Goal: Task Accomplishment & Management: Manage account settings

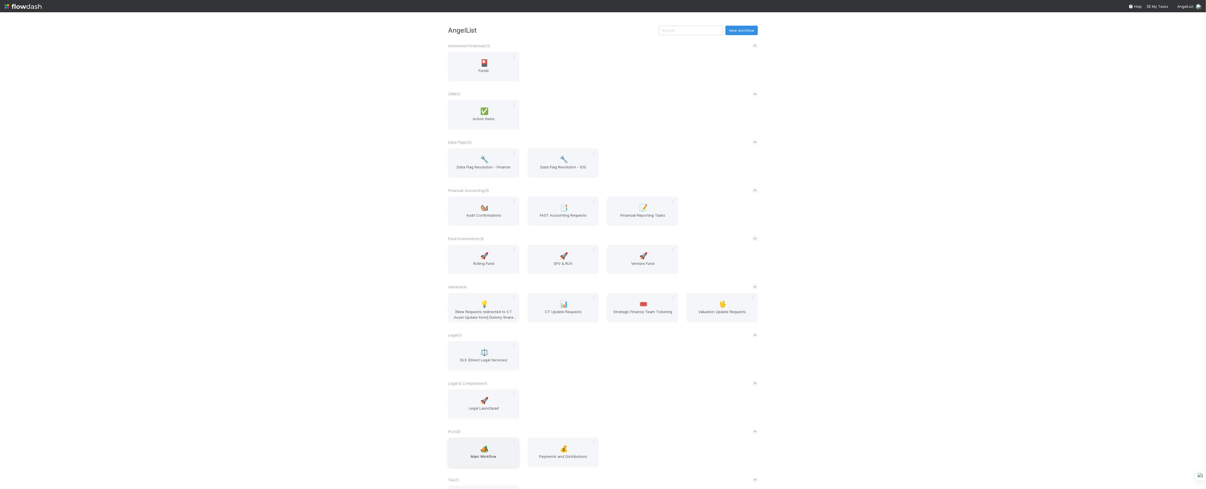
click at [483, 444] on div "🏕️ Main Workflow" at bounding box center [483, 452] width 71 height 29
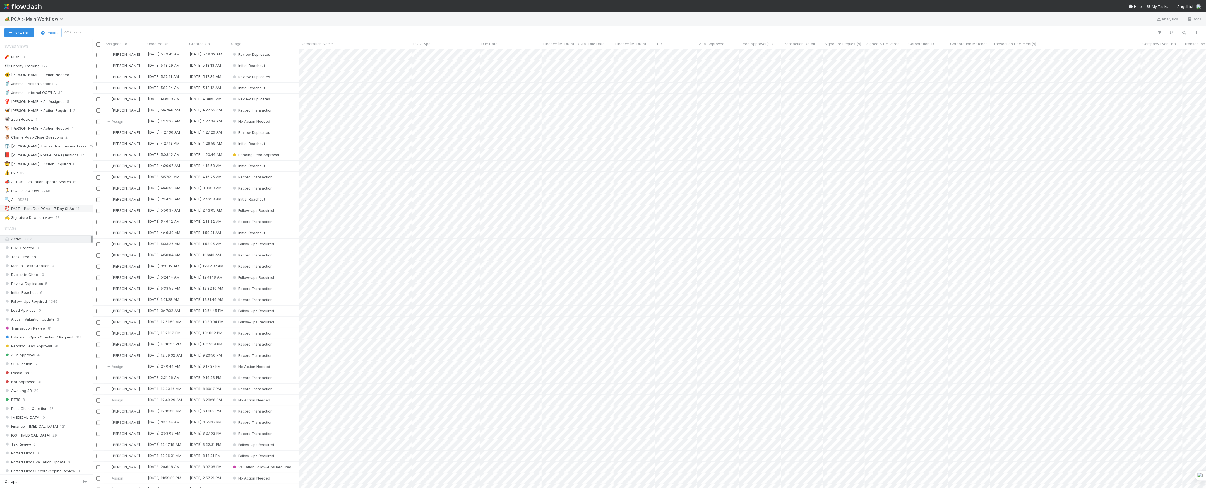
click at [56, 212] on div "⏰ FAST - Past Due PCAs - 7 Day SLAs" at bounding box center [38, 208] width 69 height 7
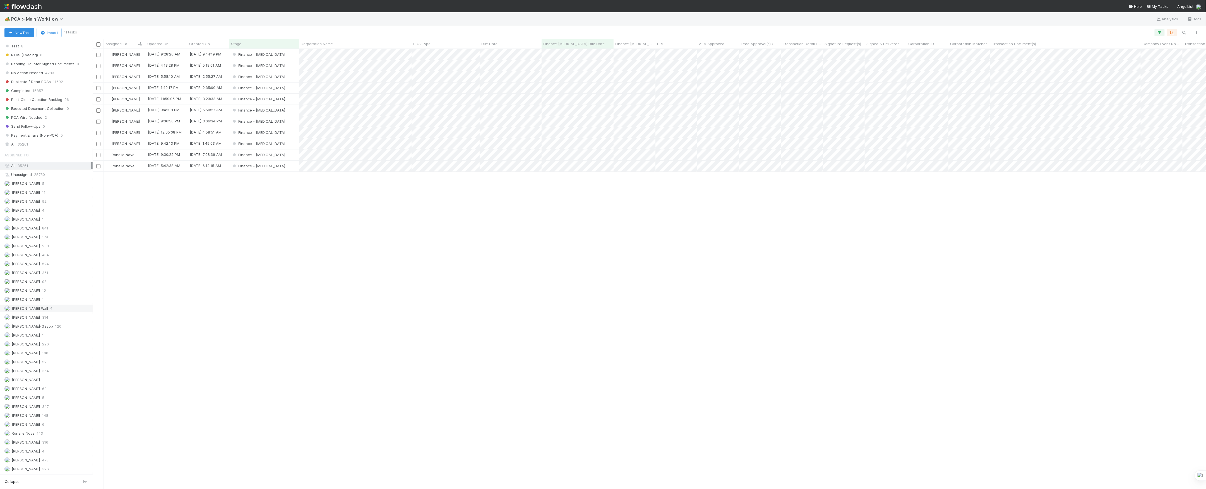
scroll to position [579, 0]
click at [43, 359] on span "52" at bounding box center [44, 362] width 4 height 7
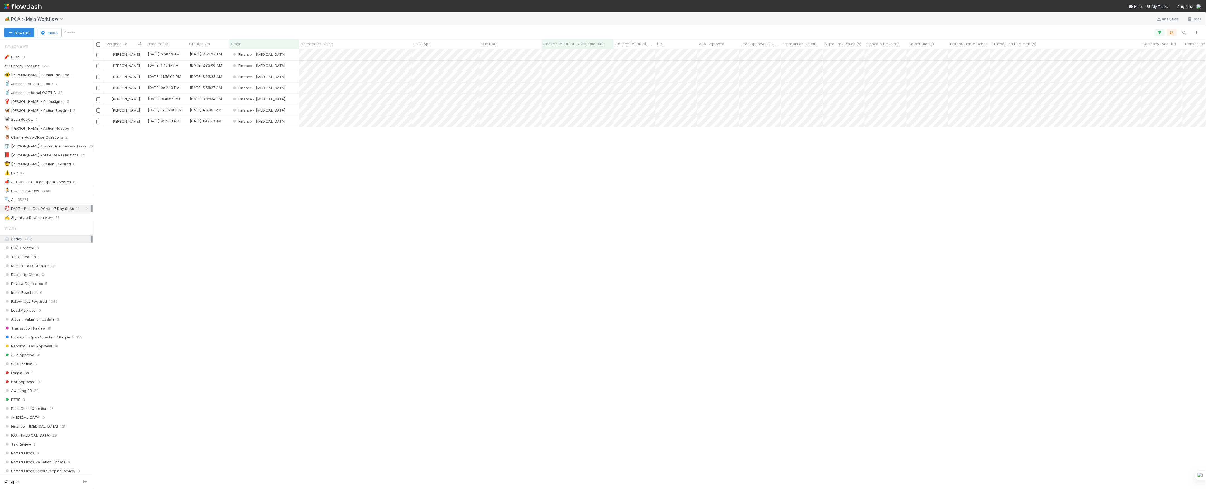
click at [278, 59] on div "Finance - [MEDICAL_DATA]" at bounding box center [263, 54] width 69 height 11
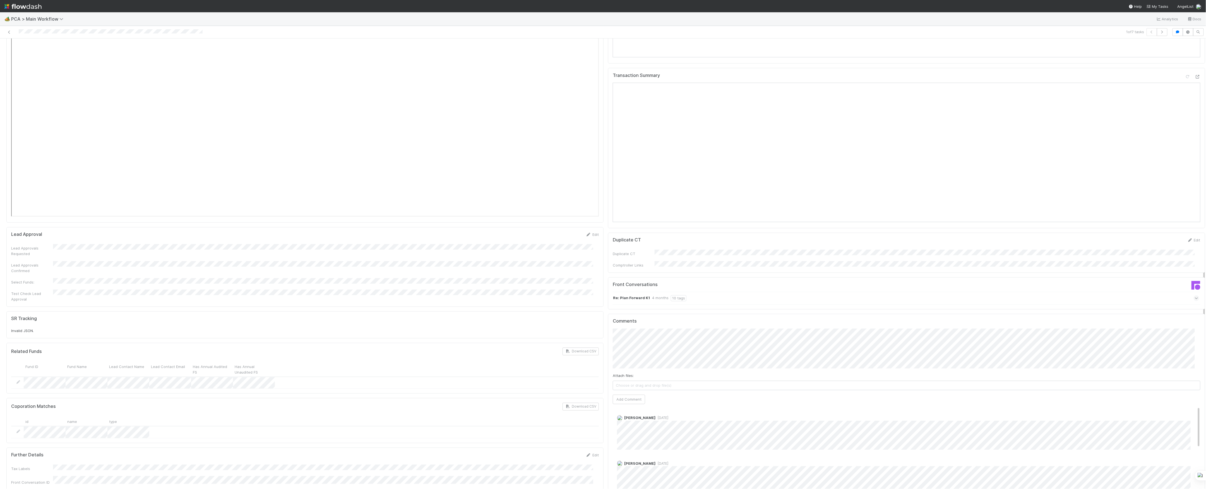
scroll to position [781, 0]
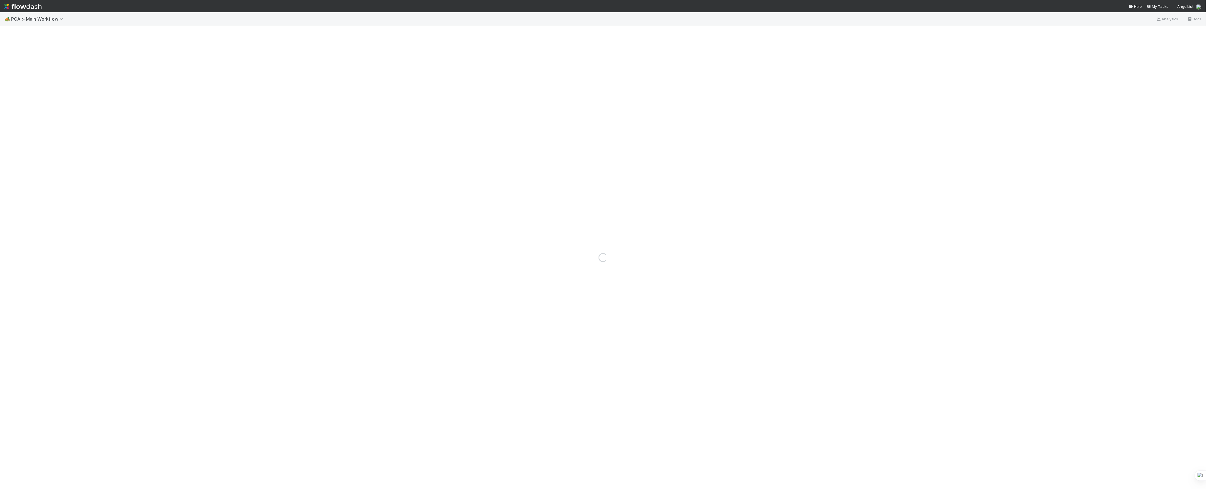
drag, startPoint x: 495, startPoint y: 240, endPoint x: 512, endPoint y: 245, distance: 17.6
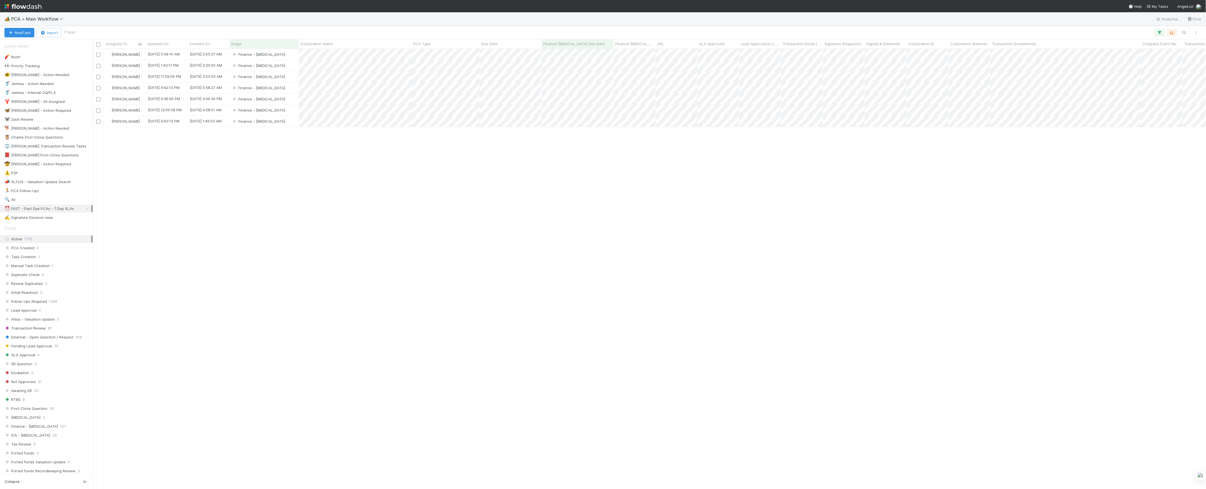
scroll to position [434, 1108]
click at [292, 68] on div "Finance - [MEDICAL_DATA]" at bounding box center [263, 65] width 69 height 11
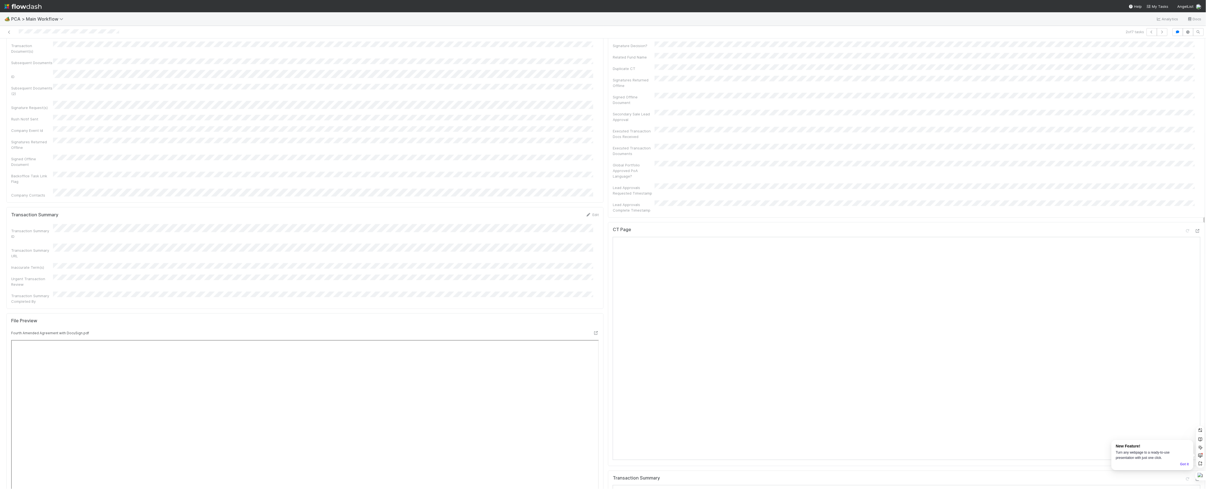
scroll to position [335, 0]
click at [1195, 235] on icon at bounding box center [1198, 237] width 6 height 4
click at [1195, 372] on icon at bounding box center [1198, 374] width 6 height 4
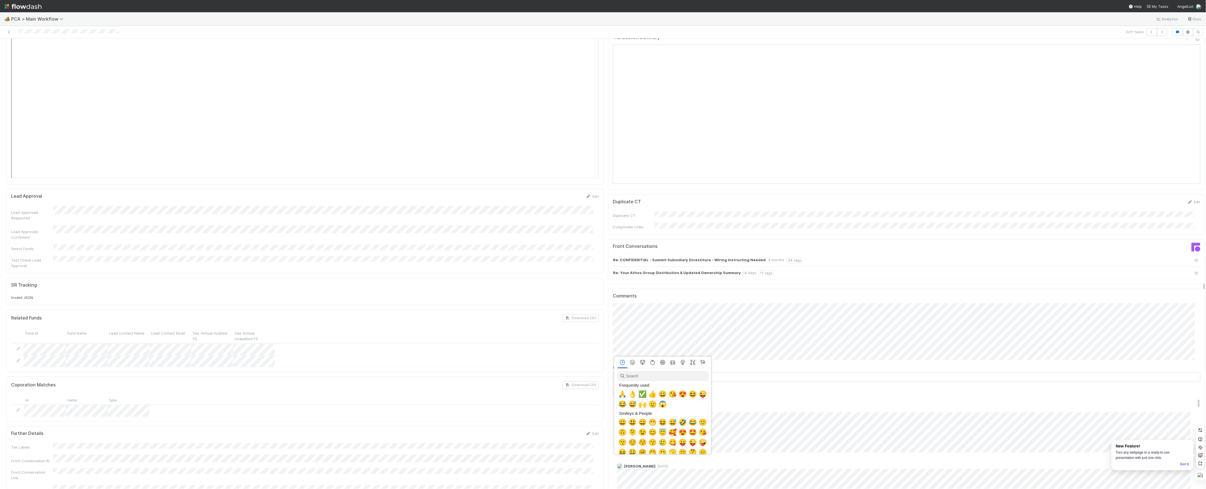
scroll to position [0, 3]
click at [621, 395] on span "🙏" at bounding box center [621, 395] width 8 height 8
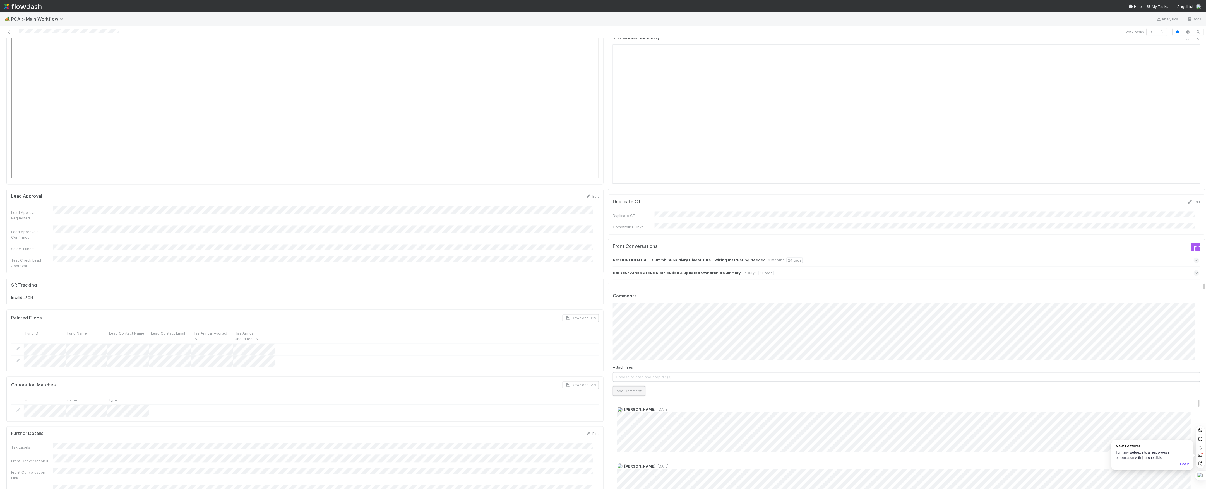
click at [629, 387] on button "Add Comment" at bounding box center [629, 391] width 32 height 9
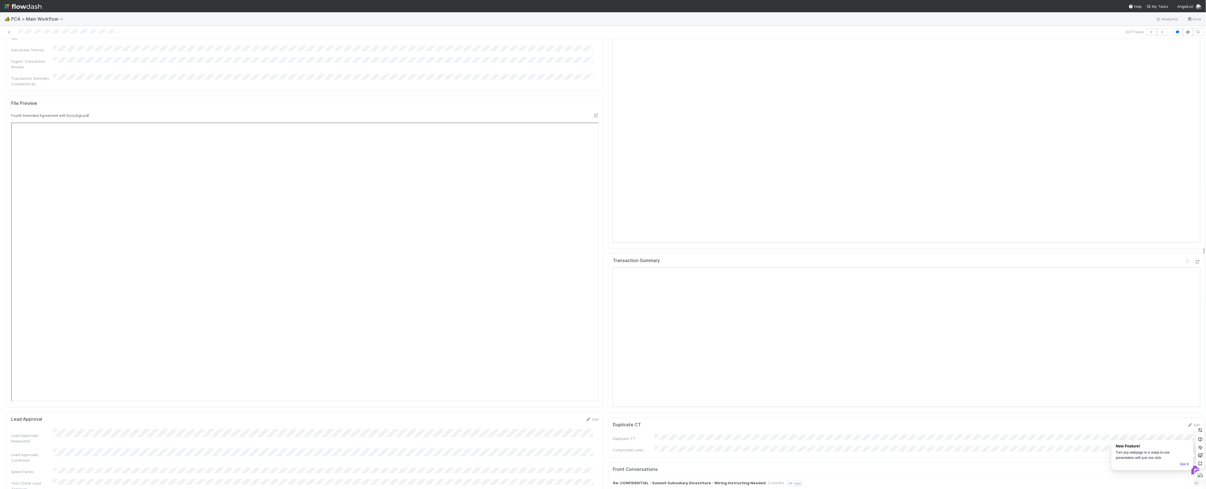
scroll to position [446, 0]
click at [1185, 123] on icon at bounding box center [1188, 125] width 6 height 4
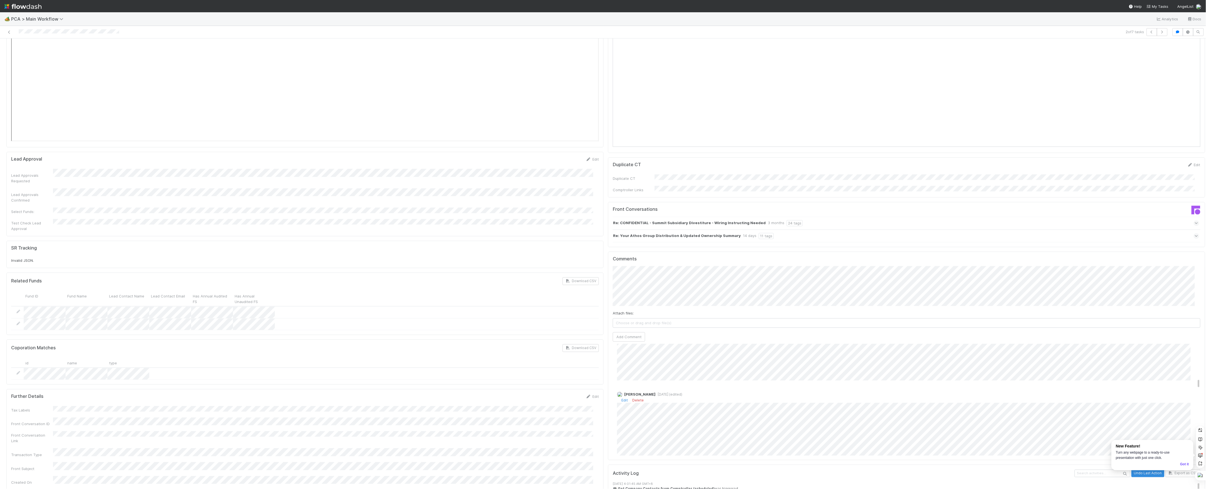
scroll to position [558, 0]
click at [621, 394] on link "Edit" at bounding box center [624, 396] width 6 height 4
click at [621, 359] on link "Edit" at bounding box center [624, 361] width 6 height 4
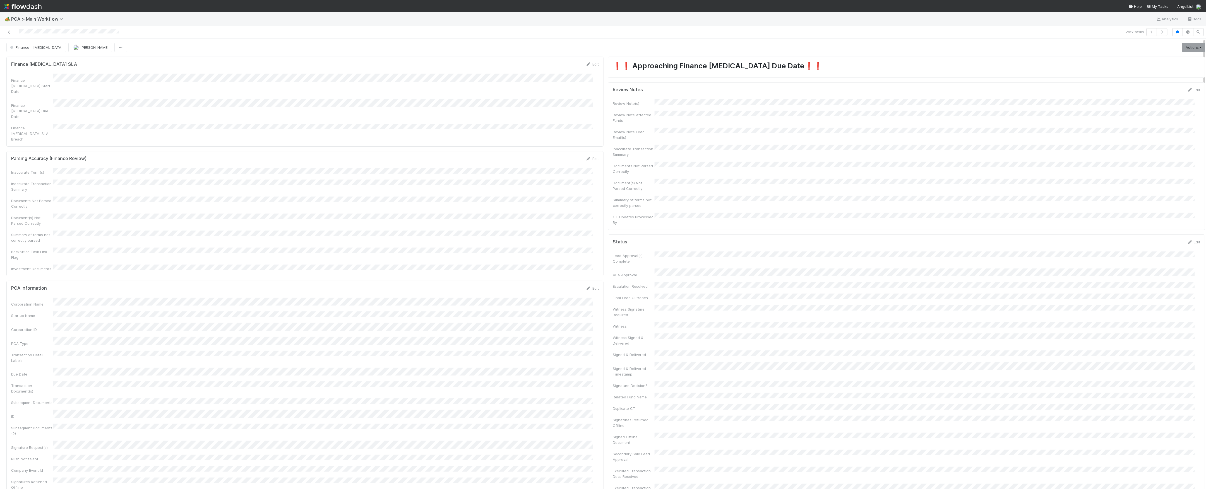
scroll to position [0, 0]
click at [654, 198] on div "Review Note(s) Review Note Affected Funds Review Note Lead Email(s) Inaccurate …" at bounding box center [907, 163] width 588 height 126
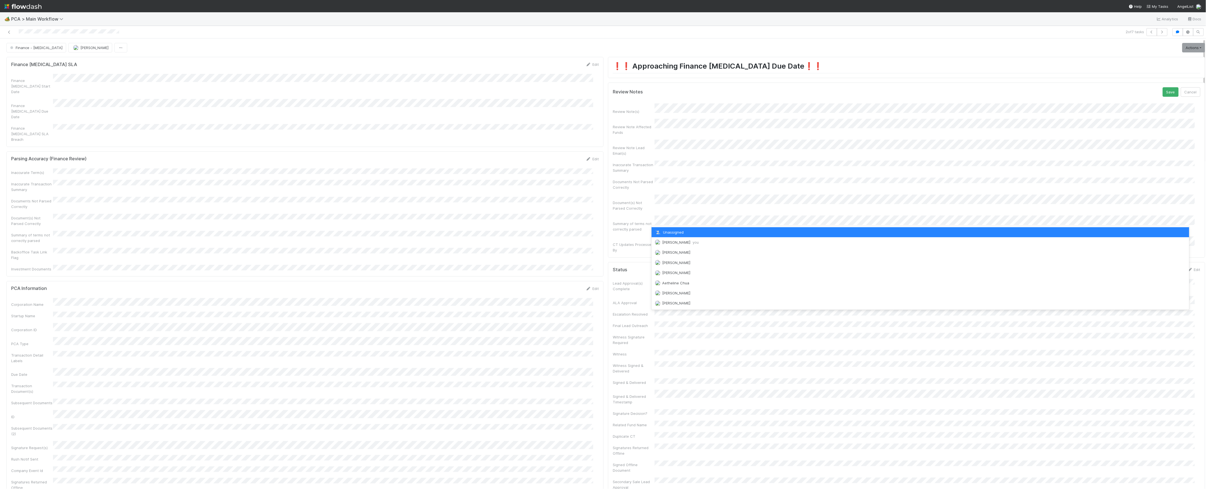
click at [667, 247] on div "Marvey Fuentes you" at bounding box center [920, 242] width 538 height 10
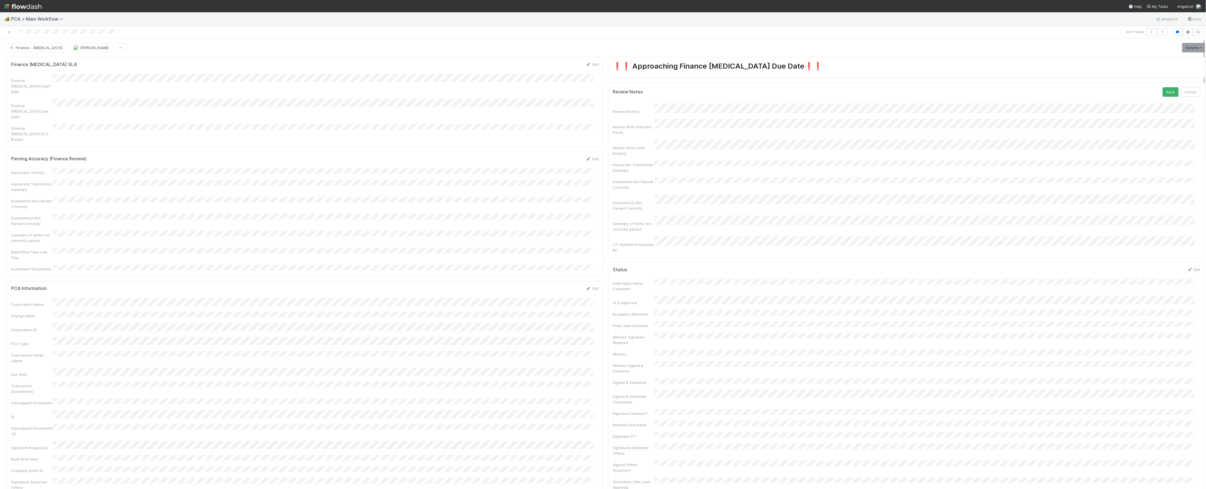
click at [667, 267] on div "Status Edit" at bounding box center [907, 270] width 588 height 6
click at [1162, 89] on button "Save" at bounding box center [1170, 91] width 16 height 9
click at [1182, 50] on link "Actions" at bounding box center [1193, 47] width 23 height 9
click at [1137, 74] on button "Move to Finance Review" at bounding box center [1161, 75] width 90 height 8
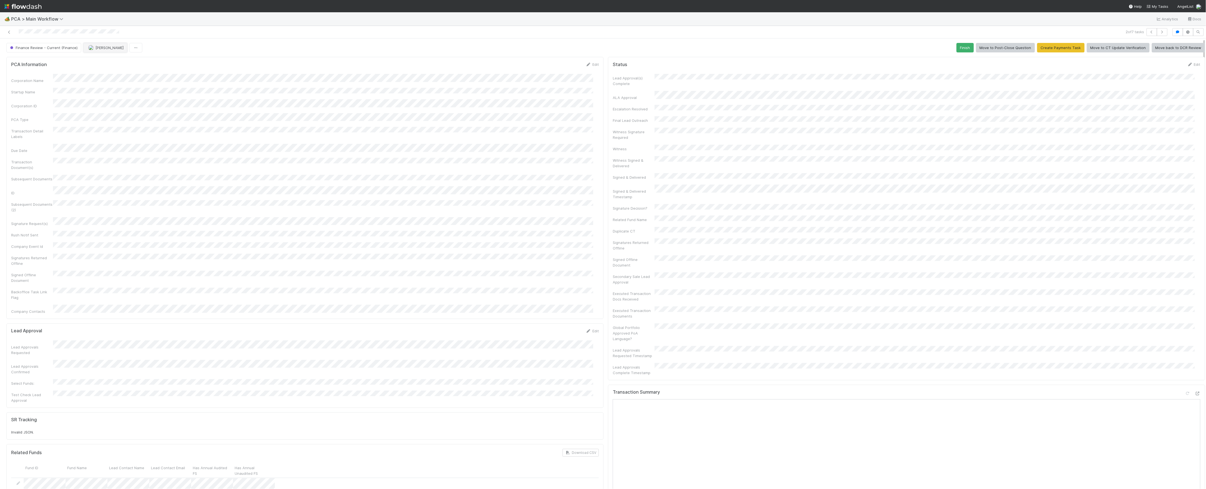
click at [109, 49] on span "[PERSON_NAME]" at bounding box center [109, 47] width 28 height 4
click at [8, 30] on icon at bounding box center [9, 32] width 6 height 4
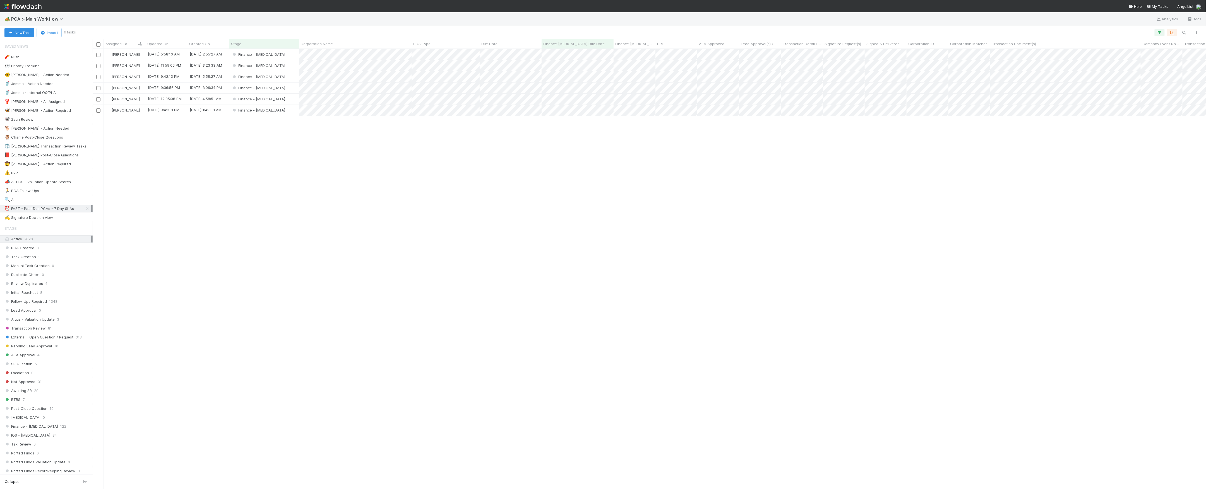
scroll to position [434, 1108]
click at [284, 56] on div "Finance - ICU" at bounding box center [263, 54] width 69 height 11
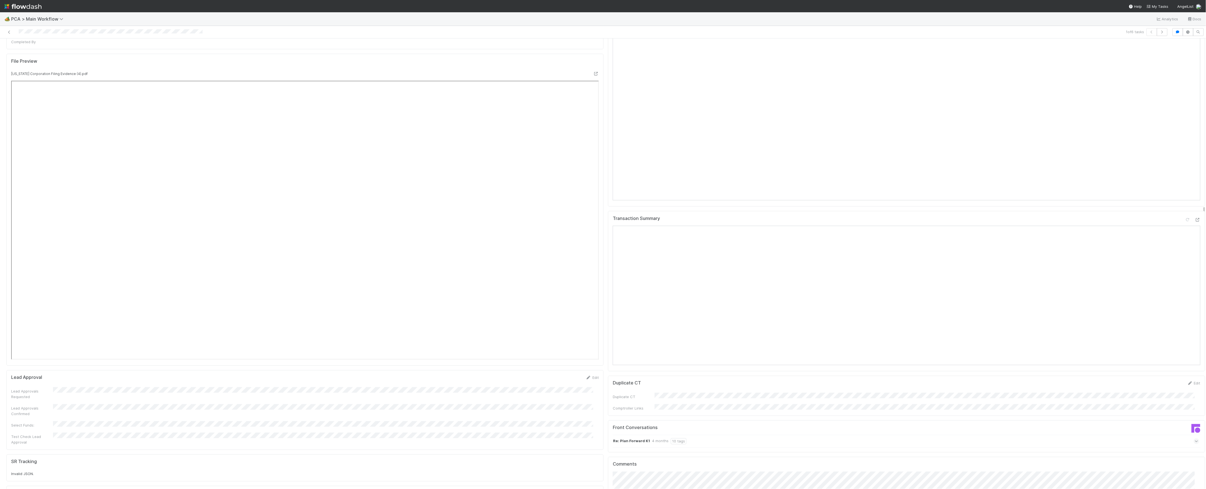
scroll to position [409, 0]
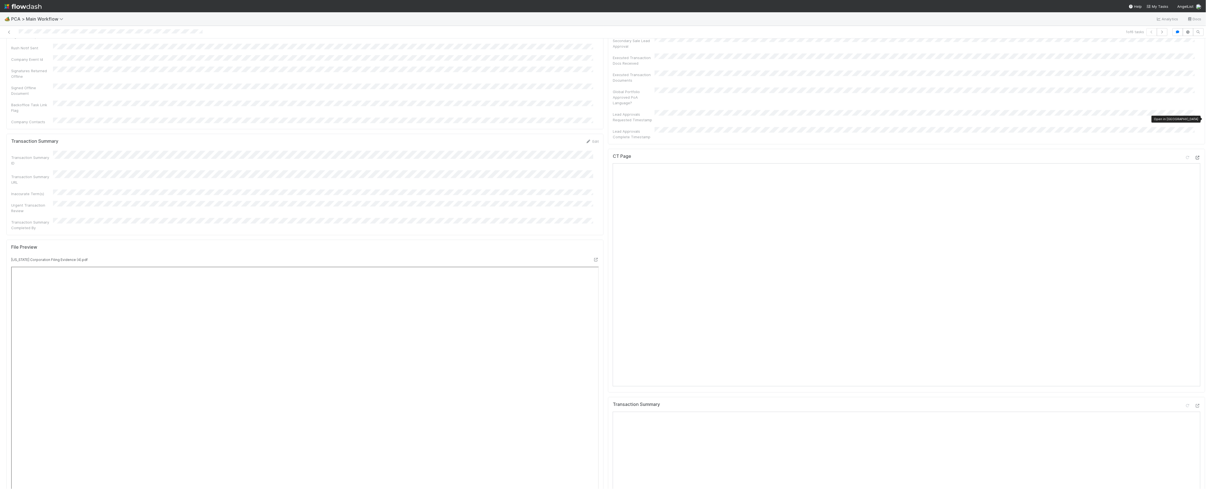
click at [1195, 156] on icon at bounding box center [1198, 158] width 6 height 4
click at [1195, 404] on icon at bounding box center [1198, 406] width 6 height 4
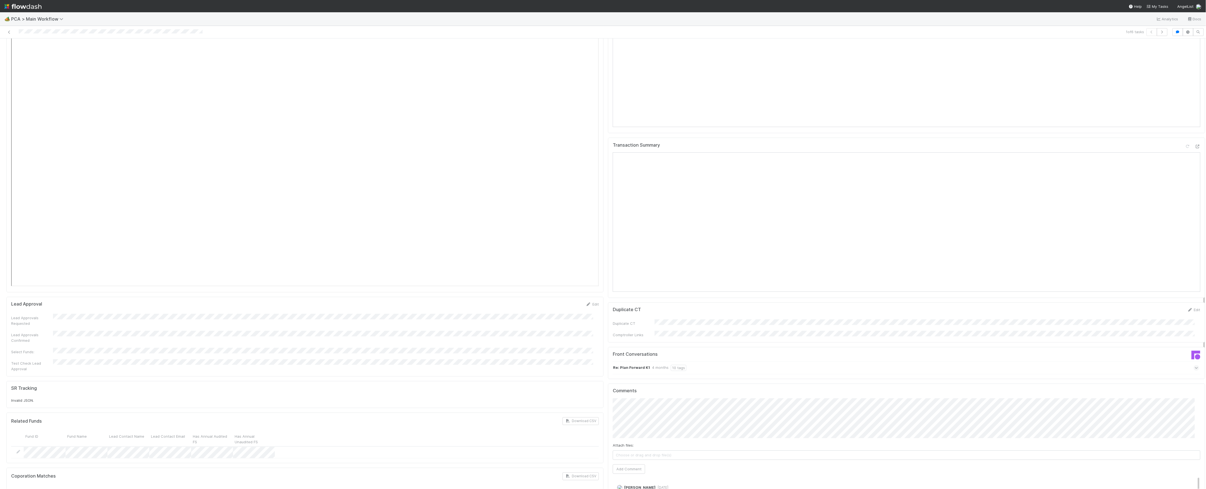
scroll to position [893, 0]
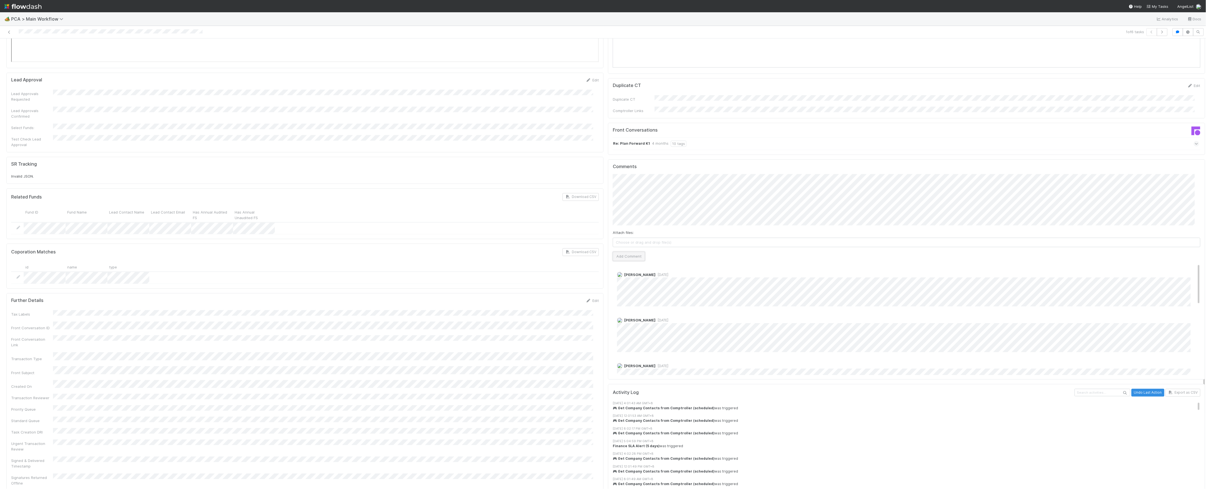
click at [633, 252] on button "Add Comment" at bounding box center [629, 256] width 32 height 9
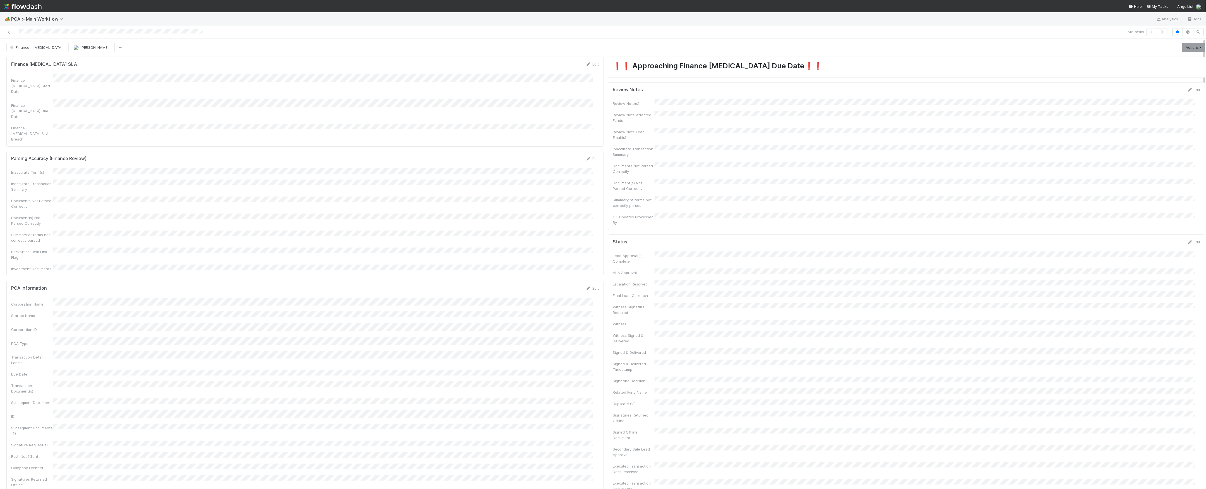
scroll to position [0, 0]
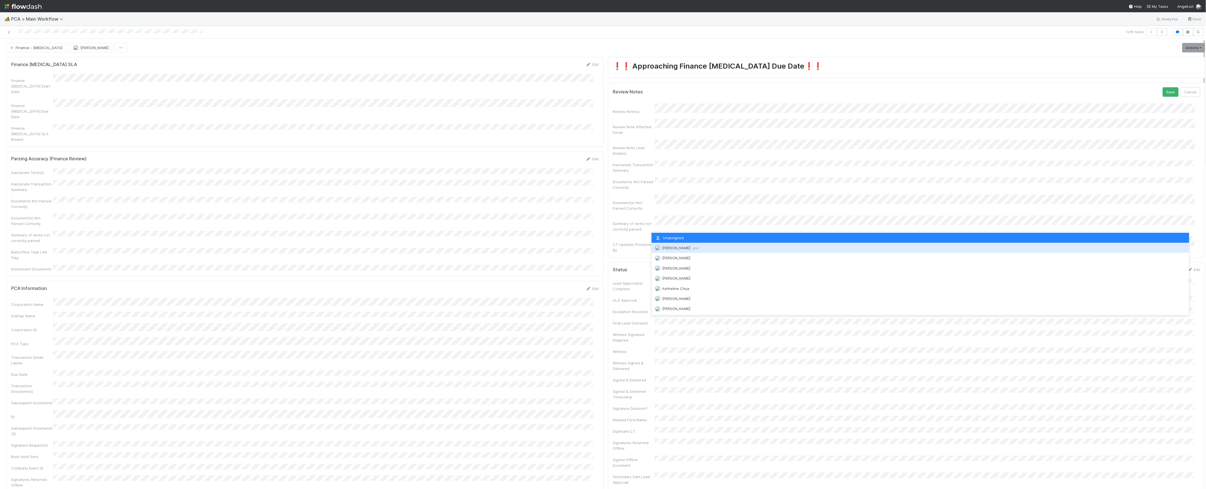
click at [668, 245] on div "Marvey Fuentes you" at bounding box center [920, 248] width 538 height 10
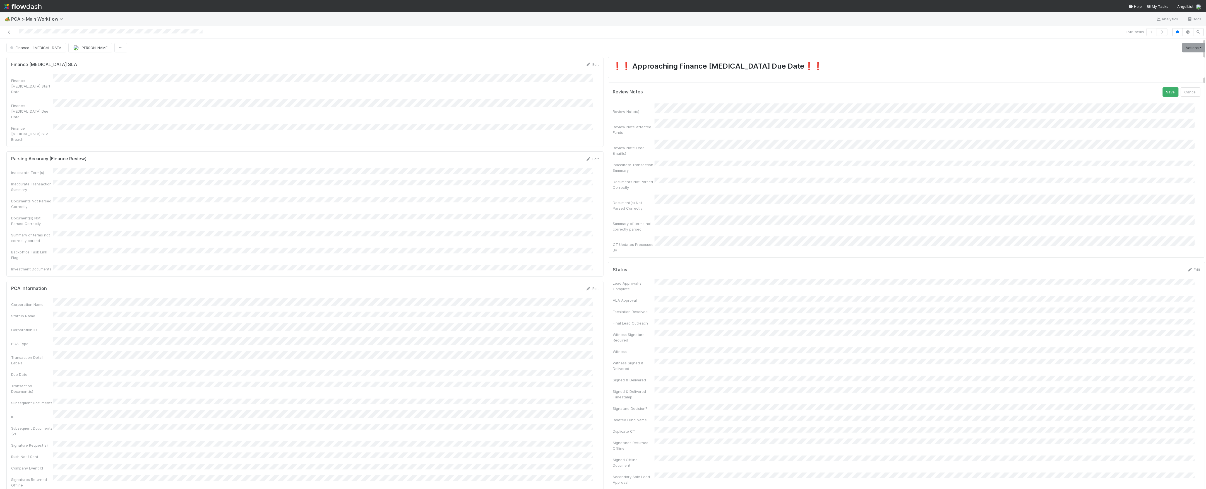
click at [1162, 87] on button "Save" at bounding box center [1170, 91] width 16 height 9
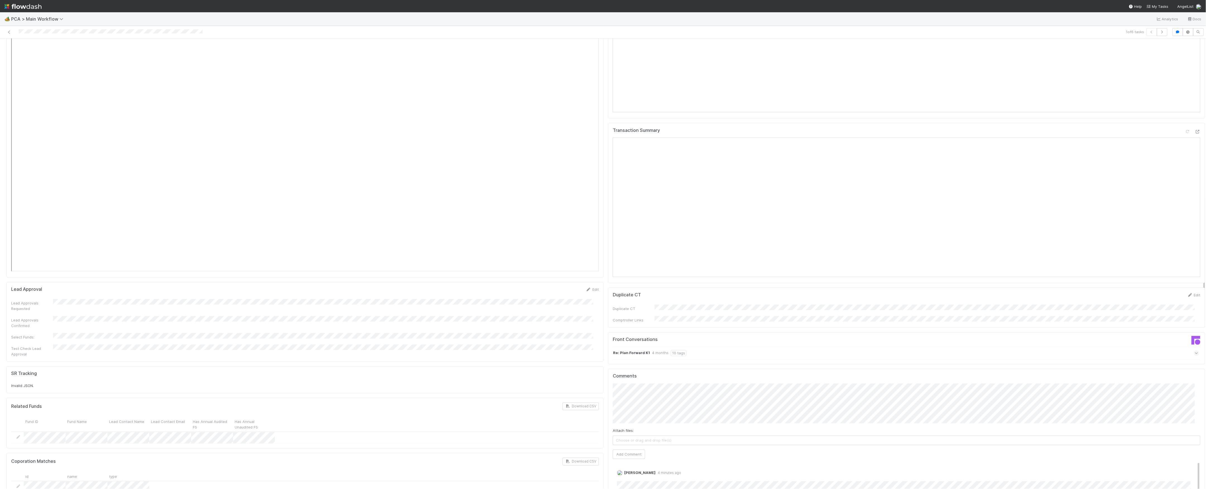
scroll to position [707, 0]
click at [621, 453] on link "Edit" at bounding box center [624, 455] width 6 height 4
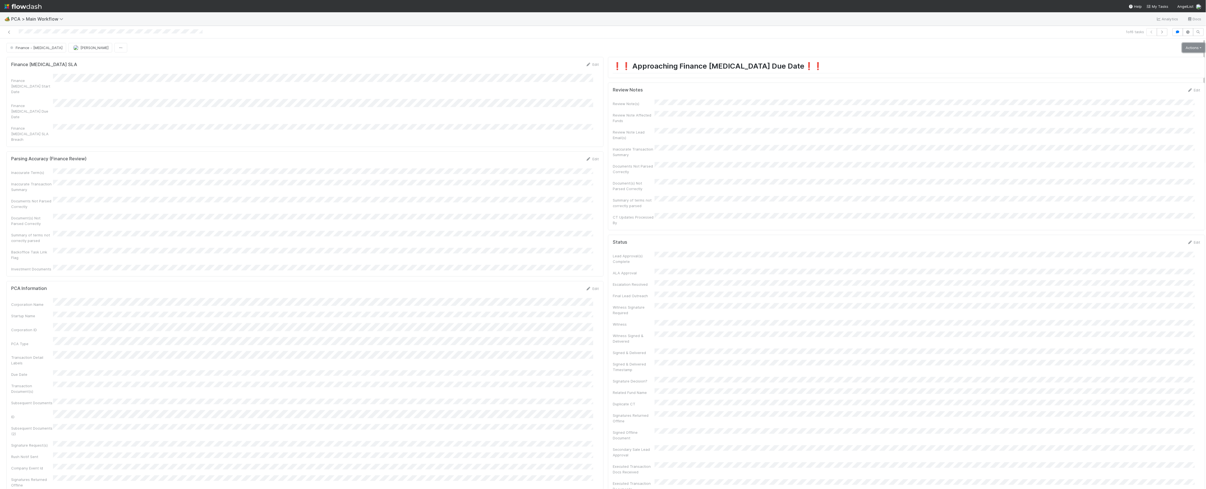
click at [1182, 50] on link "Actions" at bounding box center [1193, 47] width 23 height 9
click at [1147, 73] on button "Move to Finance Review" at bounding box center [1161, 75] width 90 height 8
click at [80, 49] on span "[PERSON_NAME]" at bounding box center [94, 47] width 28 height 4
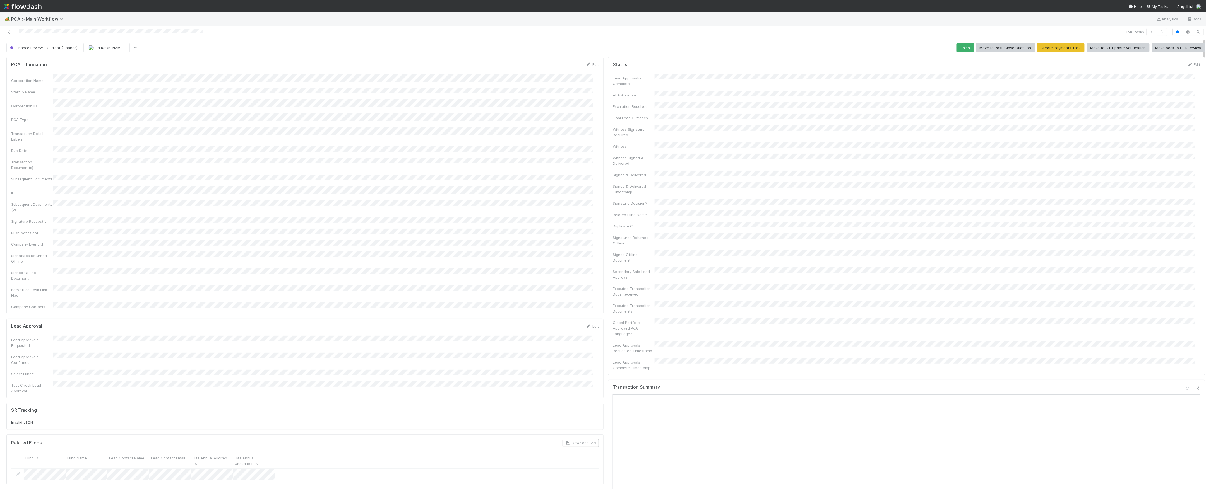
click at [3, 30] on div at bounding box center [294, 32] width 585 height 8
click at [10, 31] on icon at bounding box center [9, 32] width 6 height 4
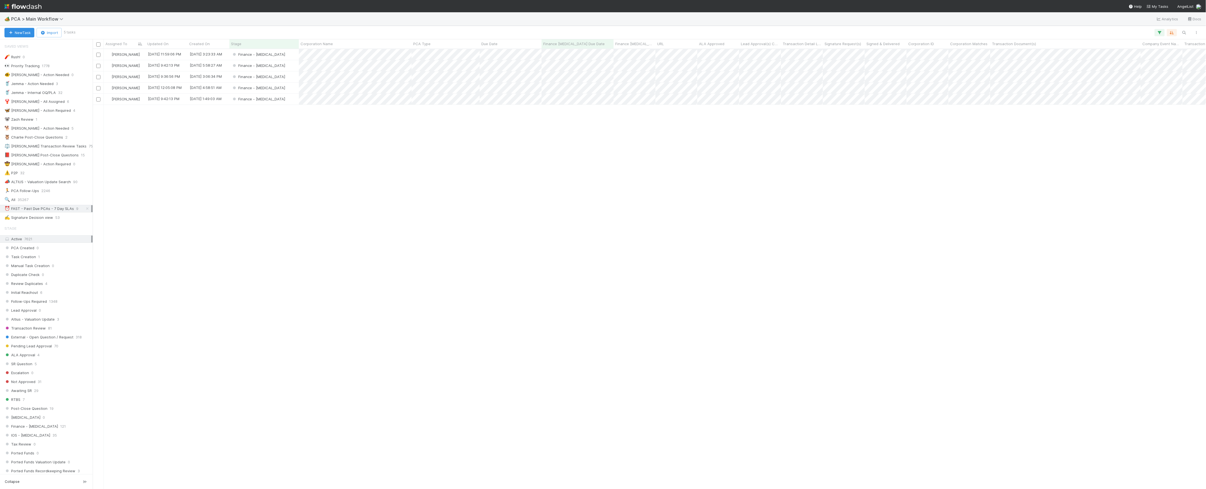
scroll to position [434, 1108]
click at [288, 53] on div "Finance - [MEDICAL_DATA]" at bounding box center [263, 54] width 69 height 11
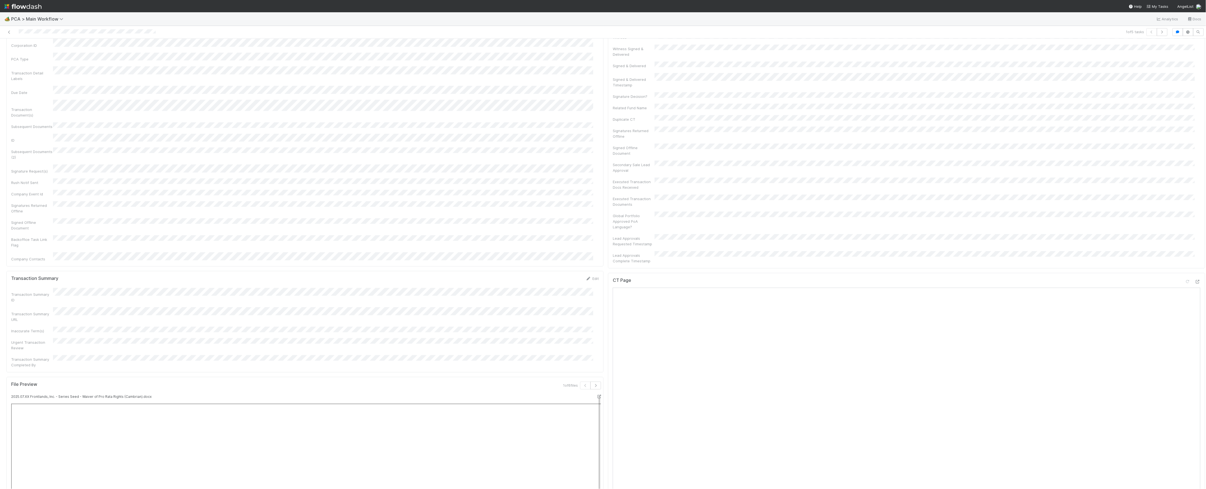
scroll to position [286, 0]
click at [1195, 281] on icon at bounding box center [1198, 283] width 6 height 4
click at [1195, 306] on div at bounding box center [1198, 309] width 6 height 6
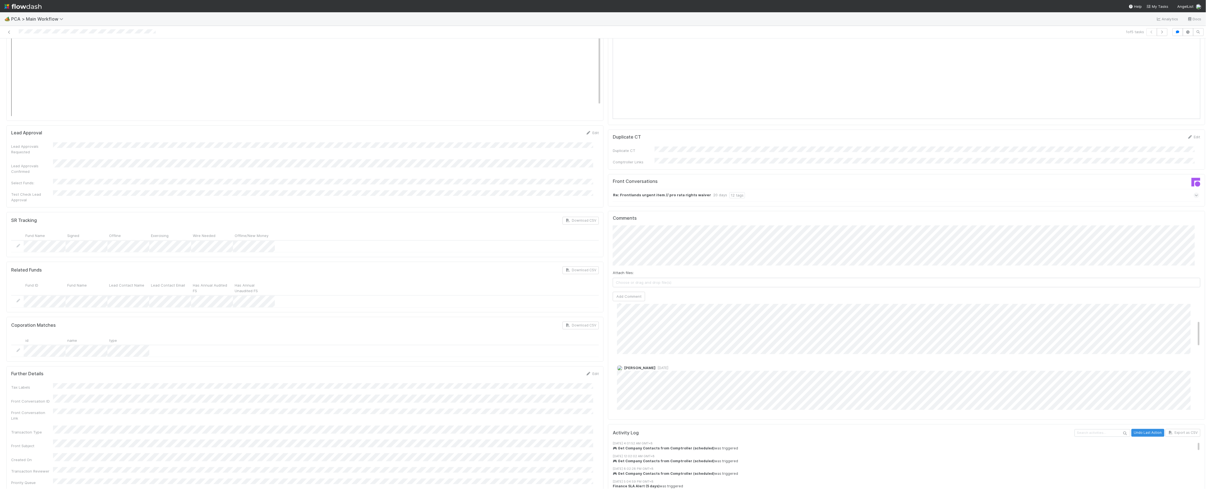
scroll to position [57, 0]
click at [633, 292] on button "Add Comment" at bounding box center [629, 296] width 32 height 9
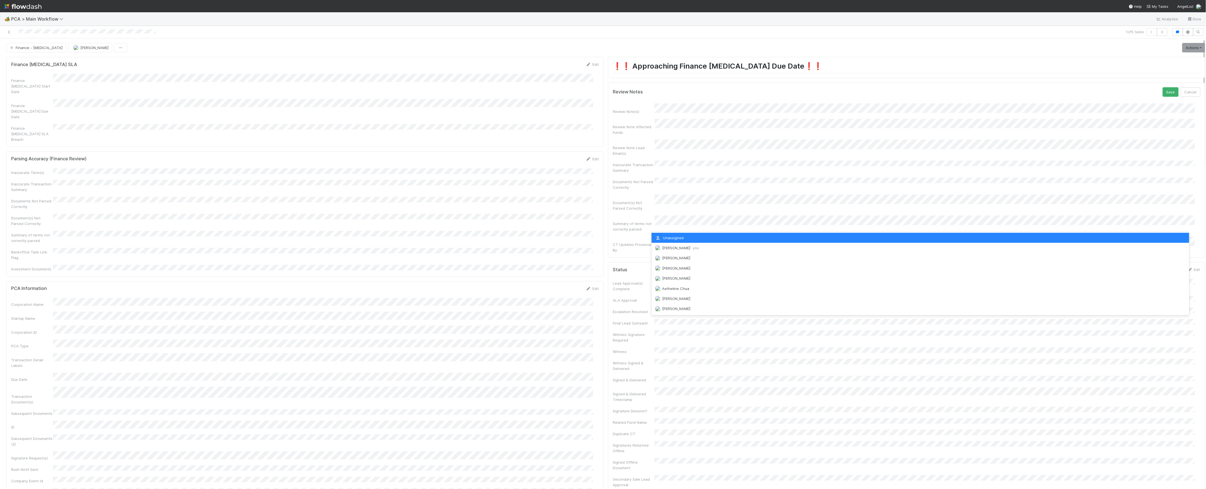
click at [673, 247] on span "Marvey Fuentes you" at bounding box center [680, 248] width 37 height 4
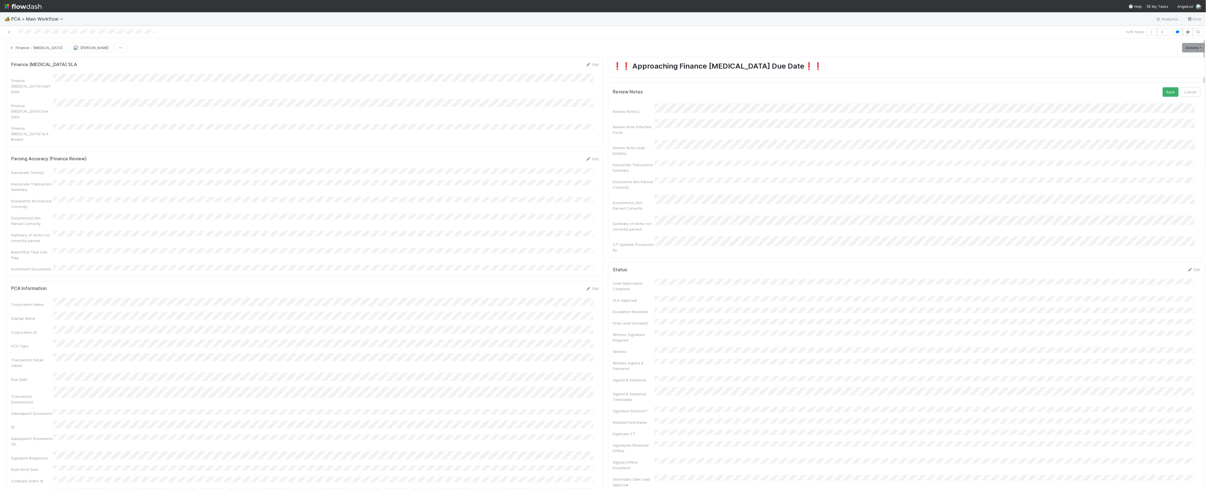
click at [1162, 87] on button "Save" at bounding box center [1170, 91] width 16 height 9
click at [1182, 46] on link "Actions" at bounding box center [1193, 47] width 23 height 9
click at [1149, 75] on button "Move to Finance Review" at bounding box center [1161, 75] width 90 height 8
click at [68, 51] on button "[PERSON_NAME]" at bounding box center [90, 47] width 44 height 9
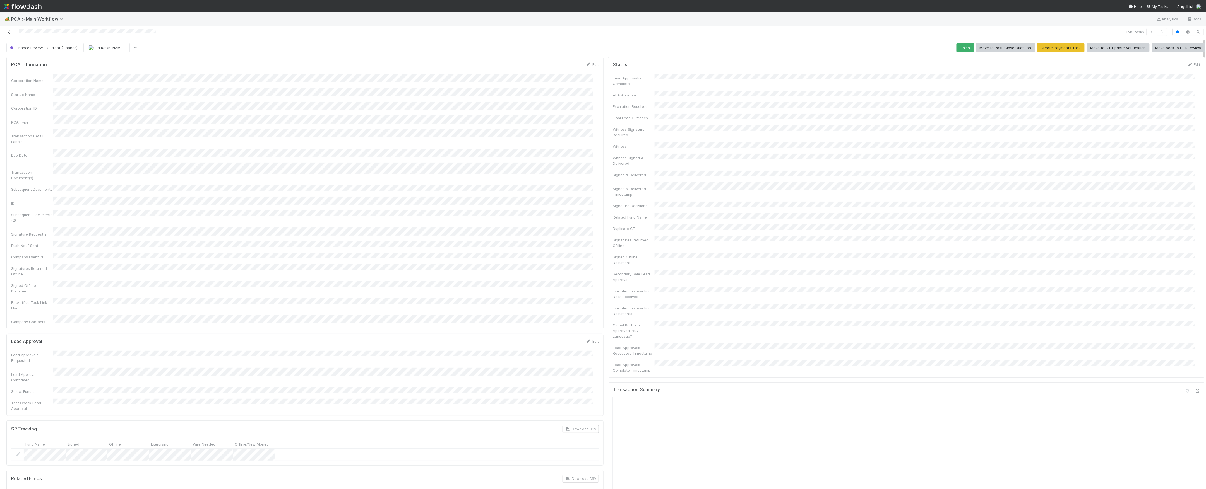
click at [8, 35] on link at bounding box center [9, 32] width 6 height 6
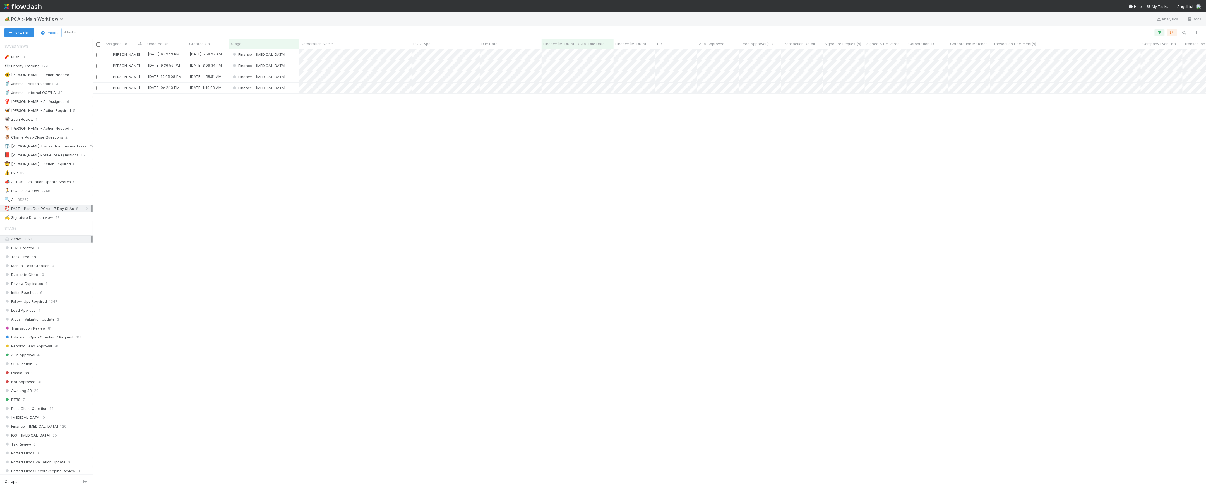
scroll to position [434, 1108]
click at [284, 58] on div "Finance - [MEDICAL_DATA]" at bounding box center [263, 54] width 69 height 11
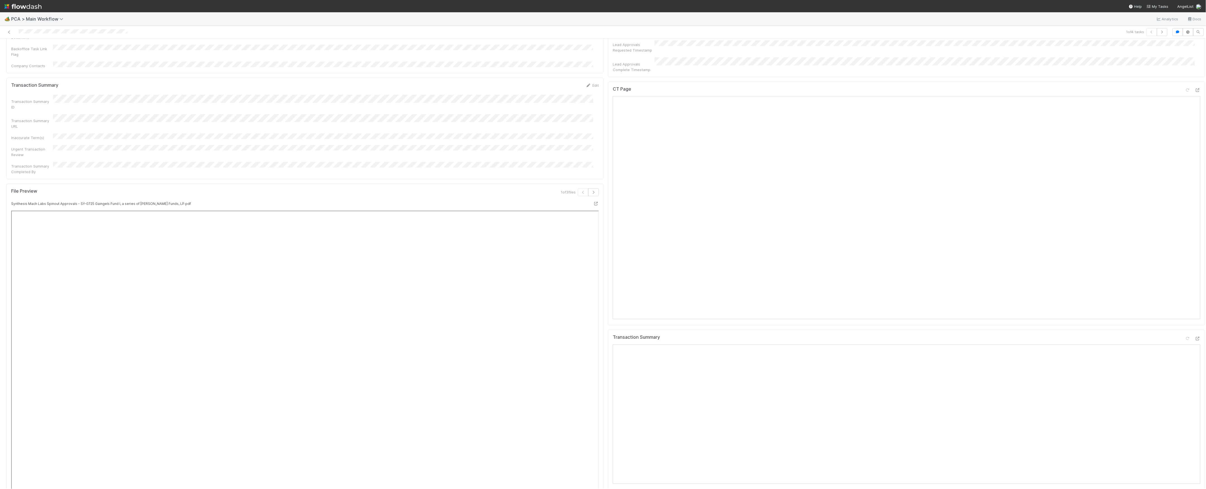
scroll to position [297, 0]
click at [1185, 273] on div at bounding box center [1193, 277] width 16 height 8
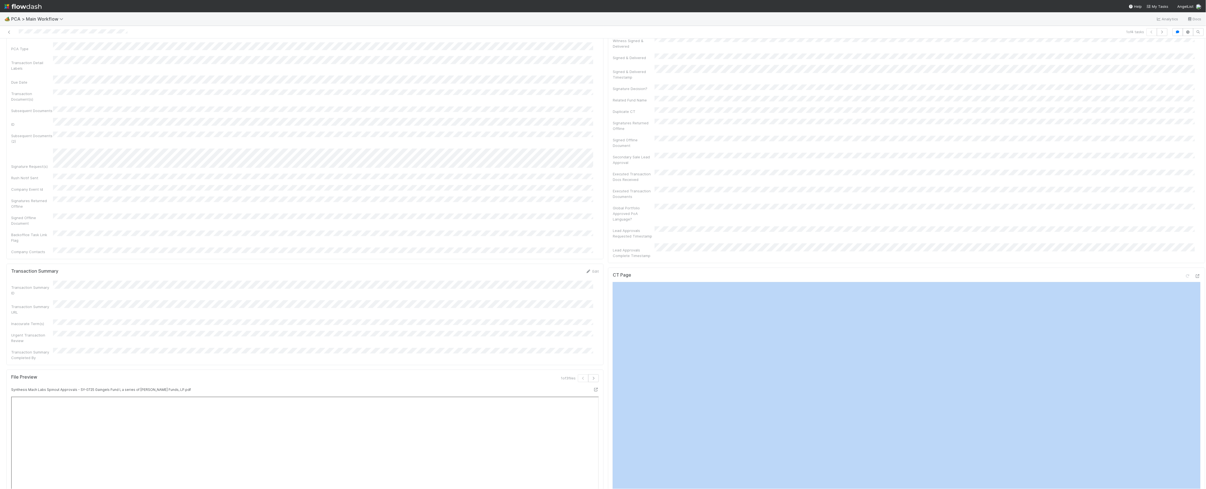
click at [1185, 273] on div at bounding box center [1193, 277] width 16 height 8
click at [1195, 275] on icon at bounding box center [1198, 277] width 6 height 4
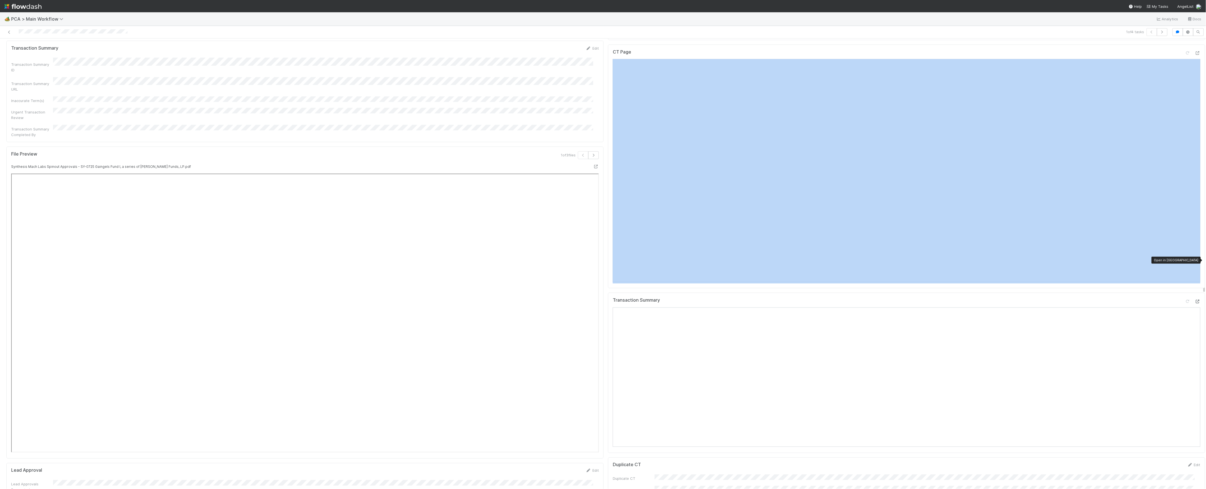
click at [1195, 300] on icon at bounding box center [1198, 302] width 6 height 4
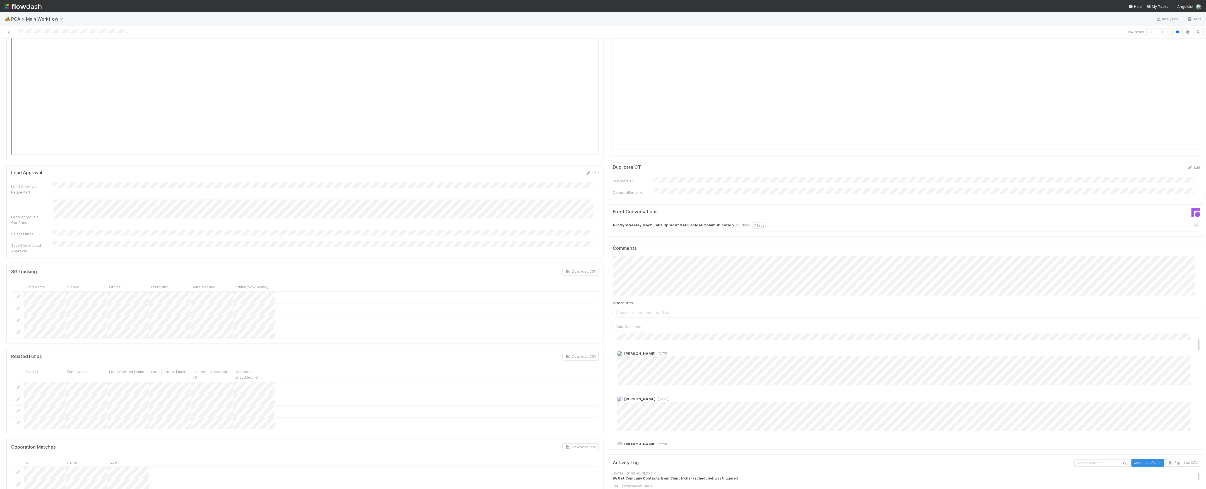
scroll to position [0, 0]
drag, startPoint x: 731, startPoint y: 335, endPoint x: 750, endPoint y: 341, distance: 19.7
click at [750, 384] on div "Zachary Conley 1 week ago" at bounding box center [909, 403] width 593 height 39
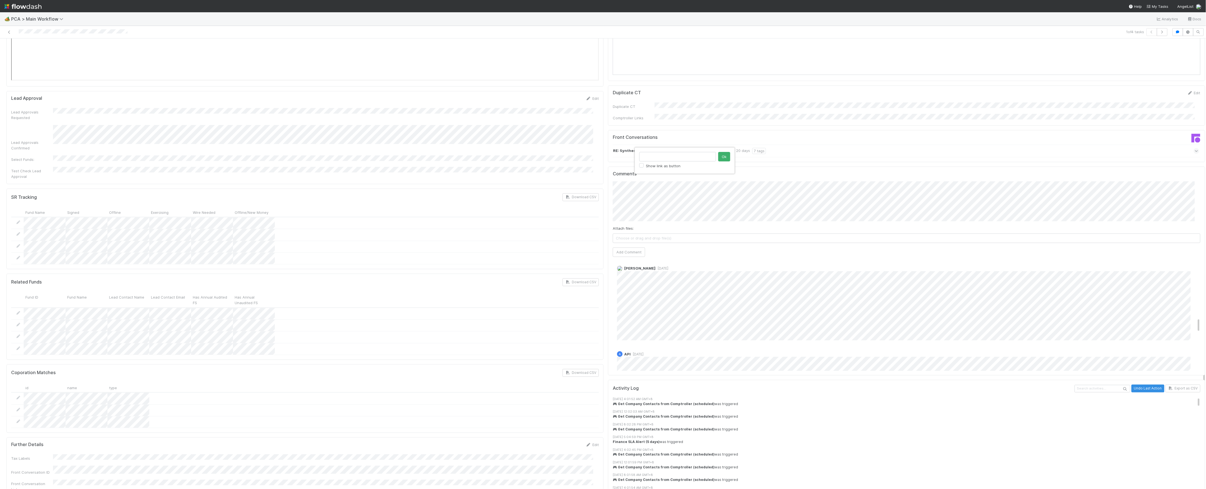
click button "Ok" at bounding box center [724, 156] width 12 height 9
click at [625, 248] on button "Add Comment" at bounding box center [629, 252] width 32 height 9
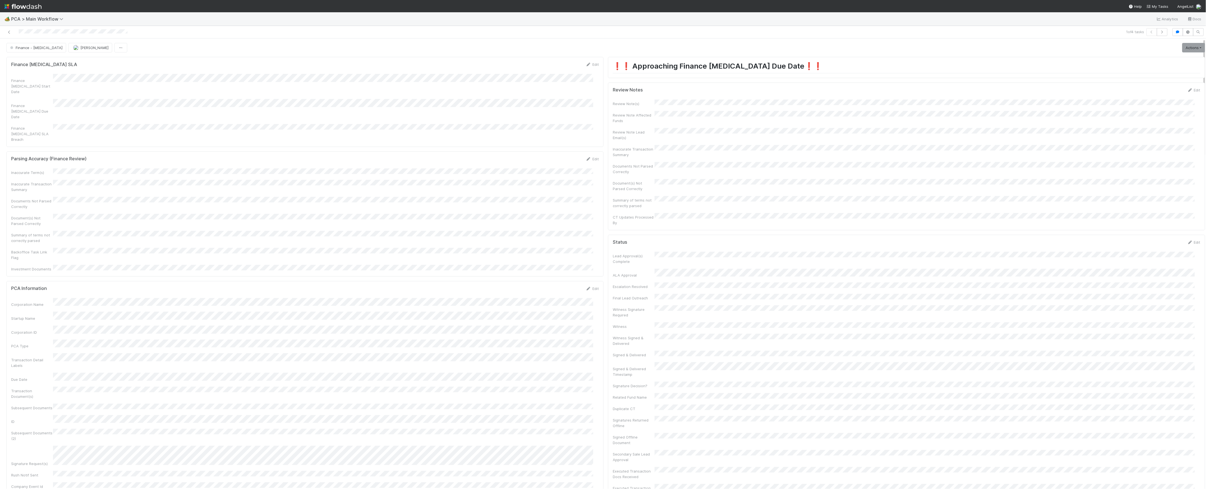
scroll to position [519, 0]
click at [1182, 46] on link "Actions" at bounding box center [1193, 47] width 23 height 9
click at [1141, 69] on button "Move to Post-Close Question" at bounding box center [1161, 67] width 90 height 8
click at [8, 33] on icon at bounding box center [9, 32] width 6 height 4
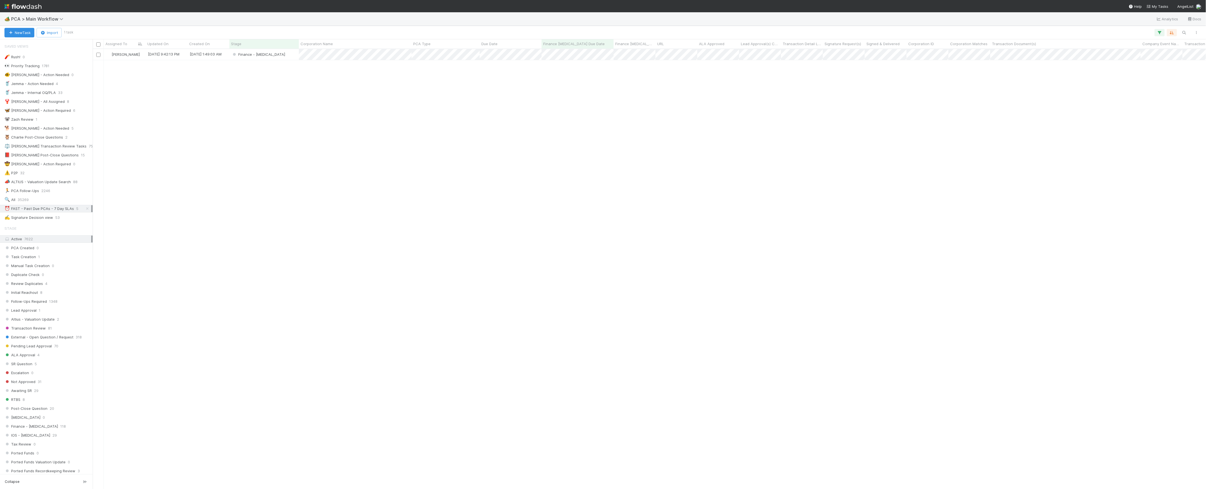
scroll to position [6, 6]
click at [280, 59] on div "Finance - [MEDICAL_DATA]" at bounding box center [263, 54] width 69 height 11
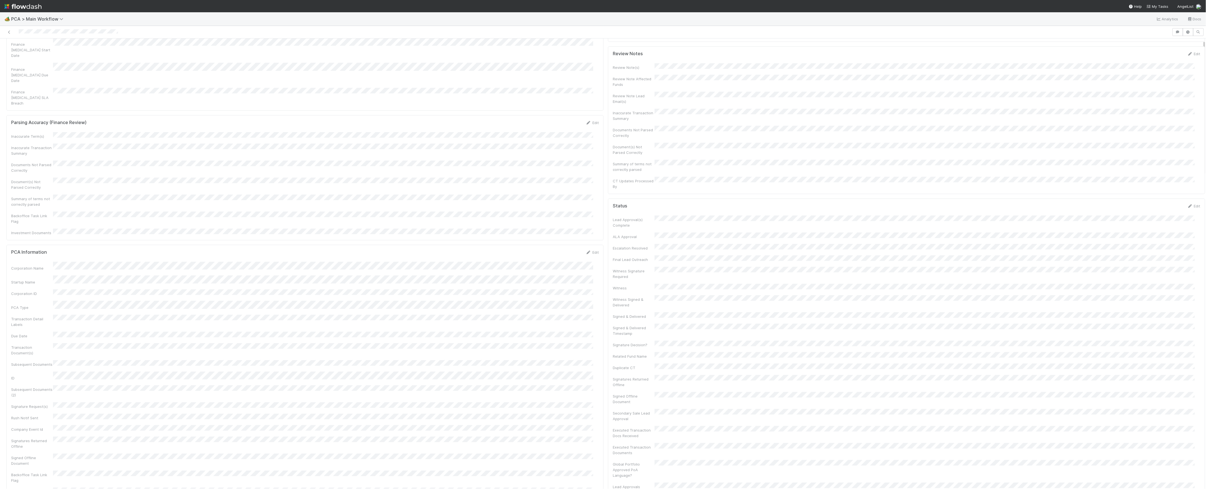
scroll to position [37, 0]
click at [561, 249] on button "Save" at bounding box center [569, 253] width 16 height 9
click at [1195, 228] on icon at bounding box center [1198, 230] width 6 height 4
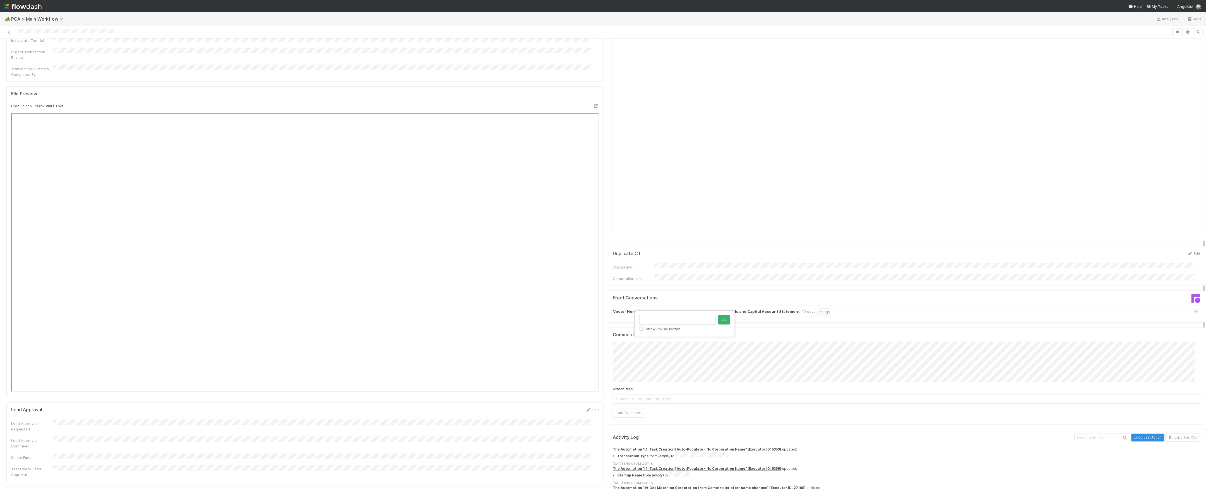
type input "Marked shares to $1.0617304 per 2Q25 CAS."
click button "Ok" at bounding box center [724, 319] width 12 height 9
type input "https://comptroller.internal.angellist.com/v/review_data_change_requests?compan…"
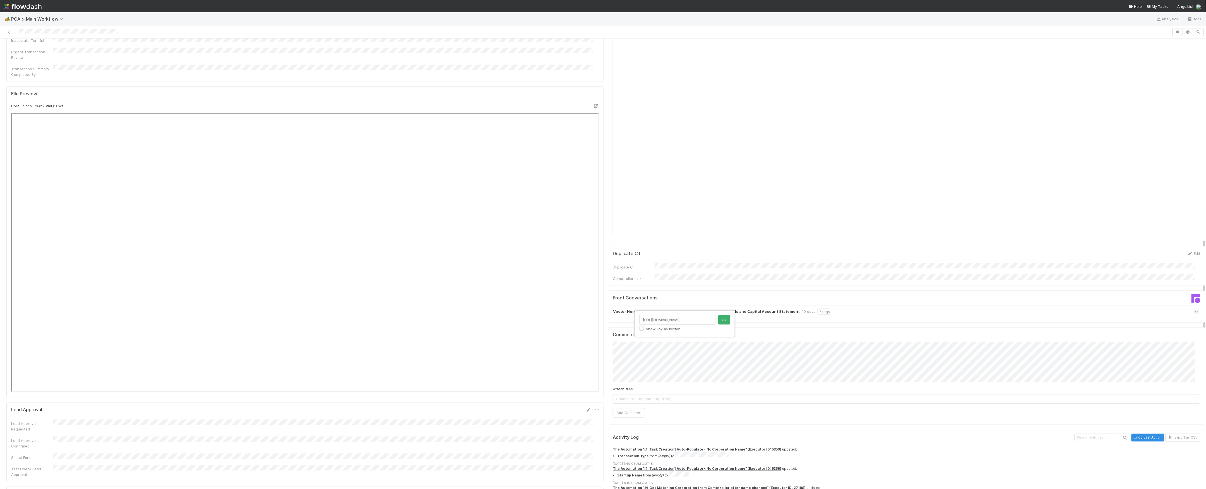
click button "Ok" at bounding box center [724, 319] width 12 height 9
click at [635, 414] on button "Add Comment" at bounding box center [629, 418] width 32 height 9
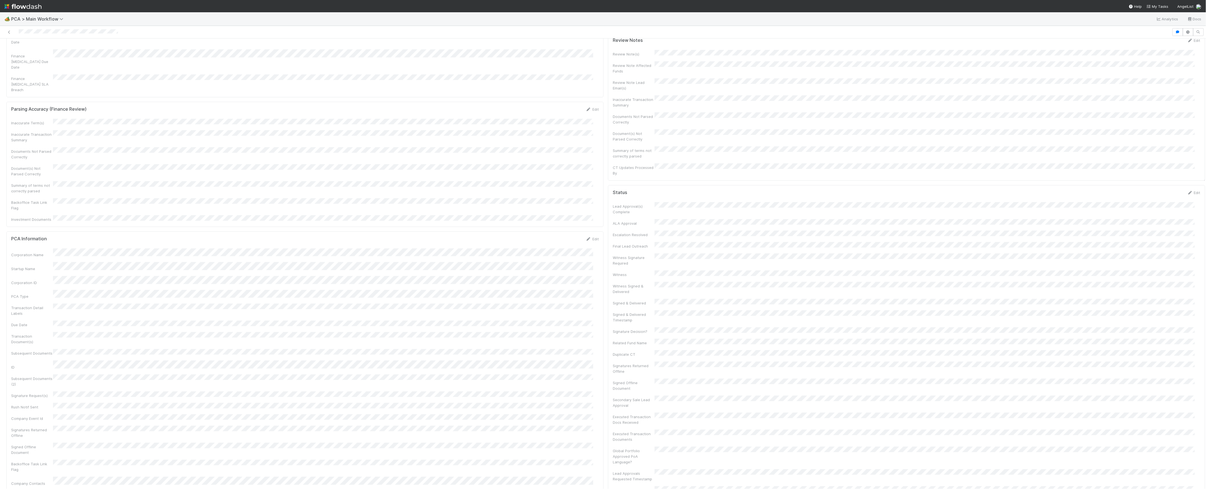
scroll to position [0, 0]
click at [654, 213] on div "CT Updates Processed By" at bounding box center [907, 219] width 588 height 13
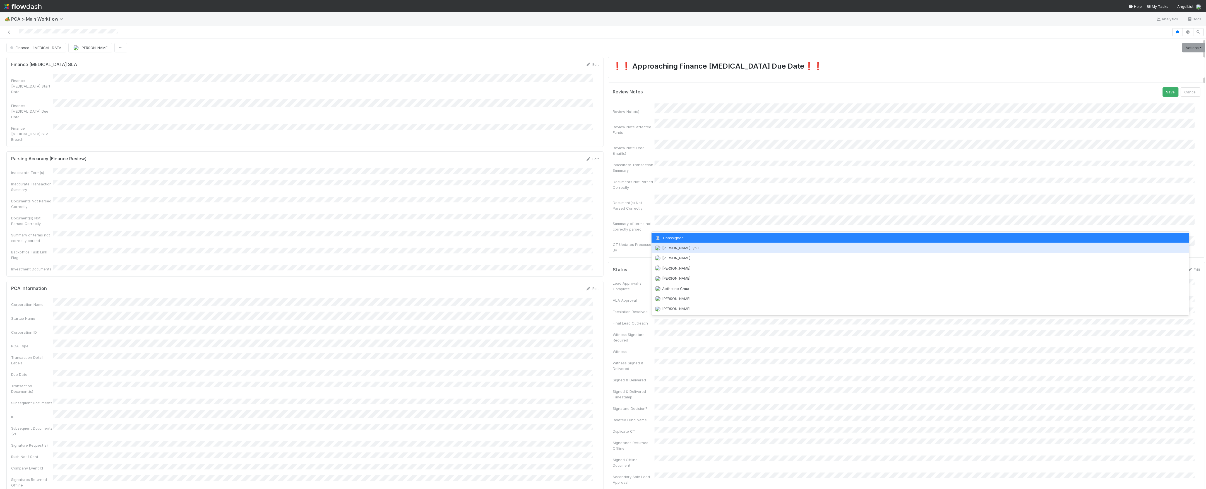
click at [664, 245] on div "Marvey Fuentes you" at bounding box center [920, 248] width 538 height 10
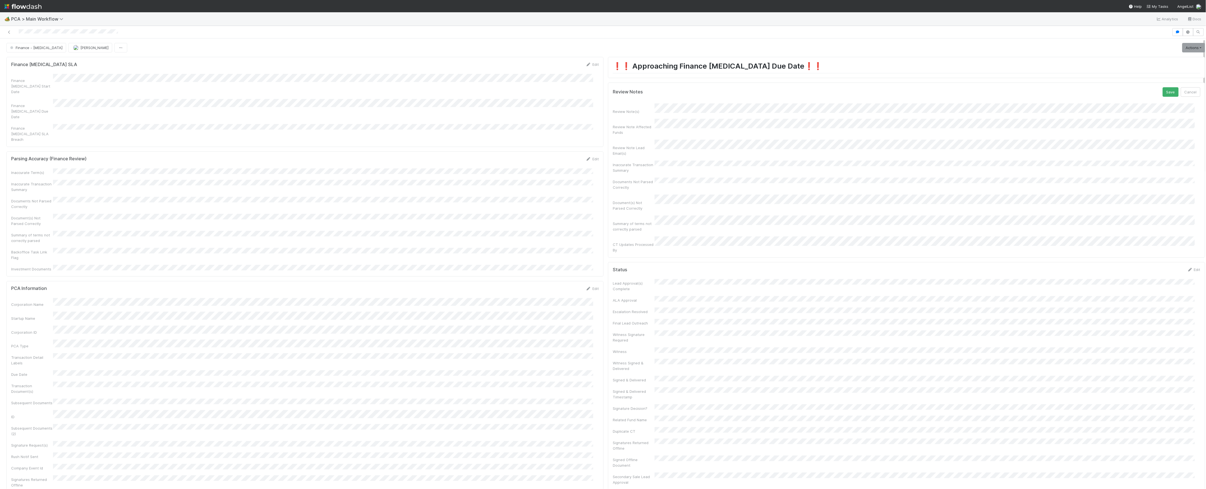
click at [1162, 87] on button "Save" at bounding box center [1170, 91] width 16 height 9
click at [1182, 49] on link "Actions" at bounding box center [1193, 47] width 23 height 9
click at [1128, 95] on button "Move to DCR Review" at bounding box center [1161, 99] width 90 height 8
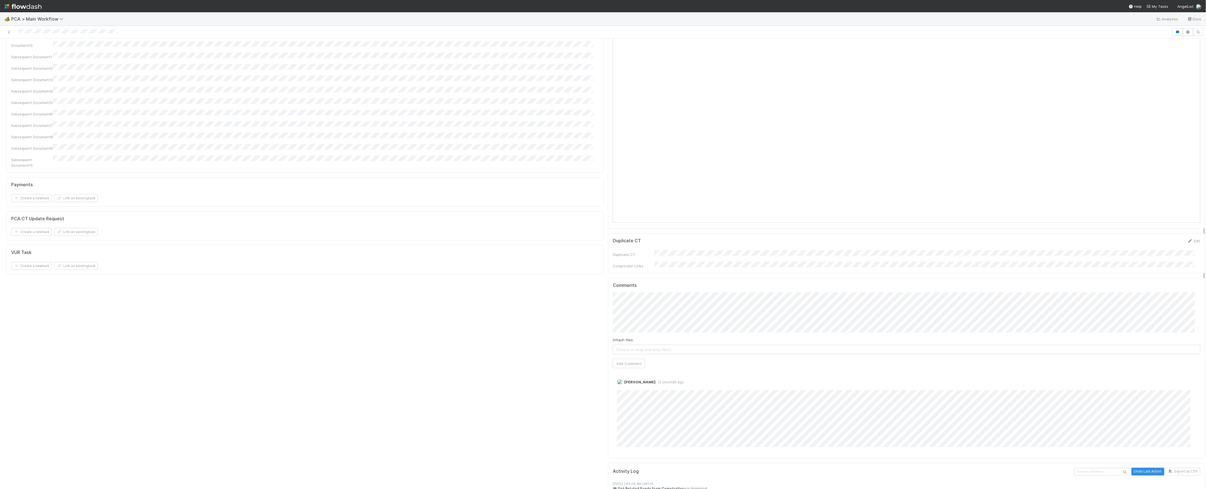
scroll to position [658, 0]
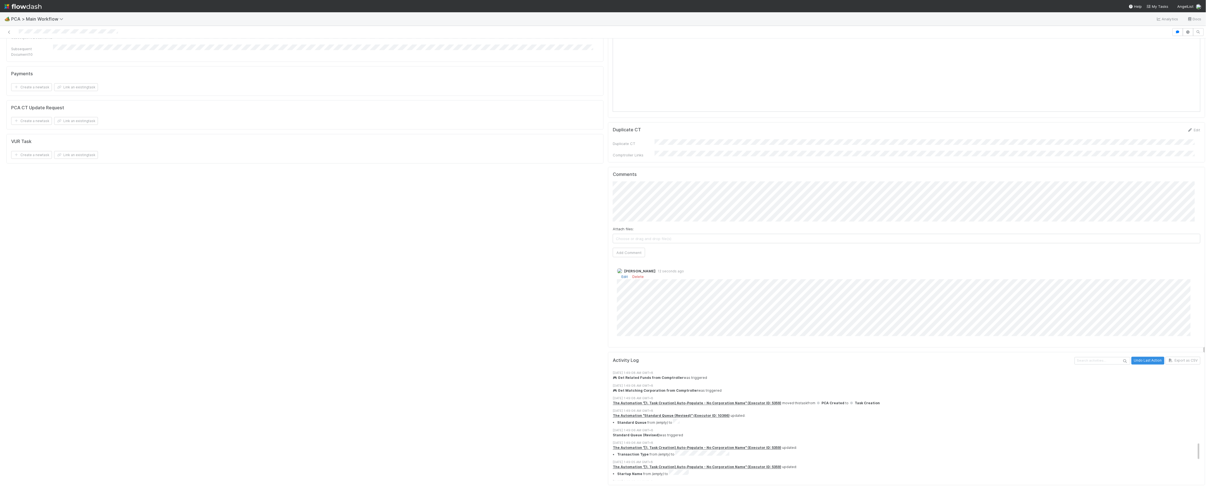
click at [621, 275] on link "Edit" at bounding box center [624, 277] width 6 height 4
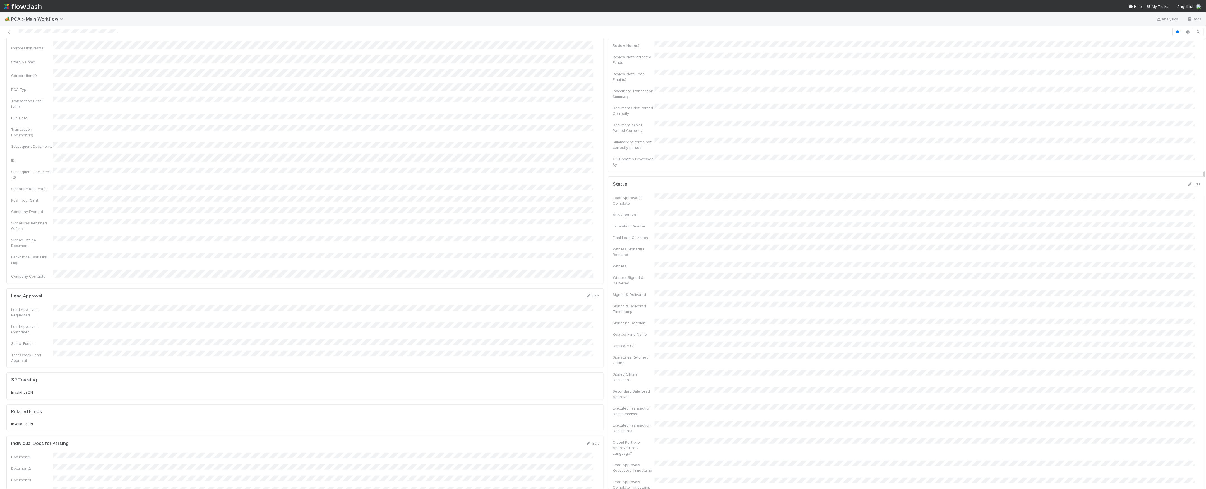
scroll to position [0, 0]
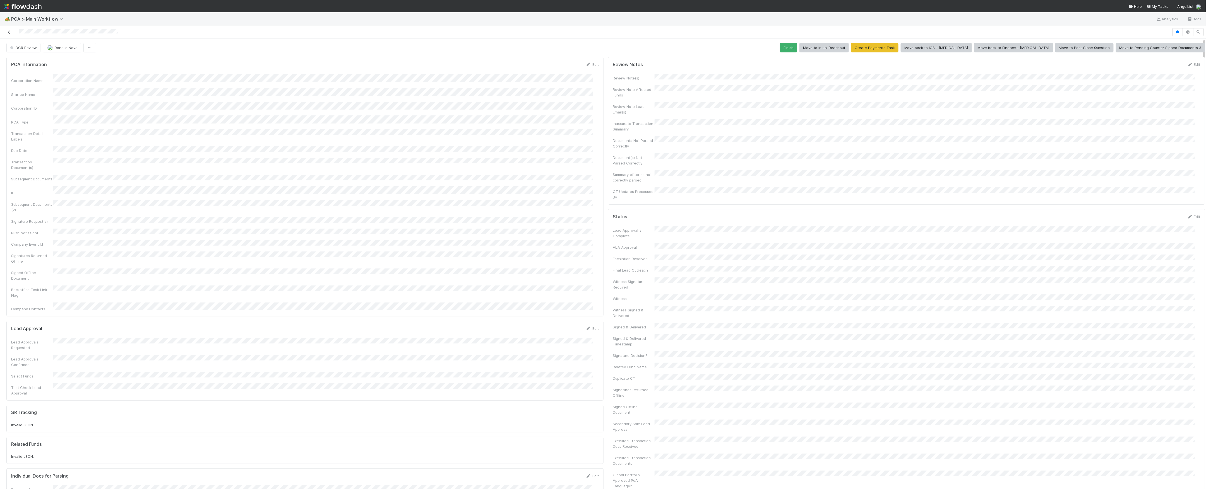
click at [11, 32] on icon at bounding box center [9, 32] width 6 height 4
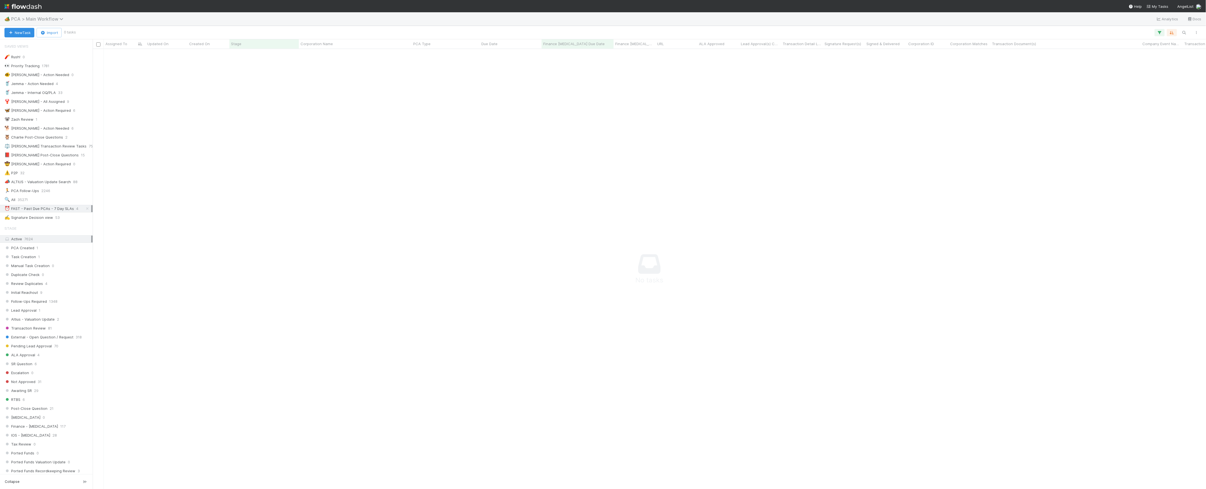
click at [36, 21] on span "PCA > Main Workflow" at bounding box center [38, 19] width 55 height 6
click at [68, 91] on div "🔧 Data Flags > Data Flag Resolution - Finance" at bounding box center [72, 89] width 133 height 6
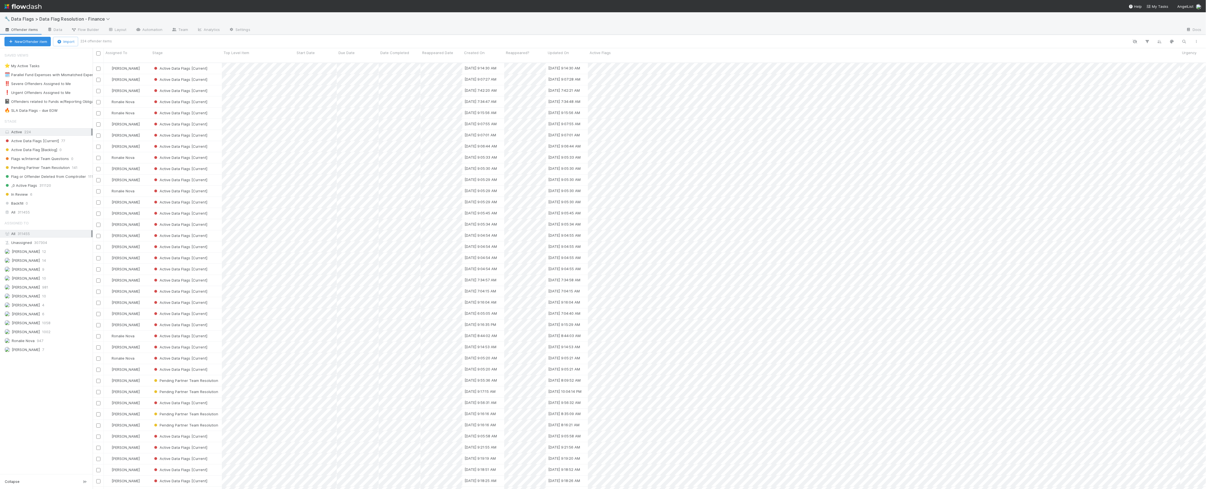
scroll to position [425, 1108]
click at [53, 112] on div "🔥 SLA Data Flags - due EOW" at bounding box center [30, 110] width 53 height 7
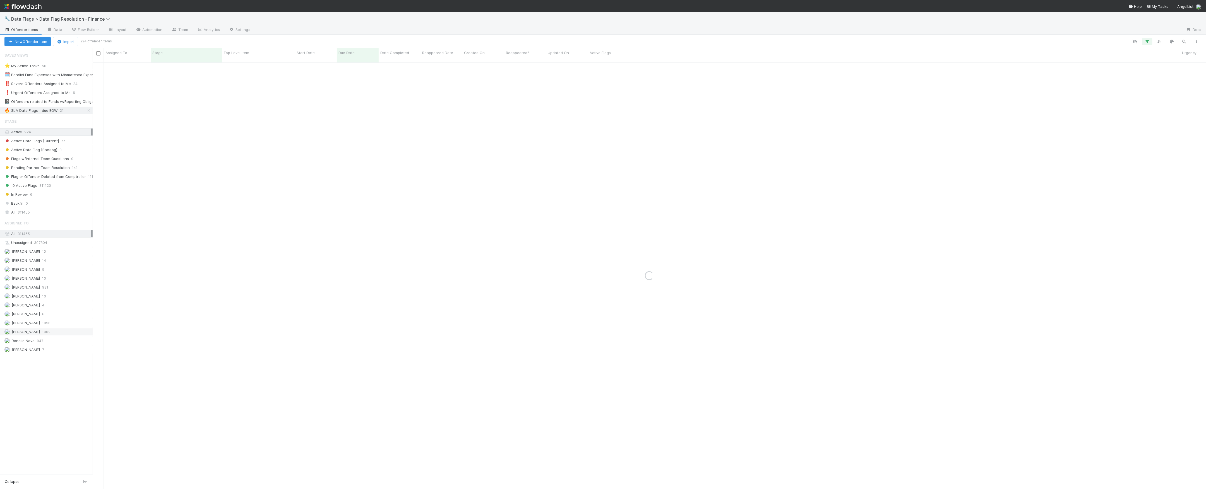
click at [35, 334] on span "[PERSON_NAME]" at bounding box center [26, 332] width 28 height 4
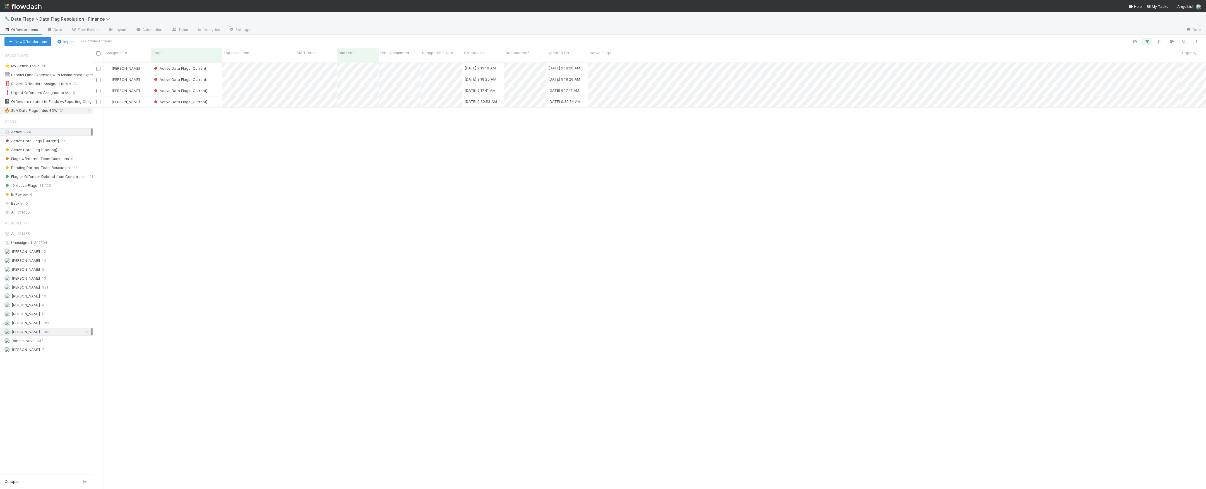
scroll to position [425, 1108]
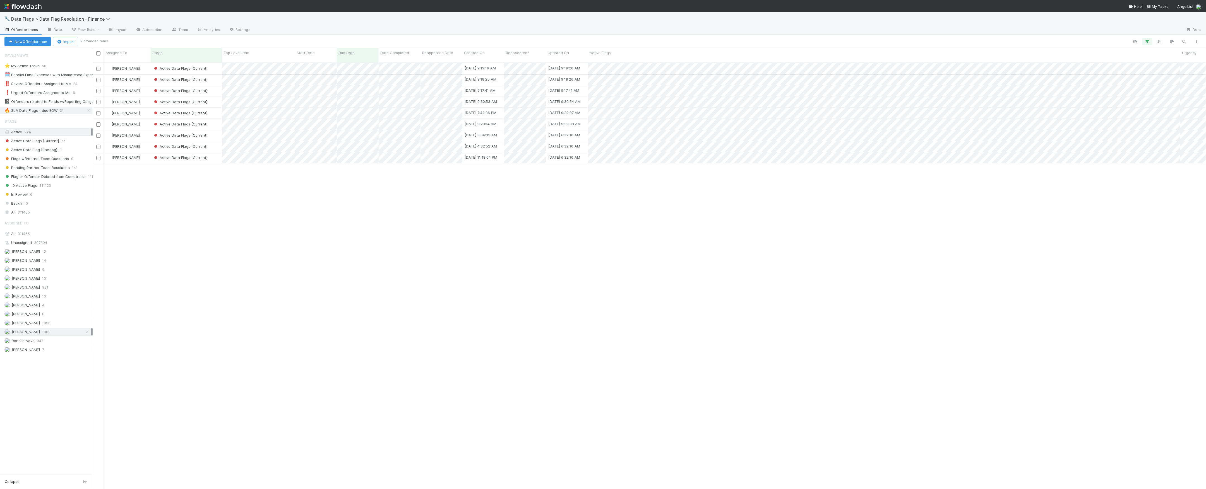
click at [214, 65] on div "Active Data Flags [Current]" at bounding box center [186, 68] width 71 height 11
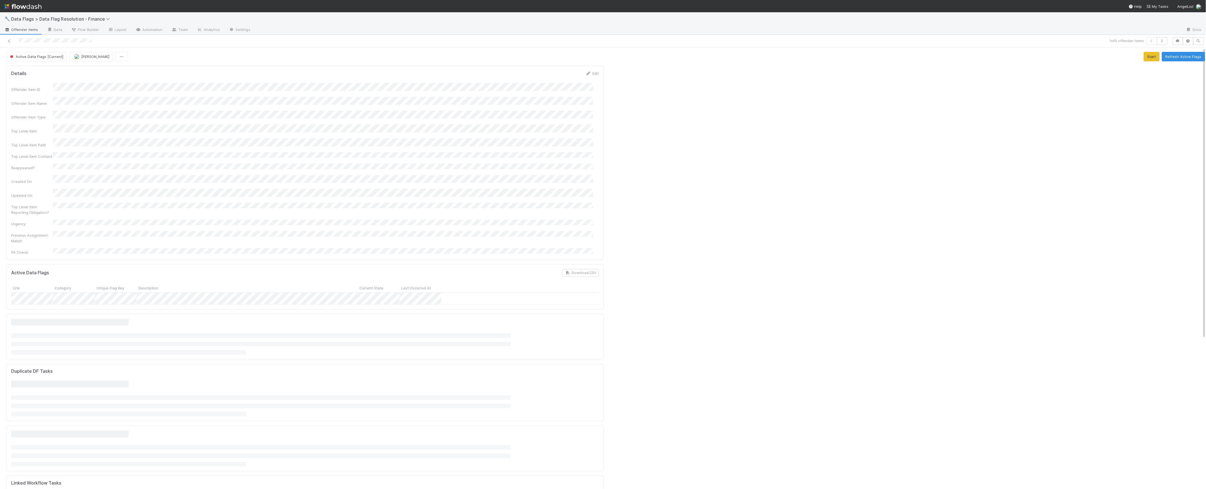
click at [411, 53] on div "Active Data Flags [Current] Marvey Fuentes Start Refresh Active Flags" at bounding box center [605, 56] width 1198 height 9
click at [16, 395] on button "Add Comment" at bounding box center [27, 399] width 32 height 9
click at [1175, 55] on button "Refresh Active Flags" at bounding box center [1183, 56] width 43 height 9
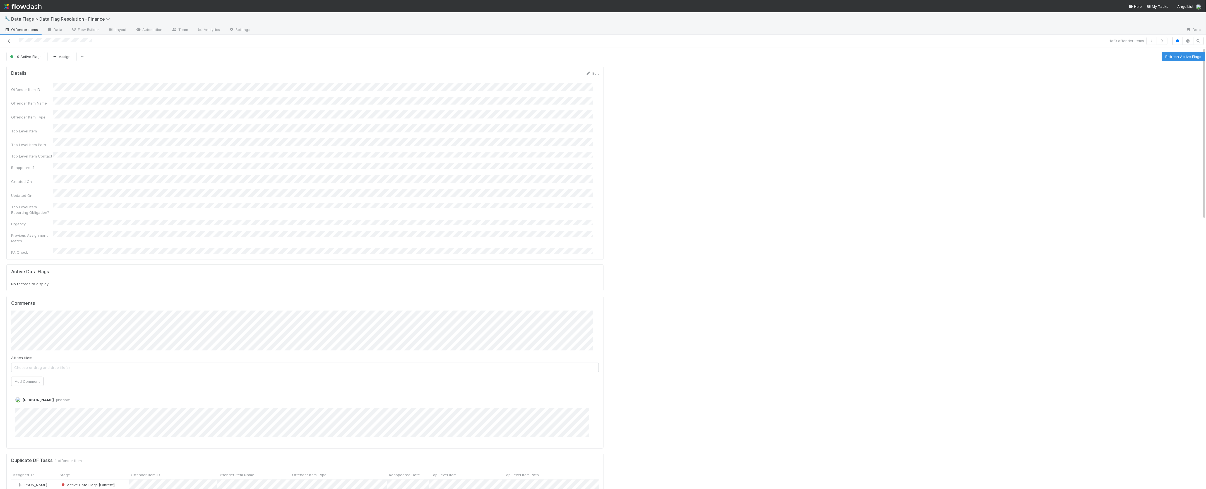
click at [9, 42] on icon at bounding box center [9, 41] width 6 height 4
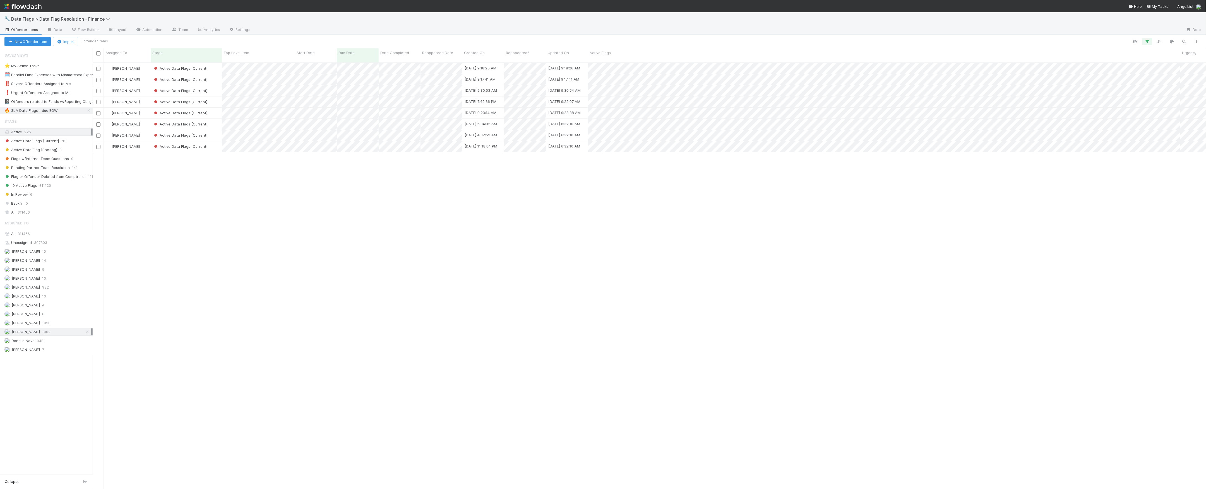
scroll to position [425, 1108]
click at [216, 74] on div "Active Data Flags [Current]" at bounding box center [186, 79] width 71 height 11
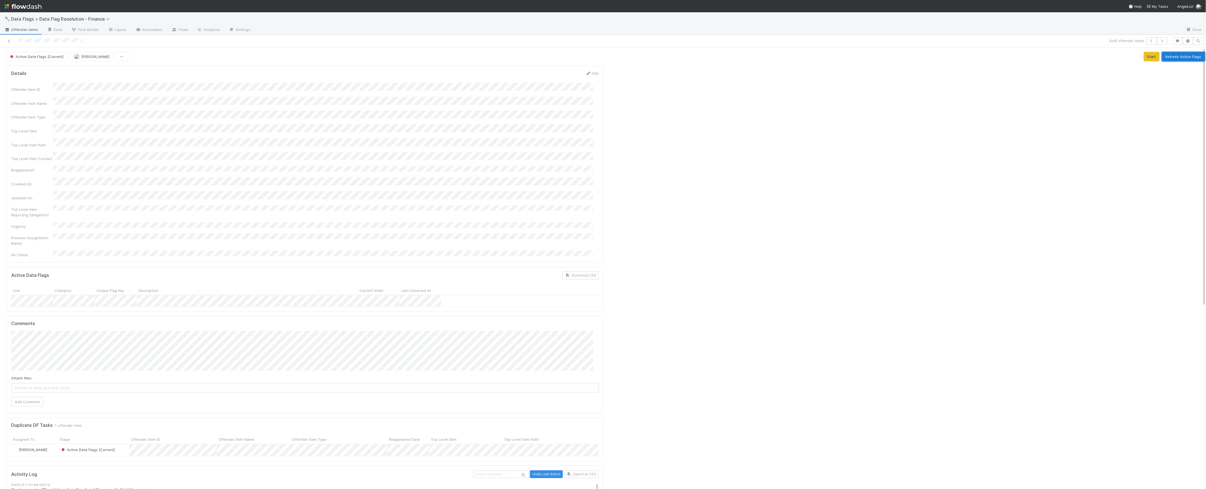
click at [1165, 57] on button "Refresh Active Flags" at bounding box center [1183, 56] width 43 height 9
click at [9, 42] on icon at bounding box center [9, 41] width 6 height 4
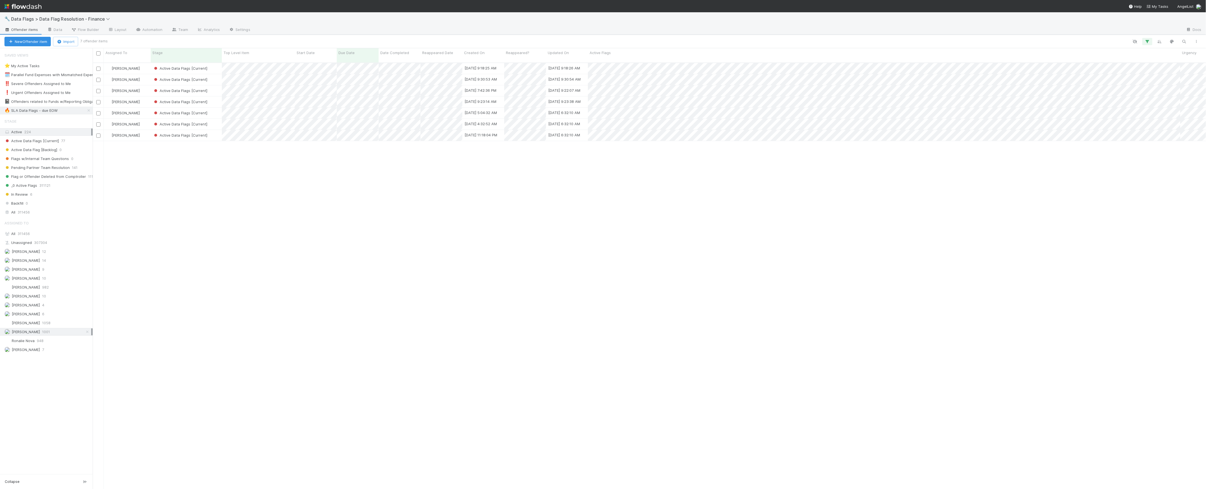
scroll to position [425, 1108]
click at [213, 65] on div "Active Data Flags [Current]" at bounding box center [186, 68] width 71 height 11
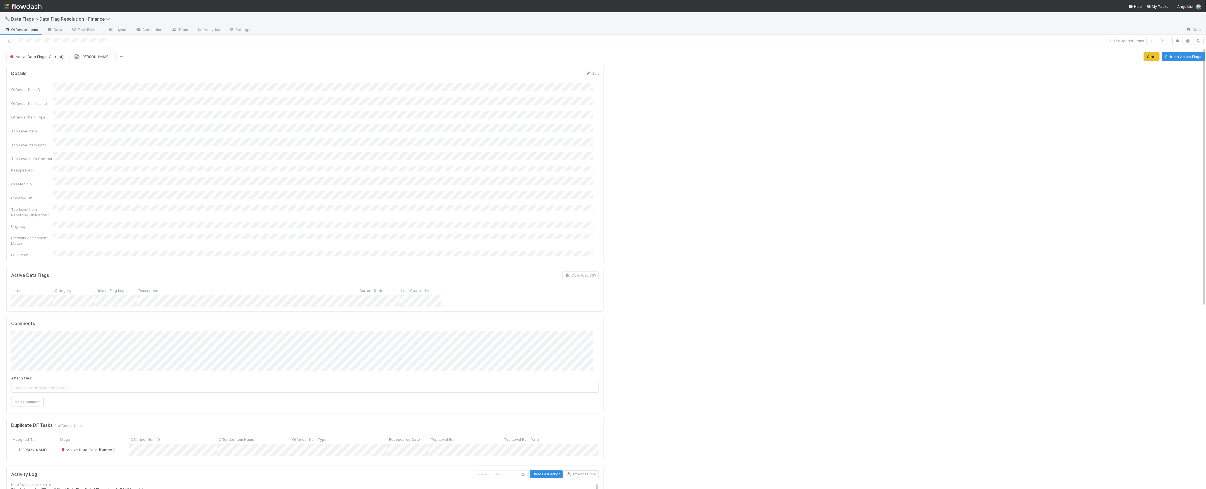
click at [670, 310] on div at bounding box center [906, 434] width 601 height 741
click at [1174, 60] on button "Refresh Active Flags" at bounding box center [1183, 56] width 43 height 9
click at [27, 379] on button "Add Comment" at bounding box center [27, 383] width 32 height 9
click at [7, 41] on icon at bounding box center [9, 41] width 6 height 4
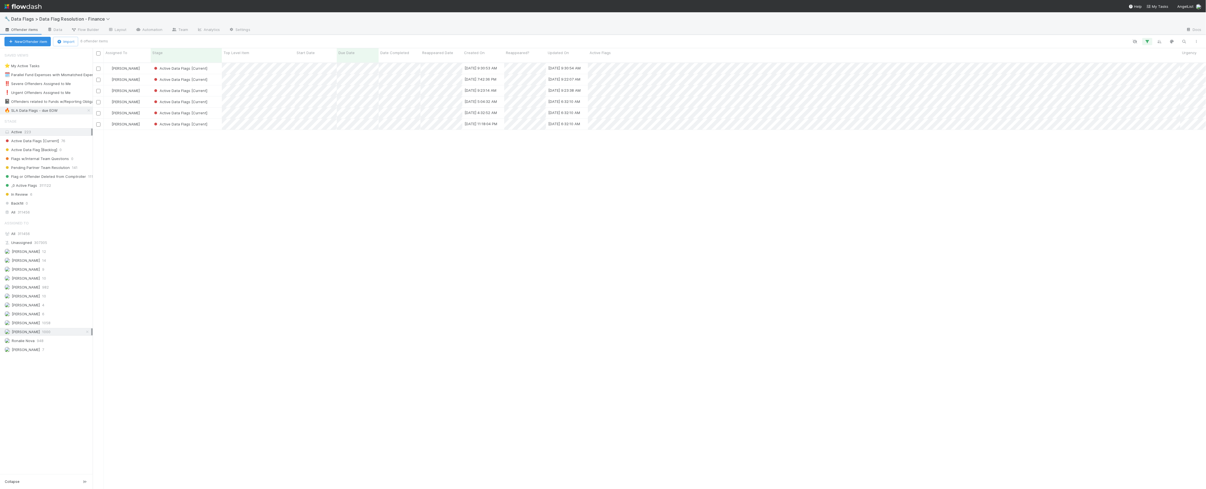
scroll to position [425, 1108]
click at [212, 67] on div "Active Data Flags [Current]" at bounding box center [186, 68] width 71 height 11
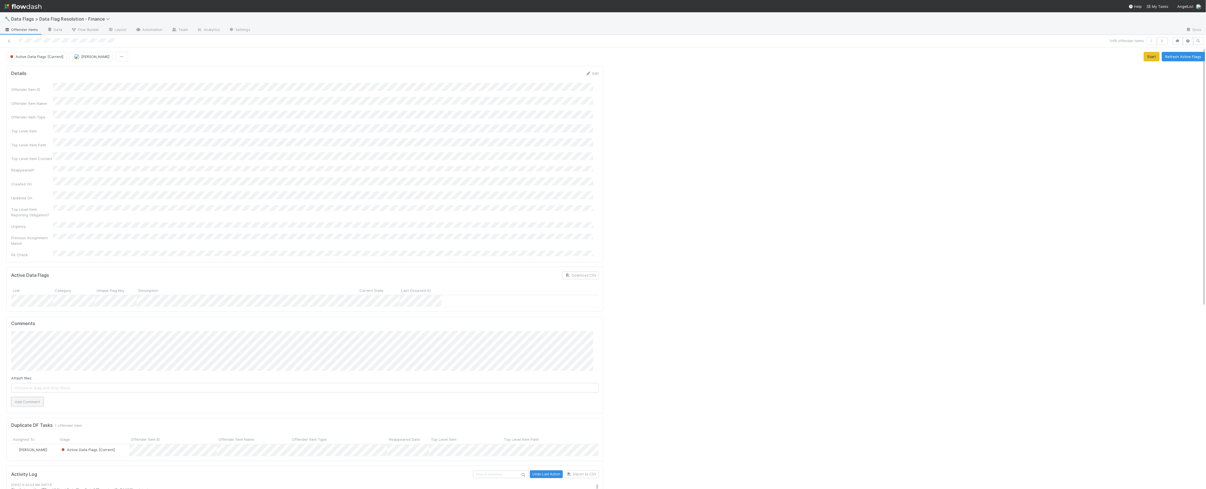
click at [16, 397] on button "Add Comment" at bounding box center [27, 401] width 32 height 9
click at [54, 58] on span "Active Data Flags [Current]" at bounding box center [36, 56] width 54 height 4
click at [708, 230] on div at bounding box center [906, 465] width 601 height 802
click at [39, 56] on span "Active Data Flags [Current]" at bounding box center [36, 56] width 54 height 4
click at [713, 216] on div at bounding box center [603, 244] width 1206 height 489
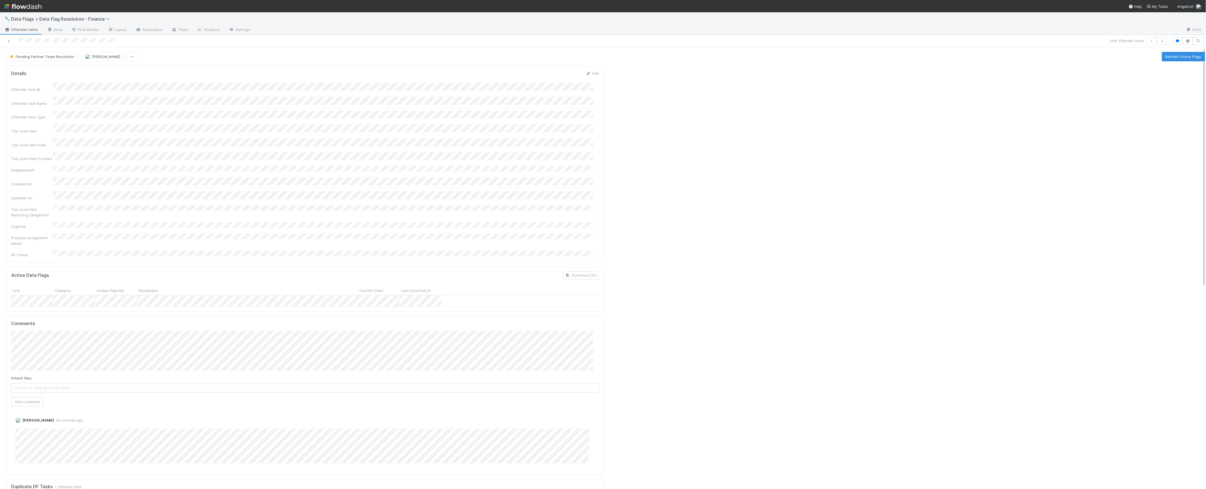
click at [6, 40] on div at bounding box center [294, 41] width 585 height 8
click at [6, 42] on icon at bounding box center [9, 41] width 6 height 4
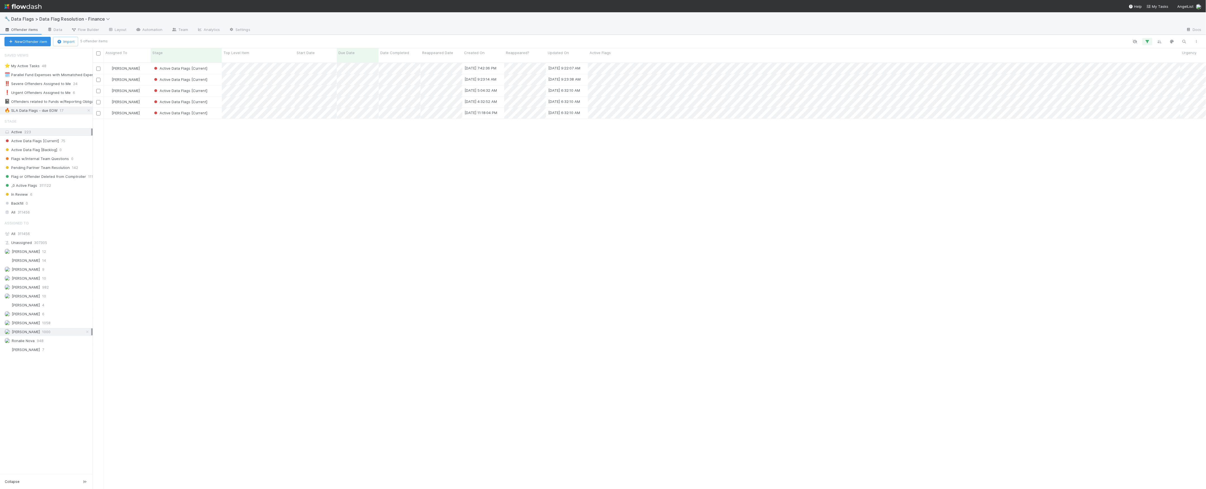
scroll to position [6, 6]
click at [213, 65] on div "Active Data Flags [Current]" at bounding box center [186, 68] width 71 height 11
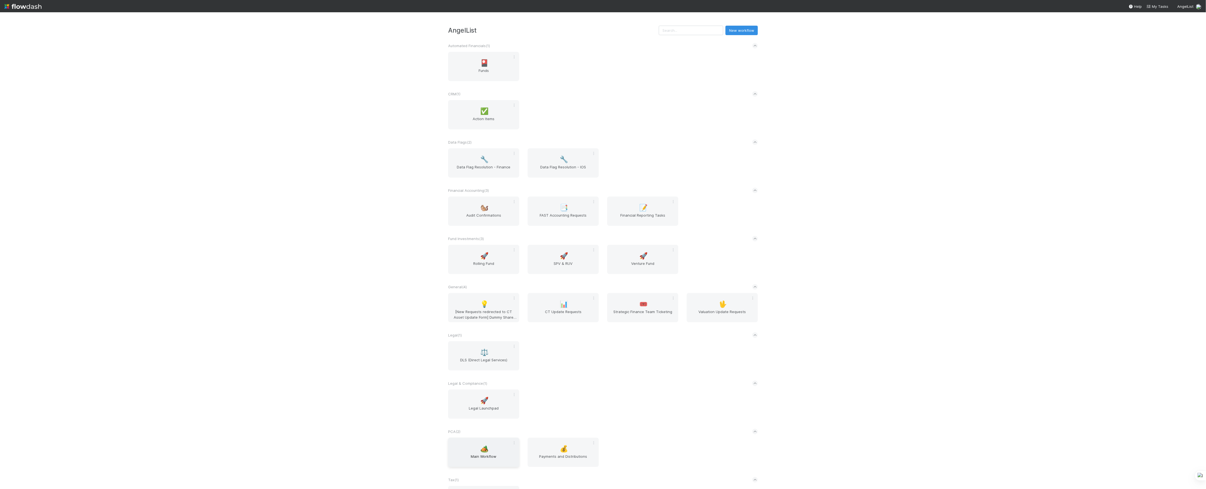
click at [490, 454] on div "🏕️ Main Workflow" at bounding box center [483, 452] width 71 height 29
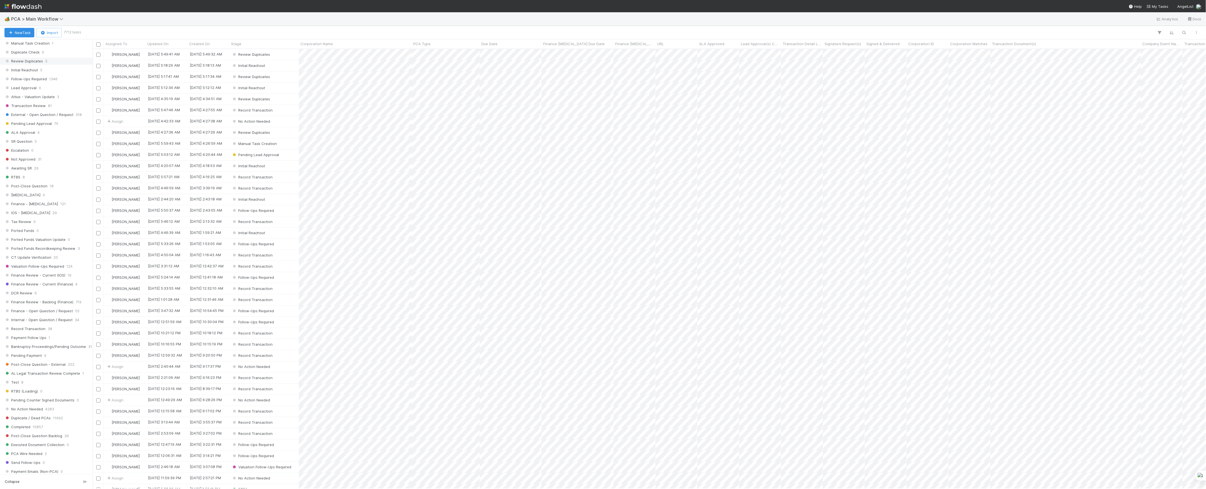
scroll to position [223, 0]
click at [61, 278] on span "Finance Review - Current (IOS)" at bounding box center [34, 274] width 61 height 7
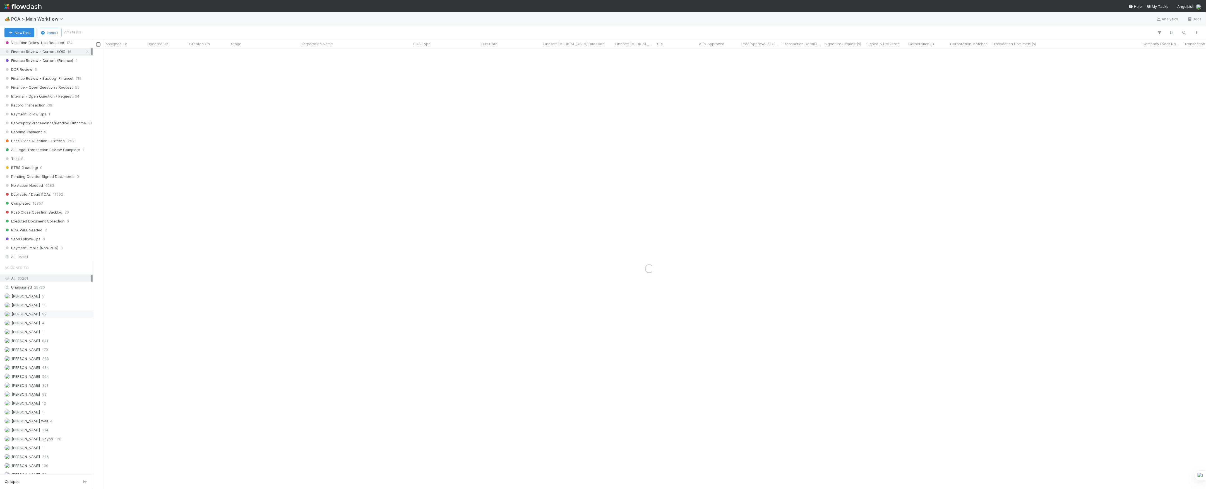
scroll to position [579, 0]
click at [47, 359] on div "Marvey Fuentes 52" at bounding box center [47, 362] width 87 height 7
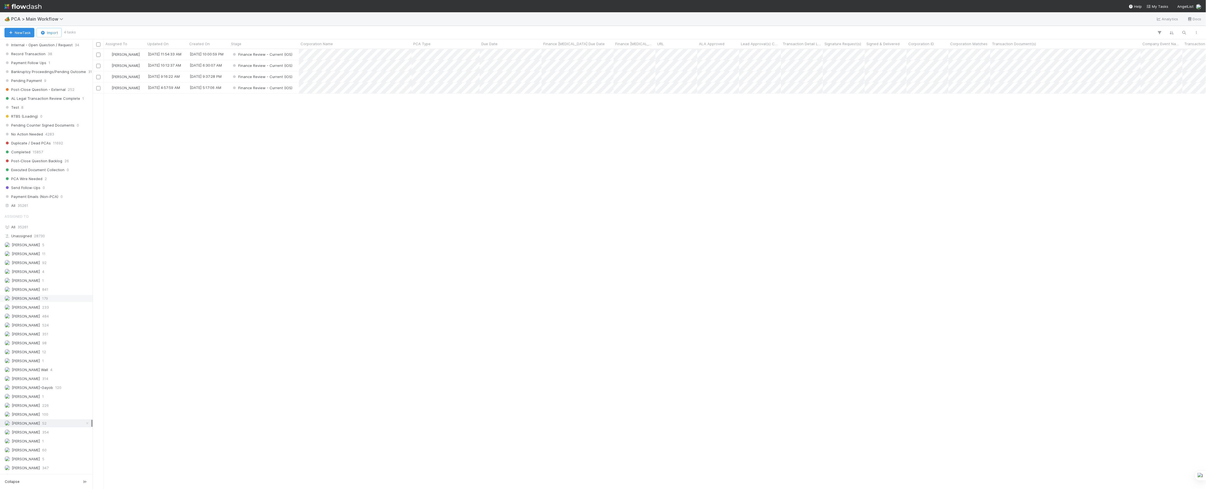
scroll to position [356, 0]
click at [48, 155] on span "Finance Review - Current (Finance)" at bounding box center [38, 151] width 69 height 7
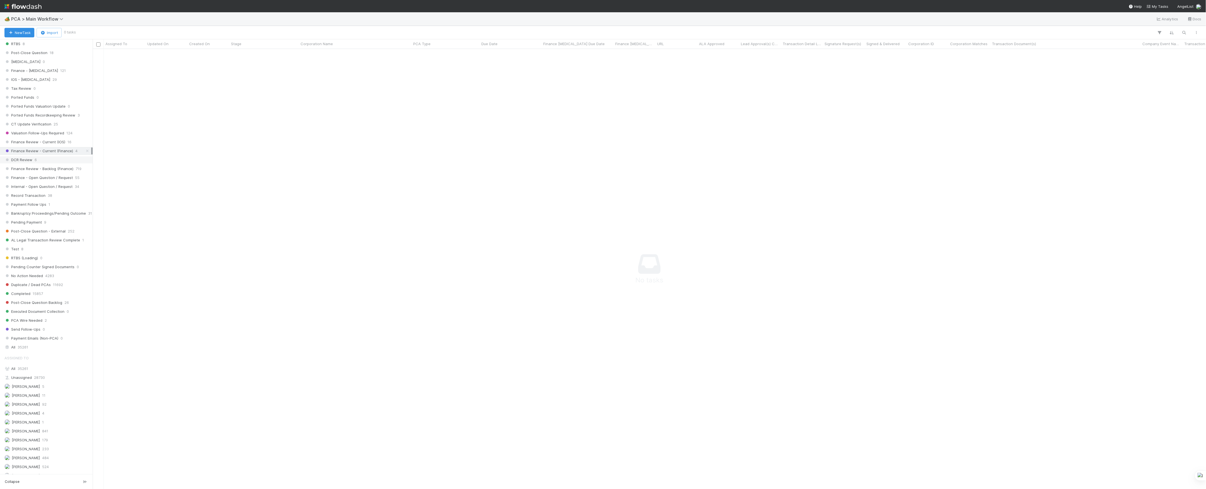
scroll to position [429, 1102]
click at [51, 163] on div "DCR Review 6" at bounding box center [47, 160] width 87 height 7
drag, startPoint x: 50, startPoint y: 141, endPoint x: 471, endPoint y: 182, distance: 423.0
click at [471, 181] on div "Marvey Fuentes 8/21/25, 12:24:05 PM 8/21/25, 12:22:49 PM DCR Review 0 0 0 Marve…" at bounding box center [649, 269] width 1113 height 440
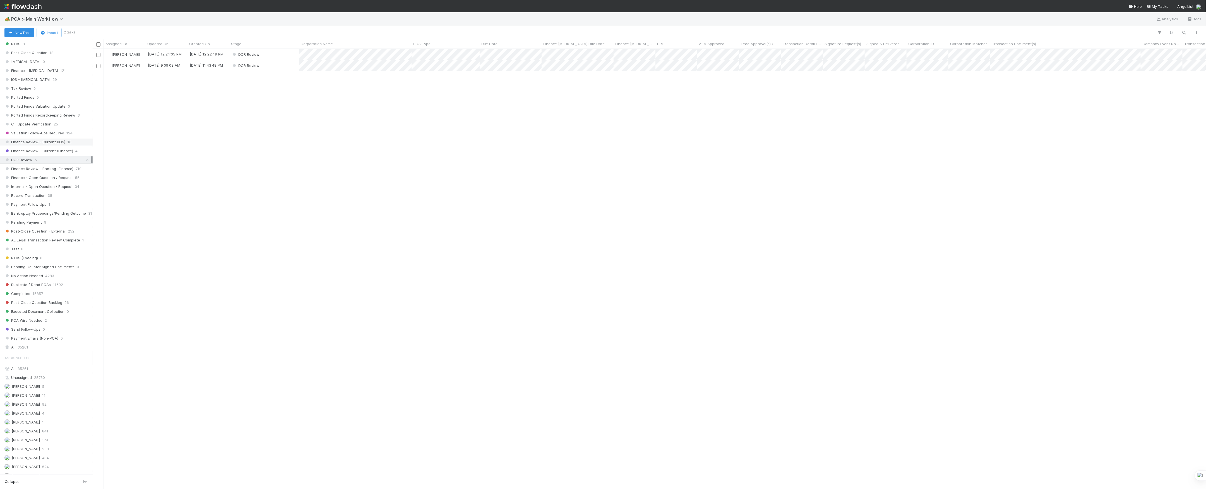
click at [59, 146] on span "Finance Review - Current (IOS)" at bounding box center [34, 142] width 61 height 7
click at [377, 248] on div "Marvey Fuentes 8/21/25, 11:54:33 AM 8/20/25, 10:00:59 PM Finance Review - Curre…" at bounding box center [649, 269] width 1113 height 440
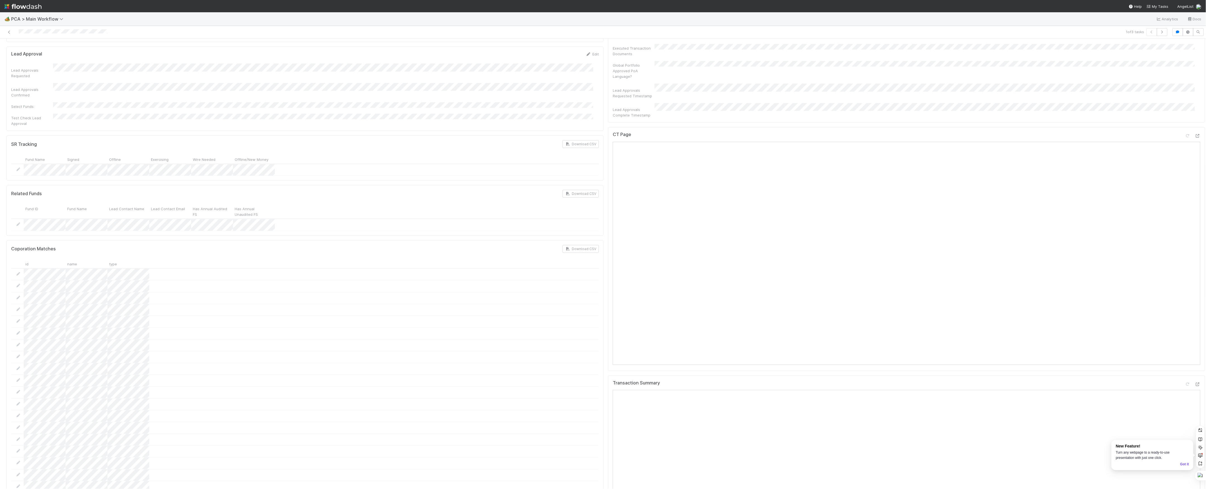
scroll to position [409, 0]
click at [1195, 138] on icon at bounding box center [1198, 140] width 6 height 4
click at [1195, 386] on icon at bounding box center [1198, 388] width 6 height 4
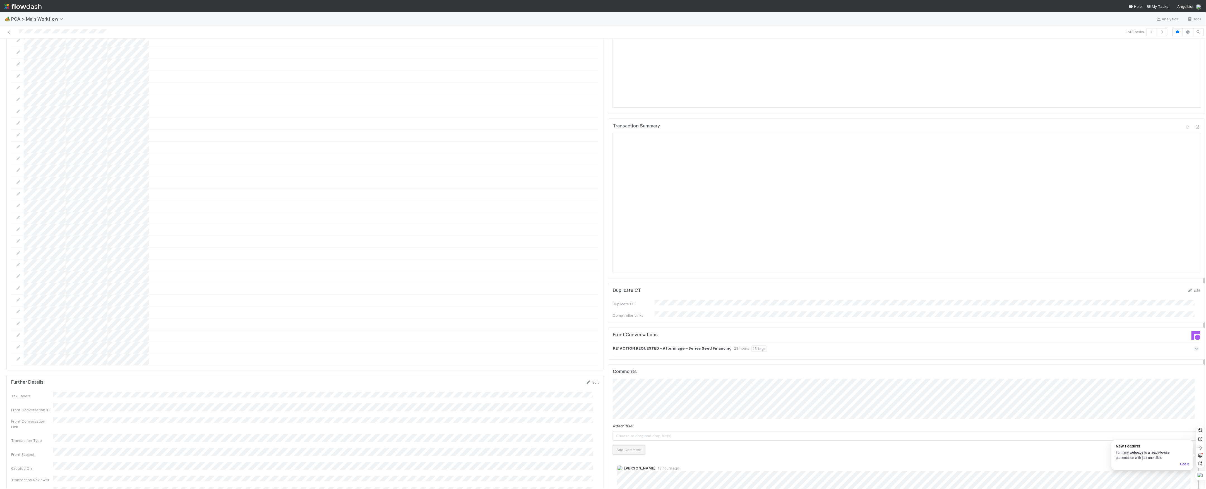
click at [632, 446] on button "Add Comment" at bounding box center [629, 450] width 32 height 9
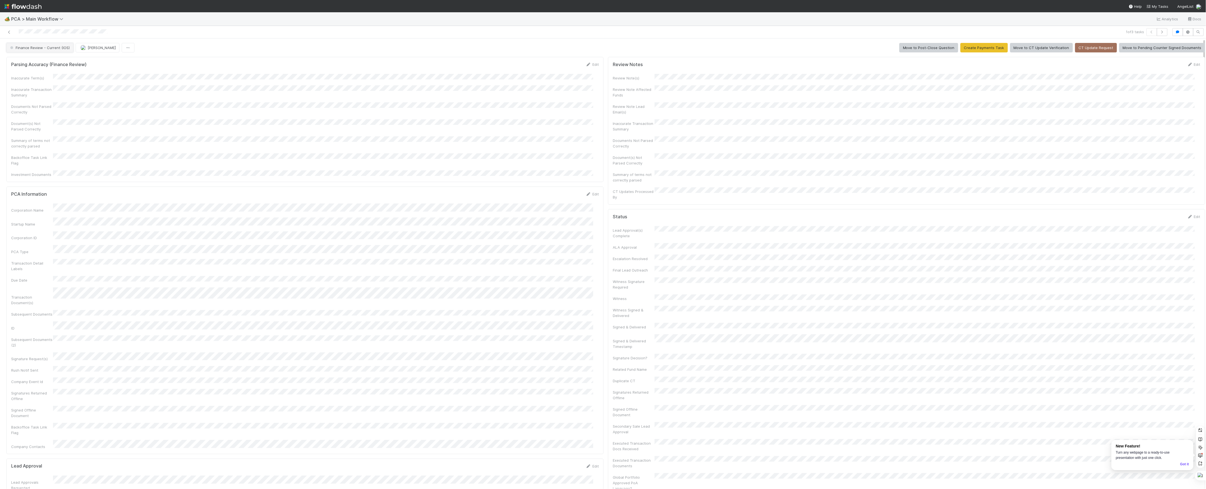
click at [64, 50] on button "Finance Review - Current (IOS)" at bounding box center [39, 47] width 67 height 9
click at [87, 48] on button "button" at bounding box center [93, 47] width 13 height 9
click at [80, 48] on div "Duplicate Delete" at bounding box center [603, 244] width 1206 height 489
click at [77, 48] on span "[PERSON_NAME]" at bounding box center [67, 47] width 28 height 4
click at [9, 34] on icon at bounding box center [9, 32] width 6 height 4
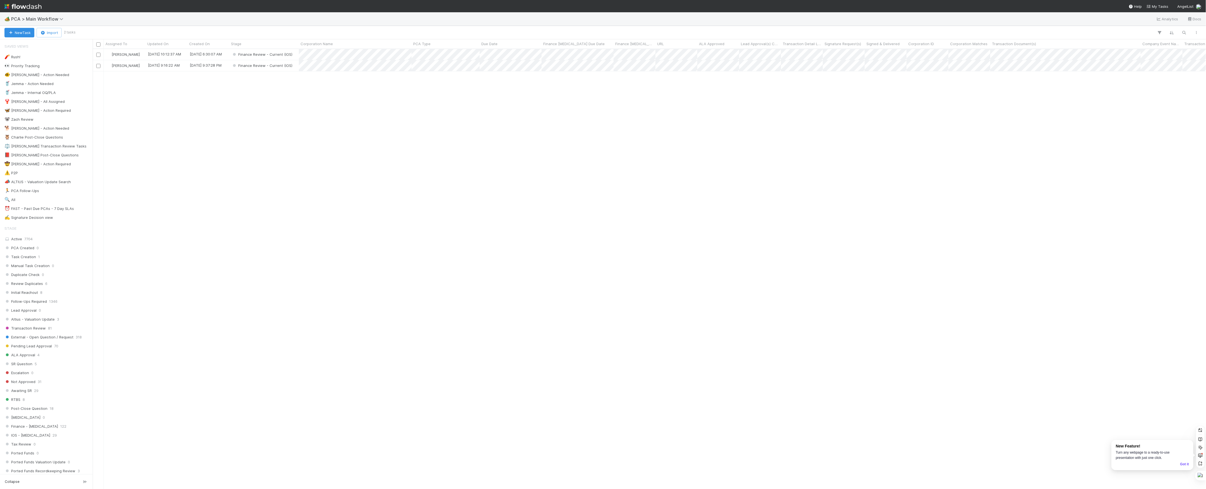
scroll to position [434, 1108]
click at [548, 281] on div "Marvey Fuentes 8/21/25, 10:12:37 AM 8/18/25, 6:30:07 AM Finance Review - Curren…" at bounding box center [649, 269] width 1113 height 440
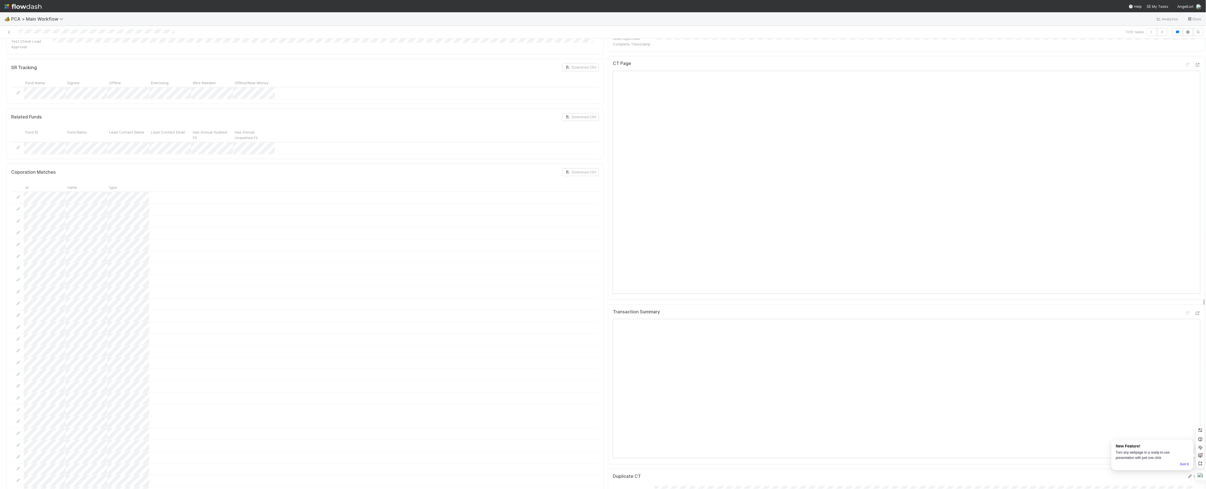
scroll to position [670, 0]
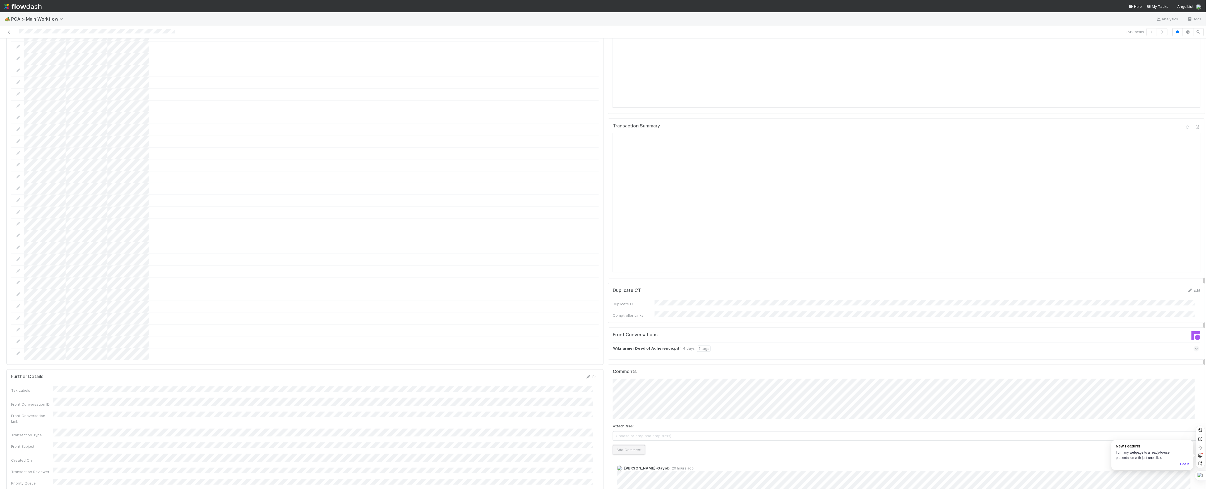
click at [633, 446] on button "Add Comment" at bounding box center [629, 450] width 32 height 9
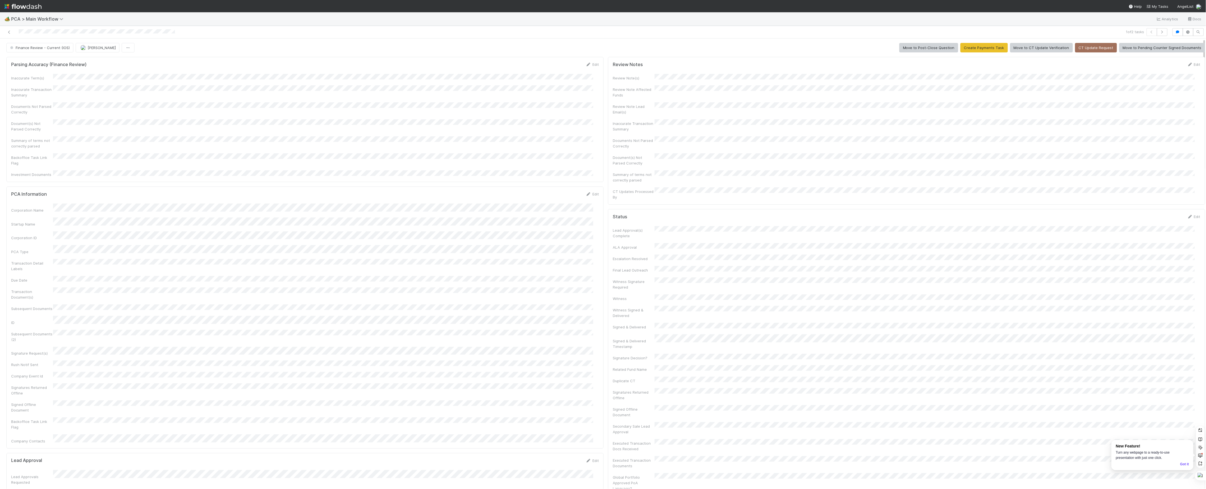
click at [66, 50] on button "Finance Review - Current (IOS)" at bounding box center [39, 47] width 67 height 9
click at [82, 52] on button "[PERSON_NAME]" at bounding box center [63, 47] width 44 height 9
click at [11, 32] on icon at bounding box center [9, 32] width 6 height 4
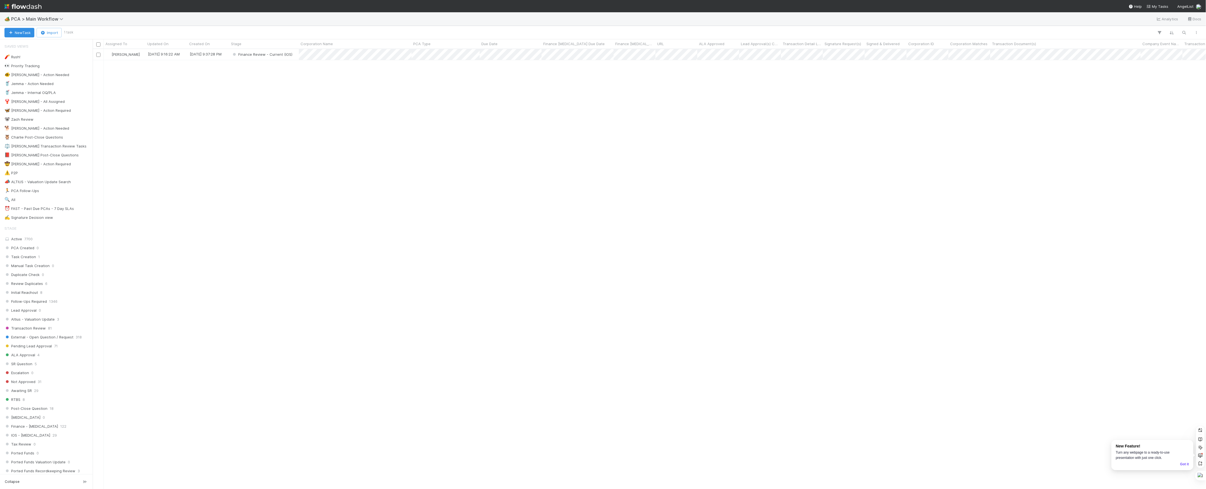
scroll to position [434, 1108]
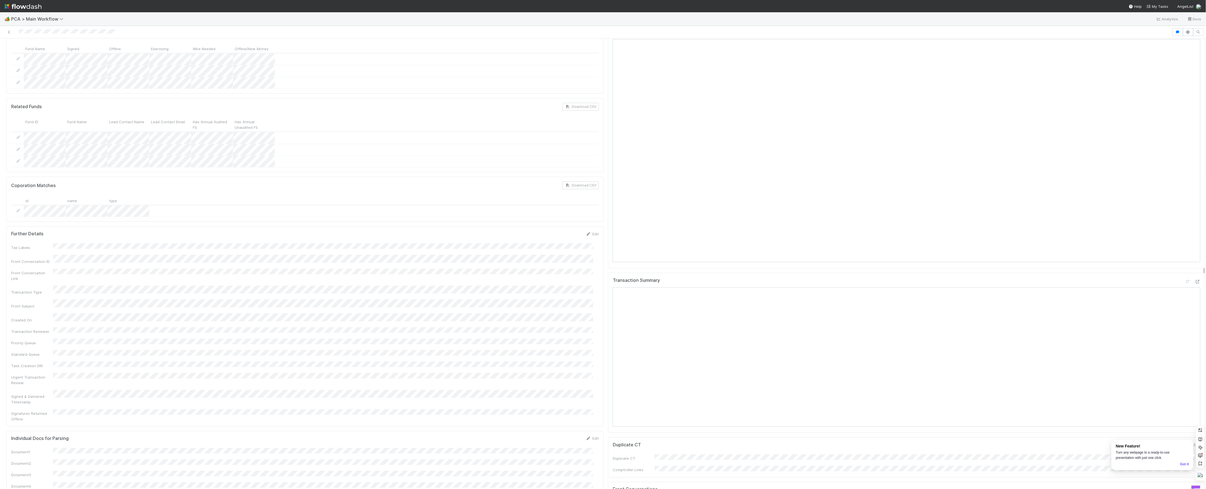
scroll to position [670, 0]
click at [632, 458] on button "Add Comment" at bounding box center [629, 462] width 32 height 9
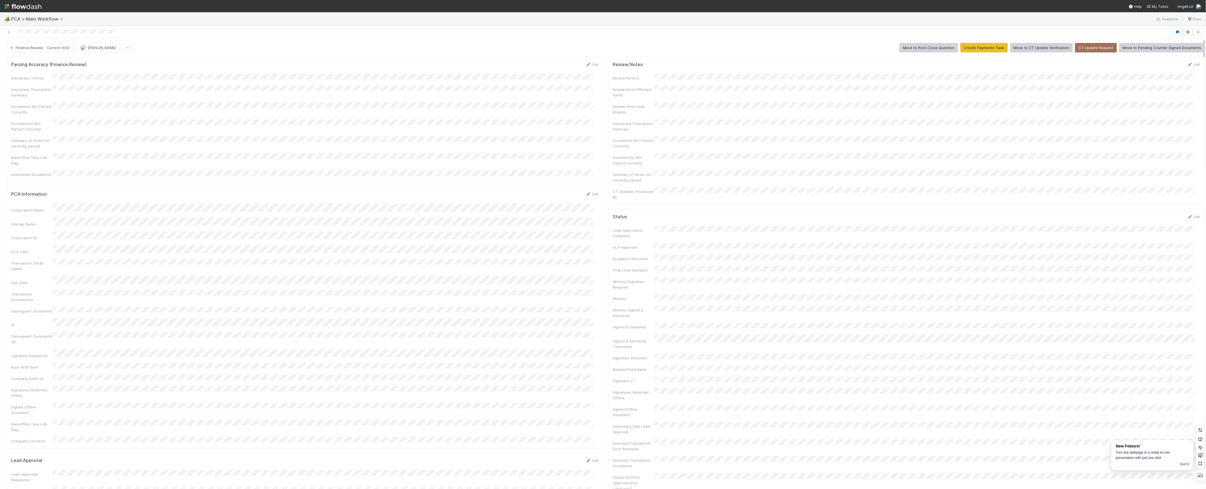
click at [53, 50] on button "Finance Review - Current (IOS)" at bounding box center [39, 47] width 67 height 9
click at [57, 49] on span "[PERSON_NAME]" at bounding box center [67, 47] width 28 height 4
click at [9, 30] on icon at bounding box center [9, 32] width 6 height 4
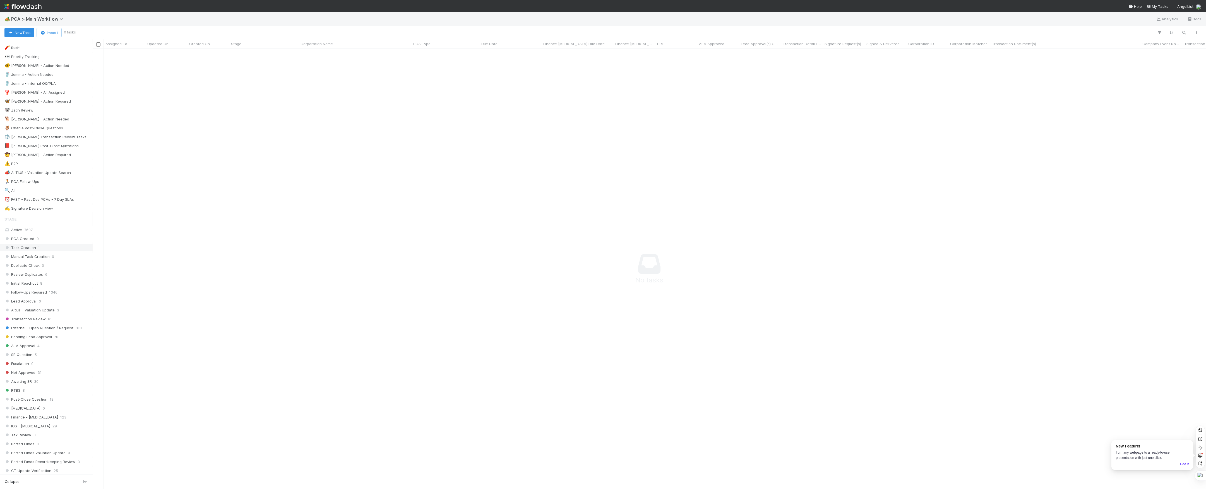
scroll to position [223, 0]
click at [56, 296] on div "DCR Review 4" at bounding box center [47, 292] width 87 height 7
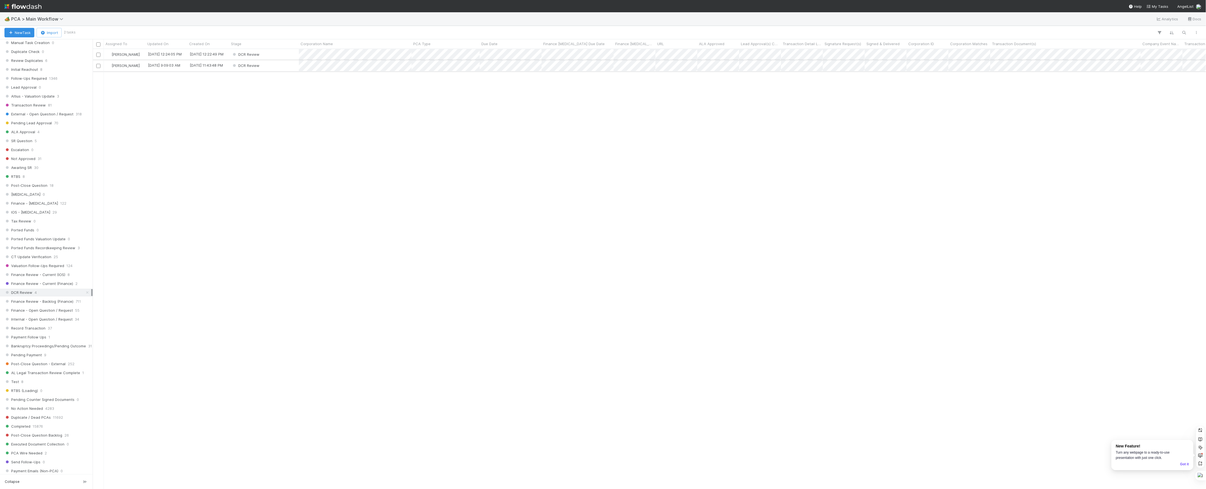
click at [274, 61] on div "DCR Review" at bounding box center [263, 65] width 69 height 11
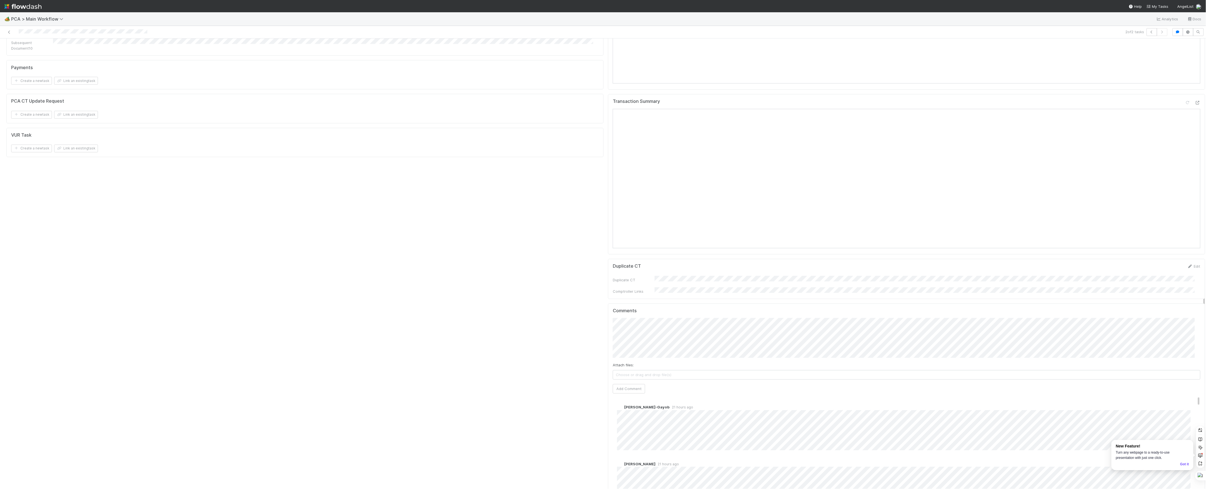
scroll to position [855, 0]
drag, startPoint x: 611, startPoint y: 376, endPoint x: 551, endPoint y: 387, distance: 60.5
click at [551, 387] on div "PCA Information Edit Corporation Name Startup Name Corporation ID PCA Type Tran…" at bounding box center [304, 69] width 601 height 1741
click at [639, 318] on span "[PERSON_NAME]-Gayob" at bounding box center [647, 316] width 41 height 4
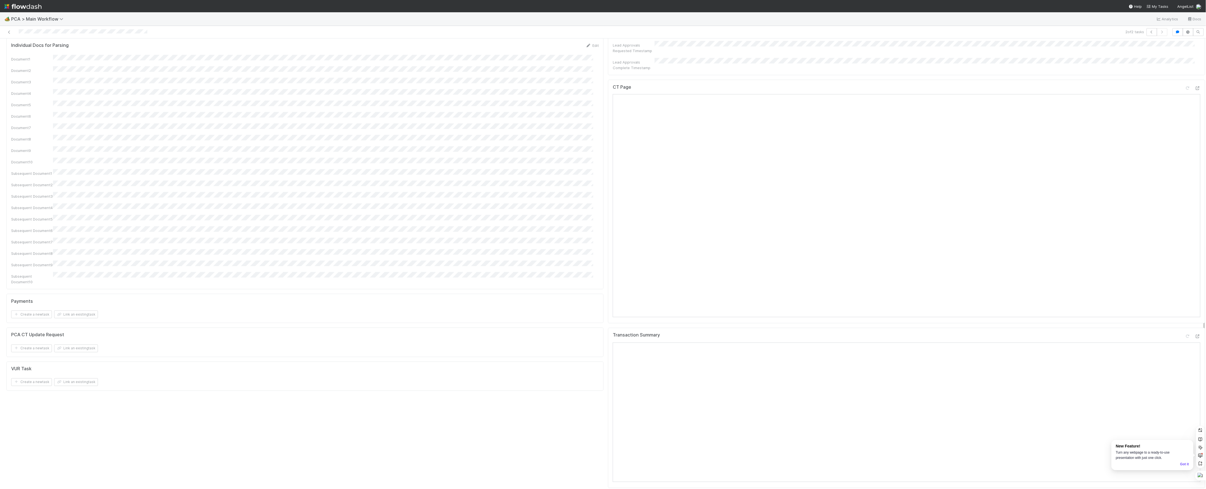
scroll to position [781, 0]
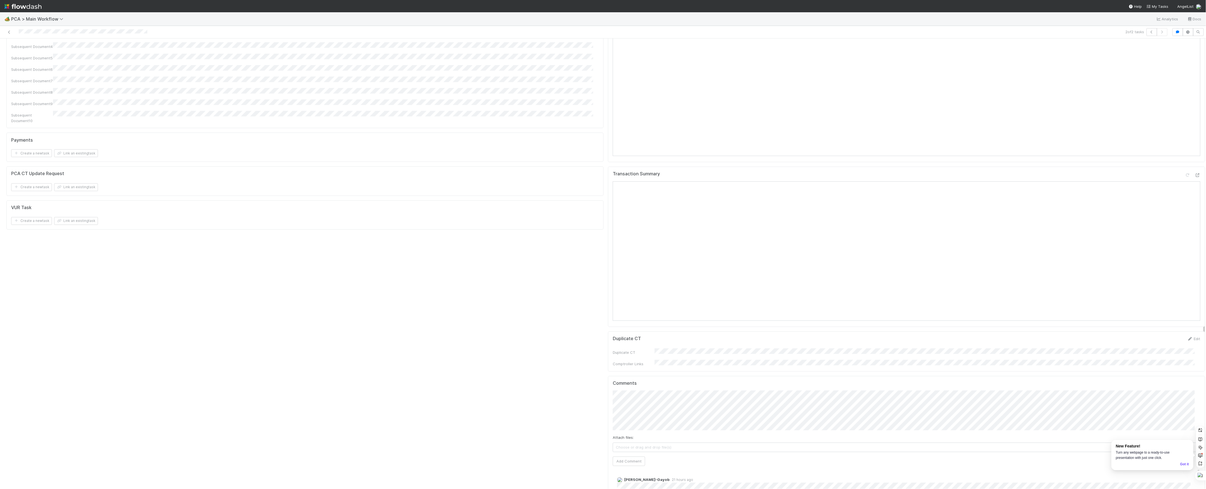
click at [594, 374] on div "PCA Information Edit Corporation Name Startup Name Corporation ID PCA Type Tran…" at bounding box center [605, 144] width 1203 height 1741
click at [621, 457] on button "Add Comment" at bounding box center [629, 461] width 32 height 9
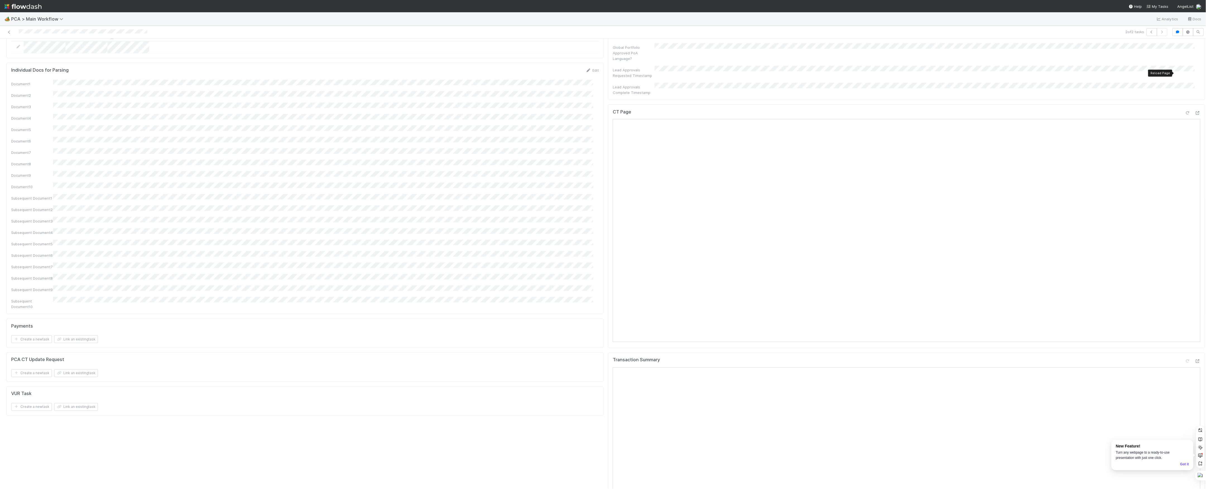
click at [1185, 111] on icon at bounding box center [1188, 113] width 6 height 4
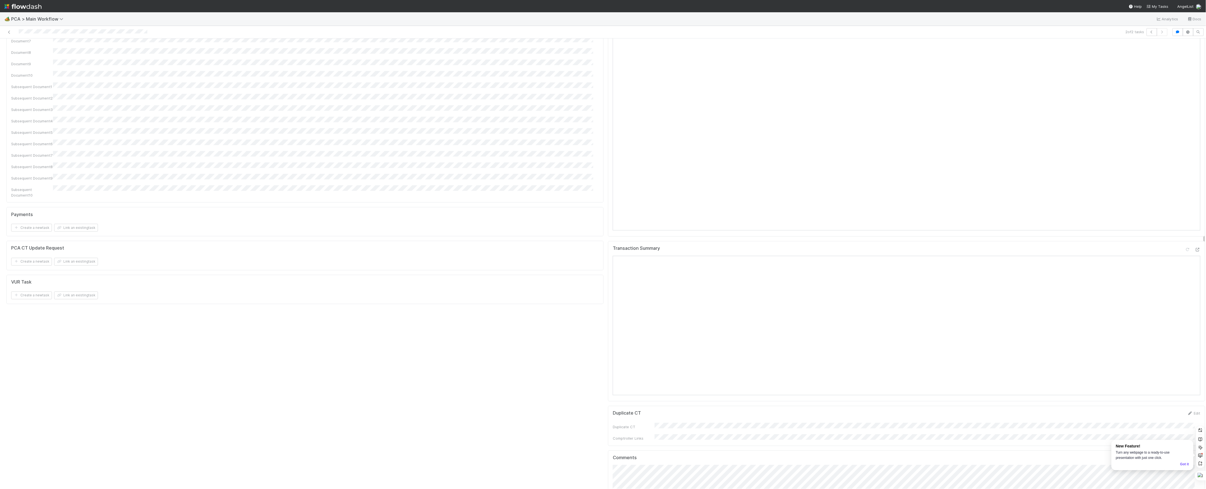
click at [547, 248] on div "PCA Information Edit Corporation Name Startup Name Corporation ID PCA Type Tran…" at bounding box center [304, 218] width 601 height 1741
click at [591, 129] on div "Document1 Document2 Document3 Document4 Document5 Document6 Document7 Document8…" at bounding box center [305, 120] width 588 height 230
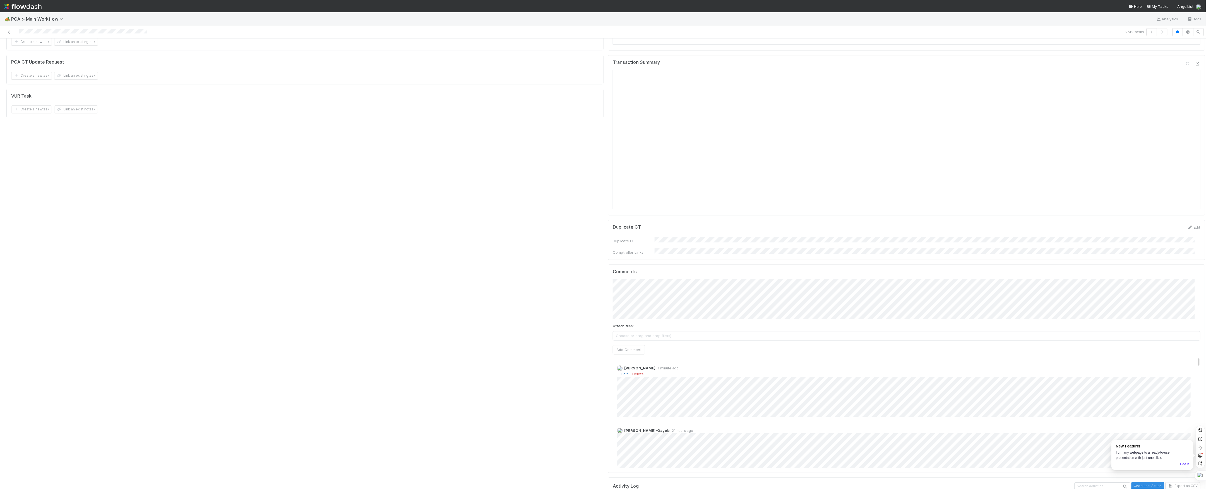
click at [621, 372] on link "Edit" at bounding box center [624, 374] width 6 height 4
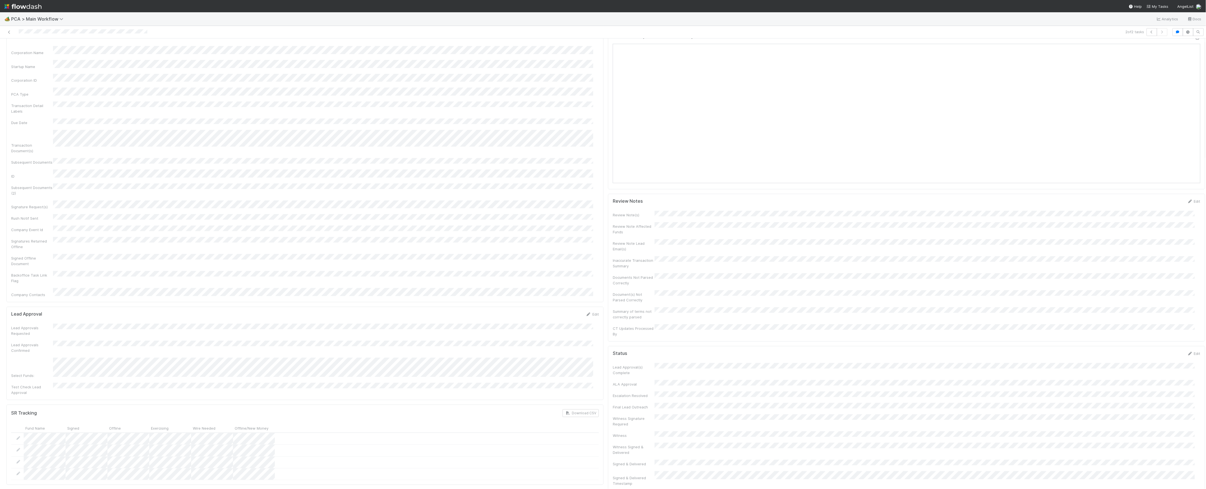
scroll to position [0, 0]
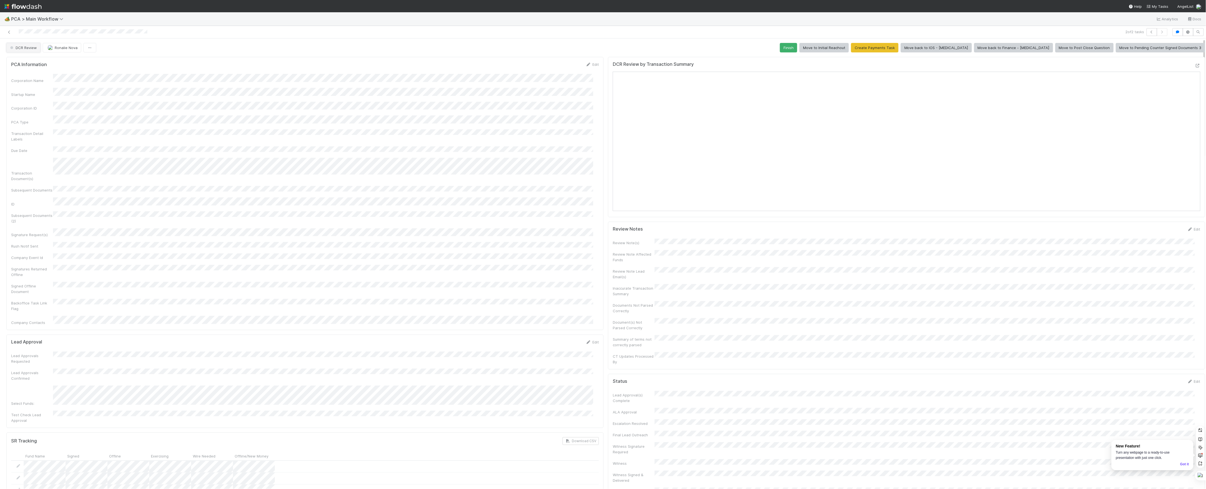
click at [30, 49] on span "DCR Review" at bounding box center [23, 47] width 28 height 4
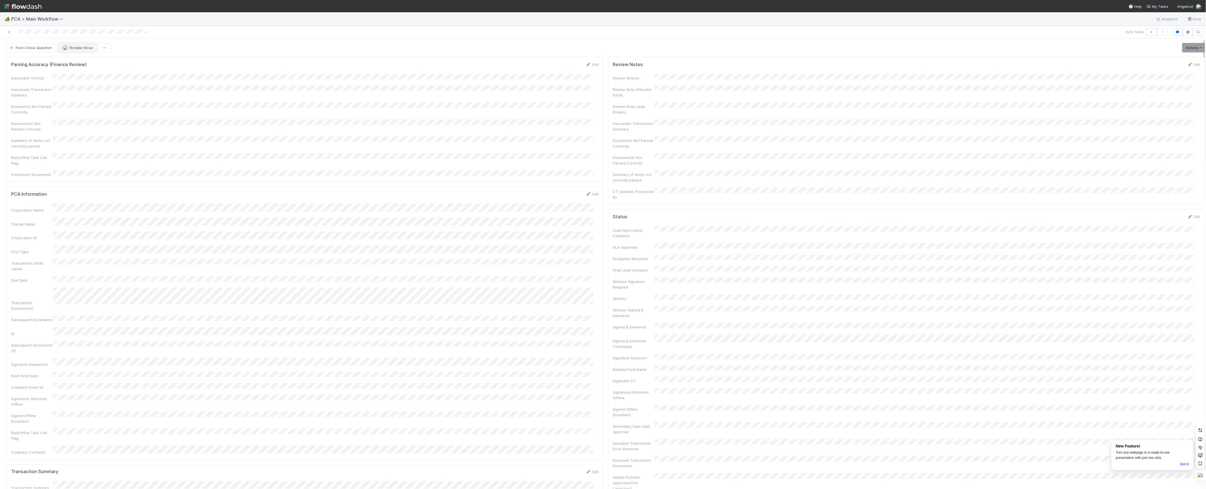
click at [84, 49] on span "Ronalie Nova" at bounding box center [81, 47] width 23 height 4
click at [299, 63] on div at bounding box center [603, 244] width 1206 height 489
click at [621, 430] on link "Edit" at bounding box center [624, 432] width 6 height 4
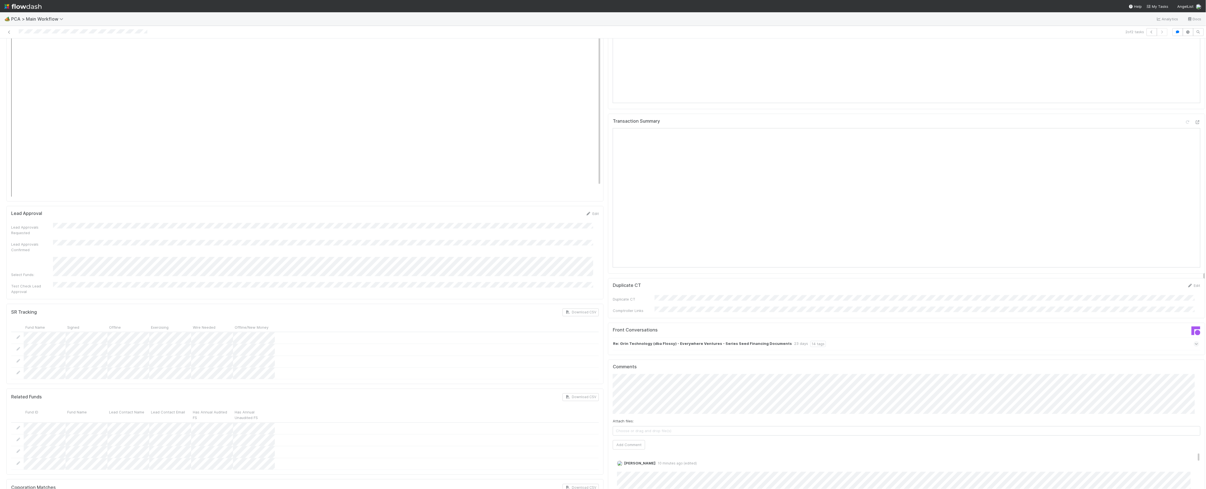
scroll to position [409, 0]
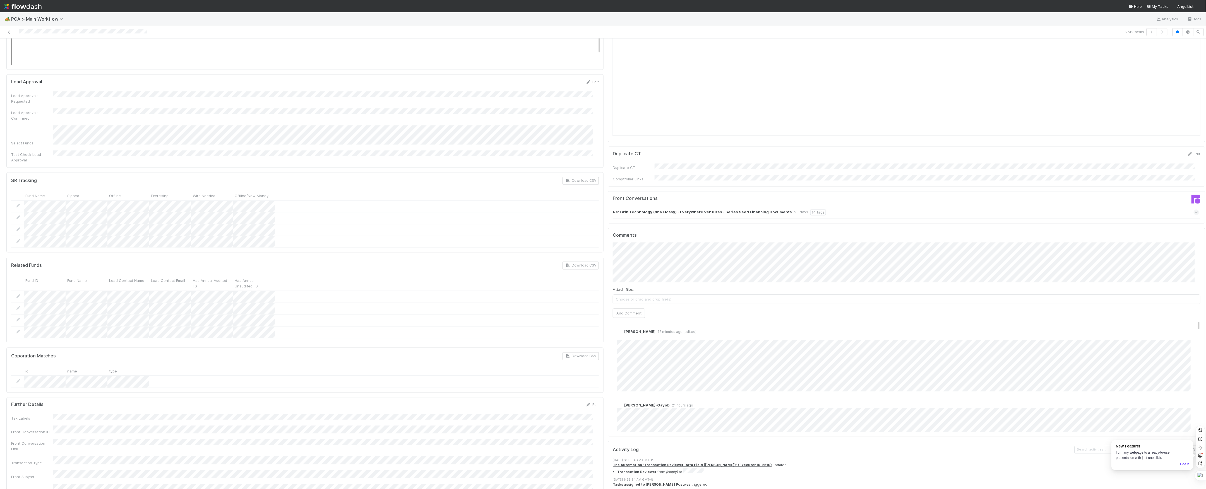
scroll to position [791, 0]
click at [621, 346] on link "Edit" at bounding box center [624, 348] width 6 height 4
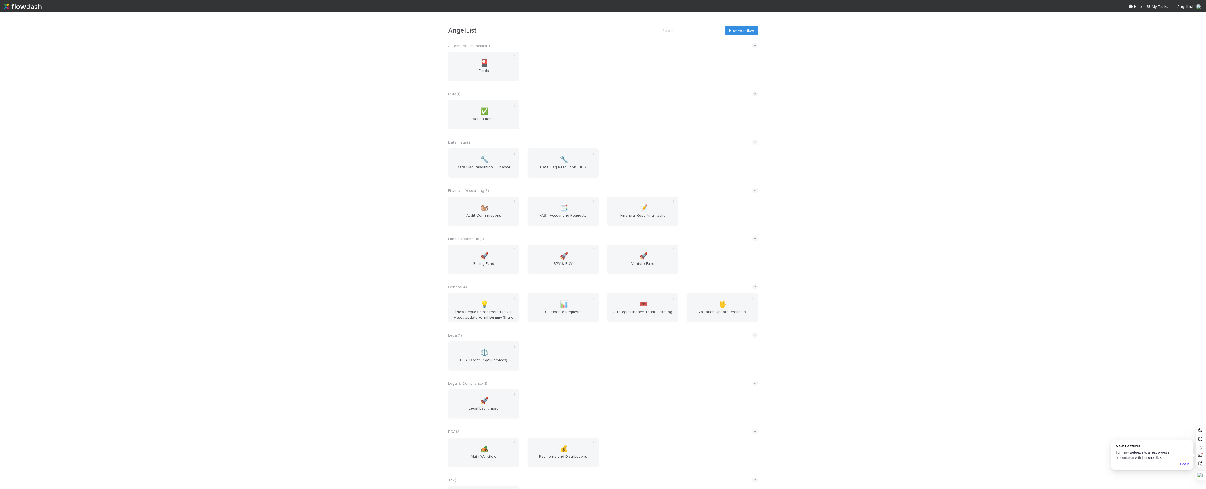
click at [486, 438] on div "PCA ( 2 )" at bounding box center [603, 432] width 310 height 12
click at [519, 439] on div "Tax ( 1 )" at bounding box center [603, 444] width 310 height 12
click at [755, 432] on icon at bounding box center [755, 432] width 4 height 6
click at [477, 450] on div "🏕️ Main Workflow" at bounding box center [483, 452] width 71 height 29
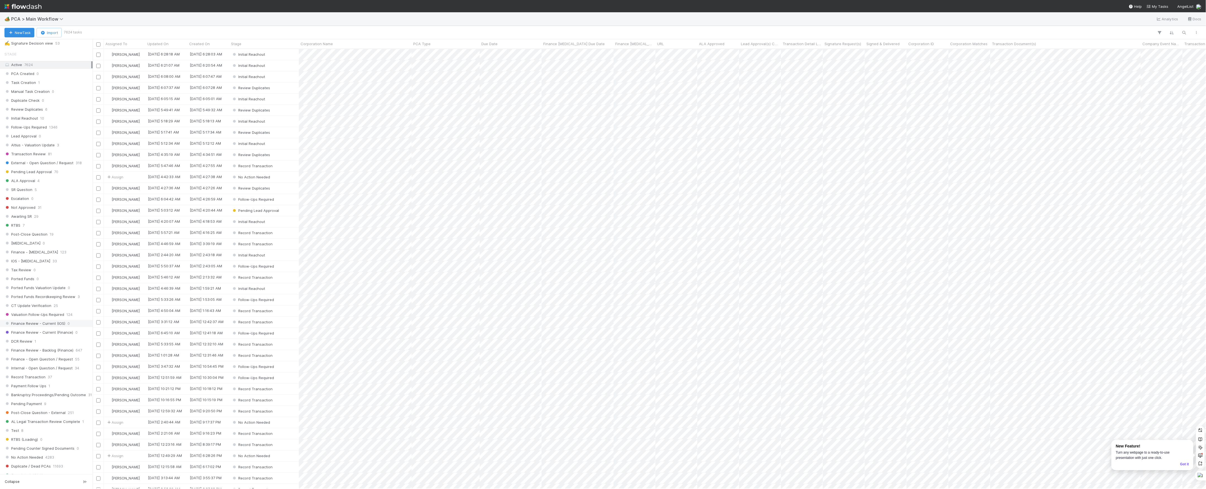
scroll to position [186, 0]
click at [40, 334] on div "DCR Review 1" at bounding box center [47, 330] width 87 height 7
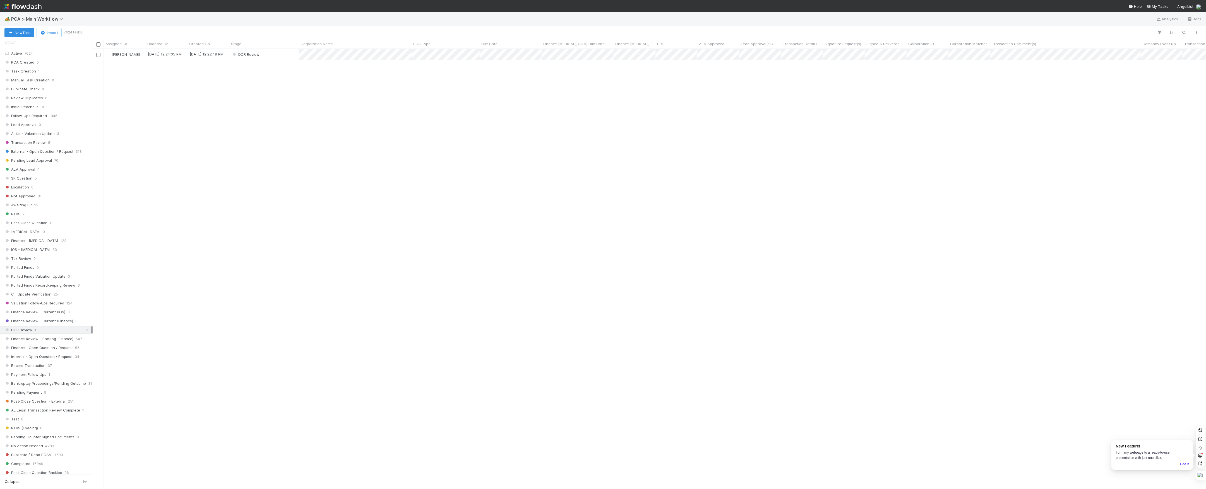
scroll to position [434, 1108]
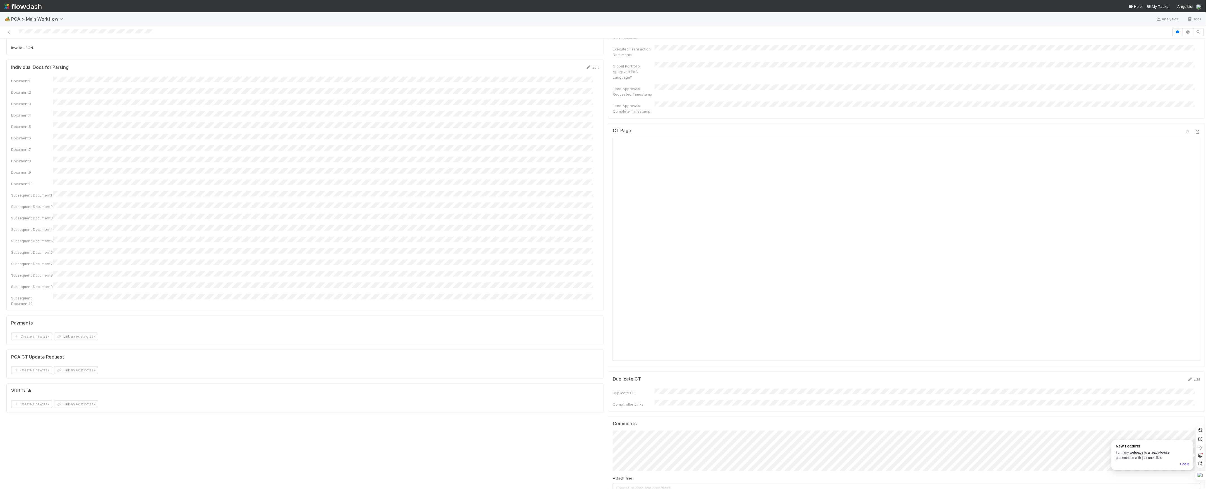
scroll to position [558, 0]
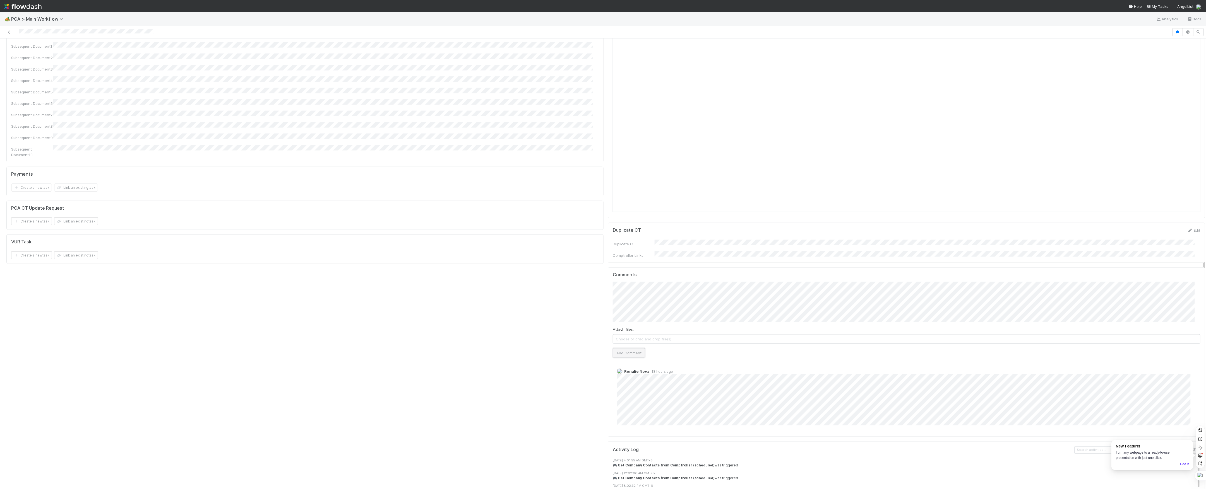
click at [630, 348] on button "Add Comment" at bounding box center [629, 352] width 32 height 9
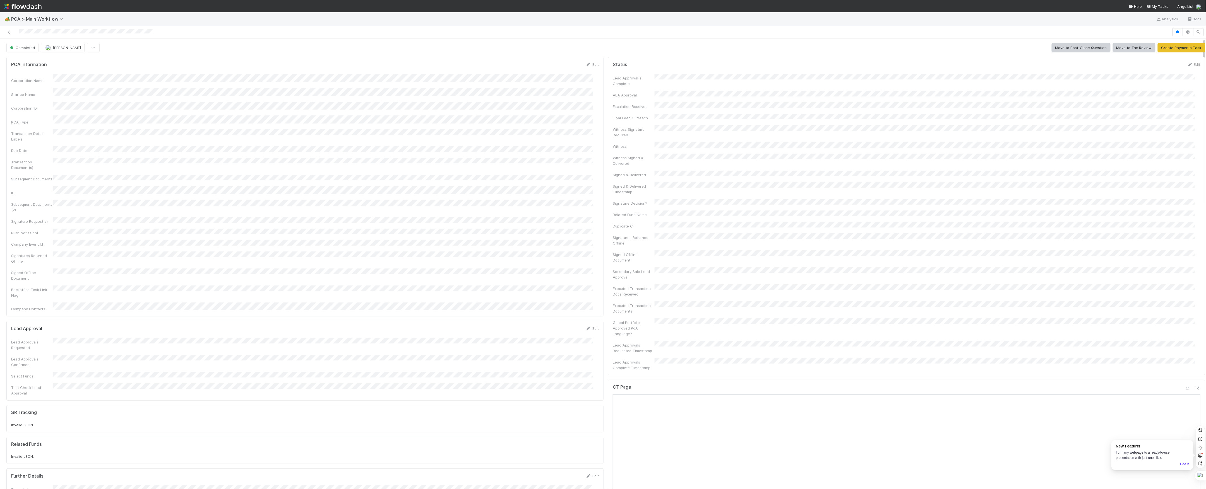
click at [72, 50] on button "[PERSON_NAME]" at bounding box center [63, 47] width 44 height 9
click at [7, 33] on icon at bounding box center [9, 32] width 6 height 4
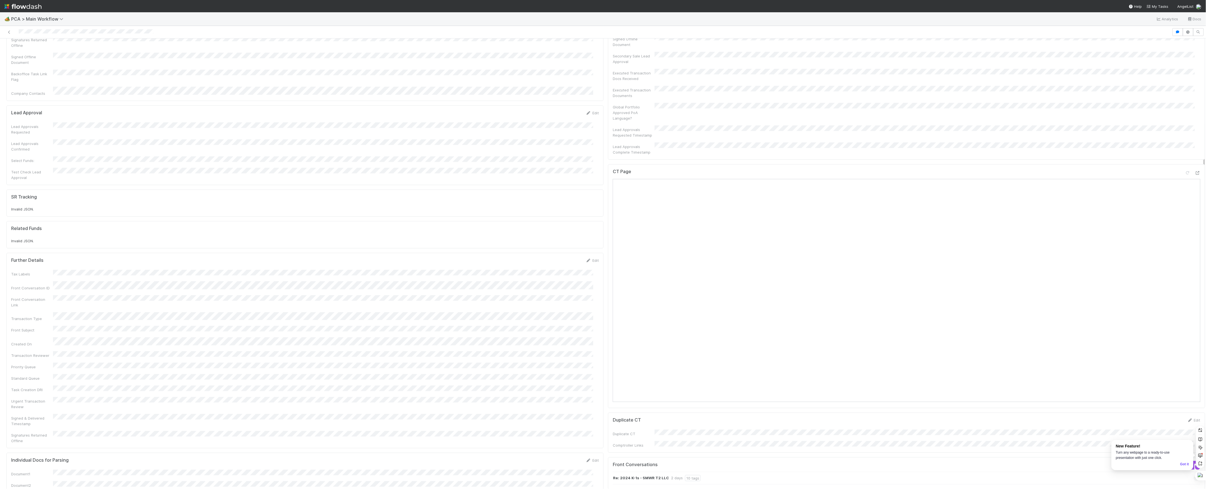
scroll to position [223, 0]
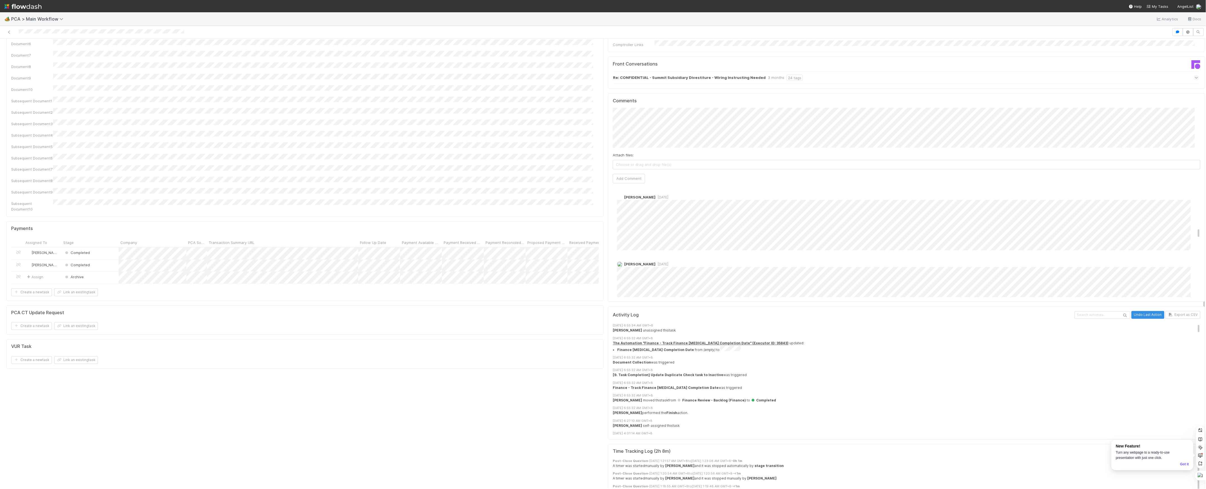
scroll to position [409, 0]
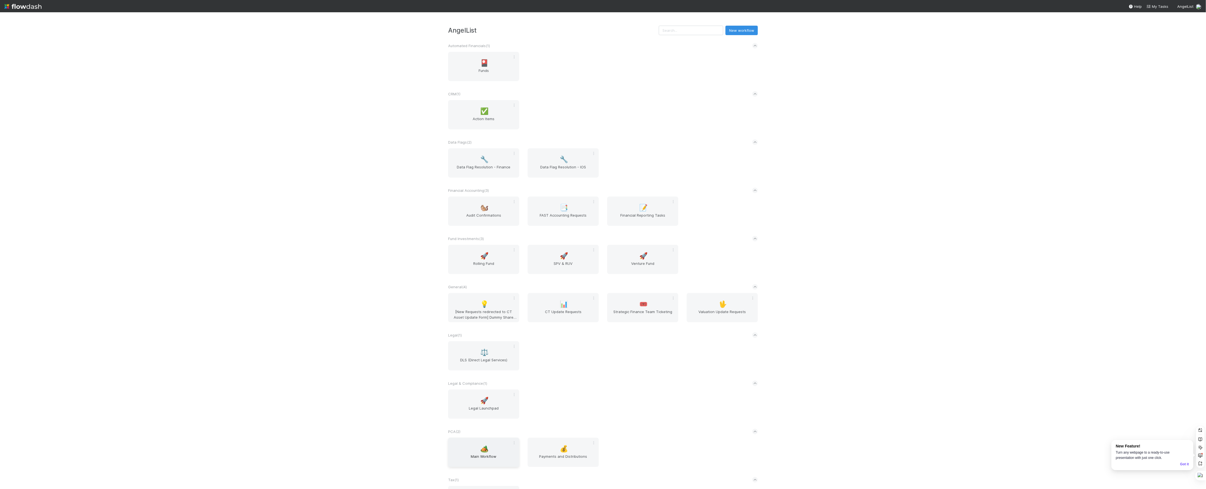
click at [484, 444] on div "🏕️ Main Workflow" at bounding box center [483, 452] width 71 height 29
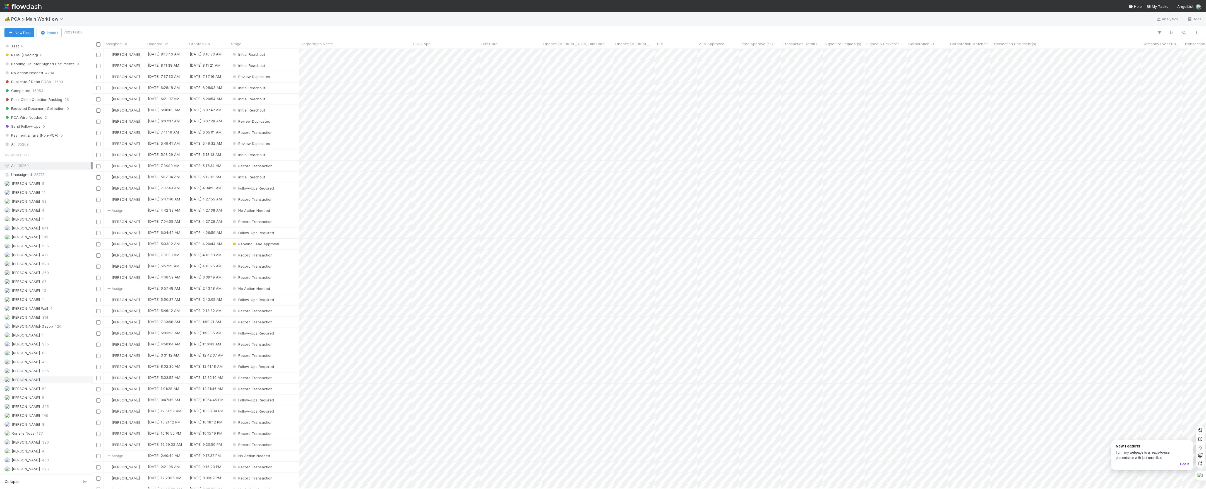
scroll to position [579, 0]
click at [36, 362] on span "[PERSON_NAME]" at bounding box center [21, 362] width 35 height 7
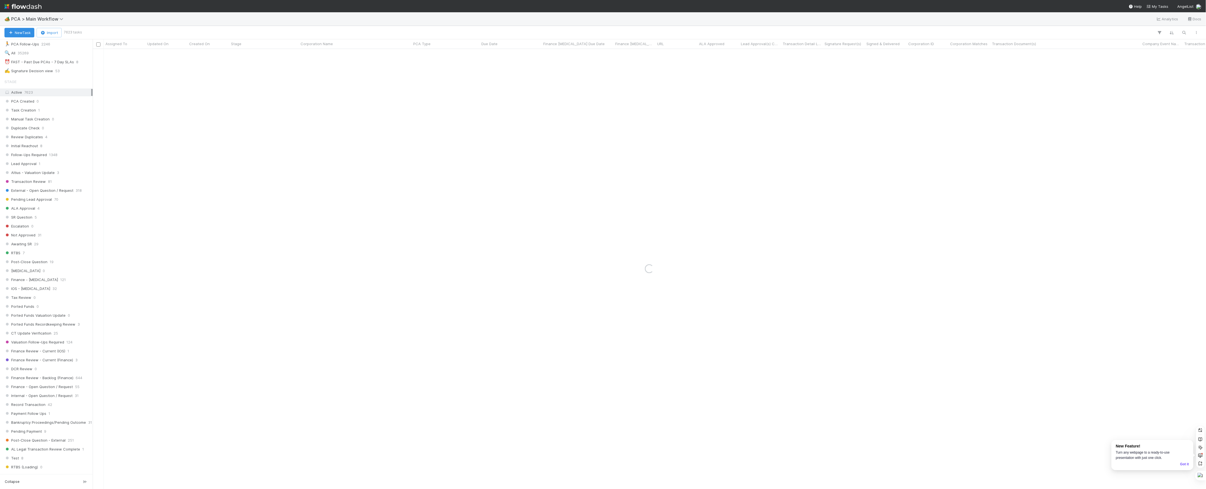
scroll to position [95, 0]
click at [54, 116] on div "⏰ FAST - Past Due PCAs - 7 Day SLAs" at bounding box center [38, 113] width 69 height 7
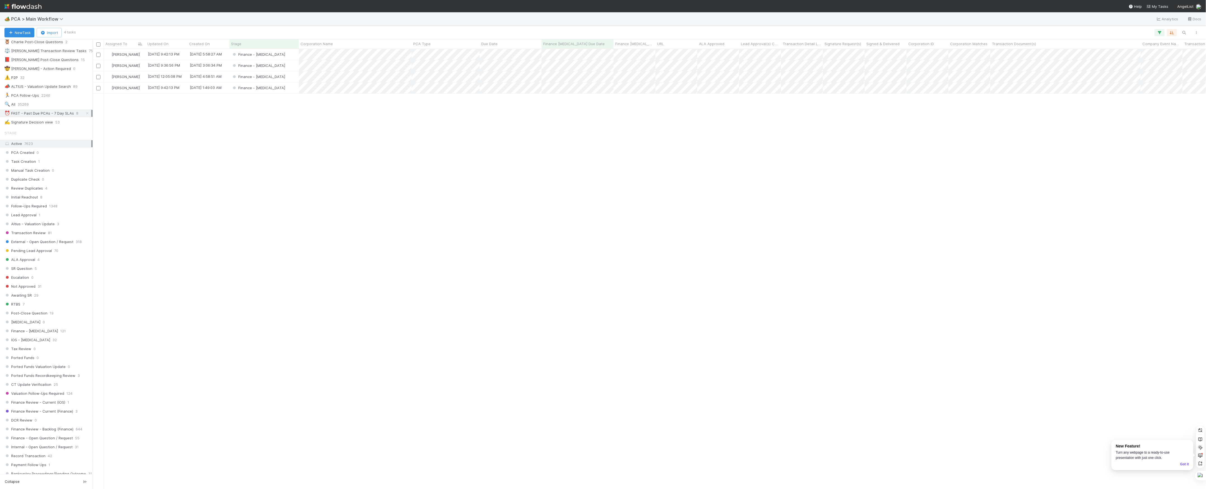
scroll to position [434, 1108]
click at [281, 66] on div "Finance - ICU" at bounding box center [263, 65] width 69 height 11
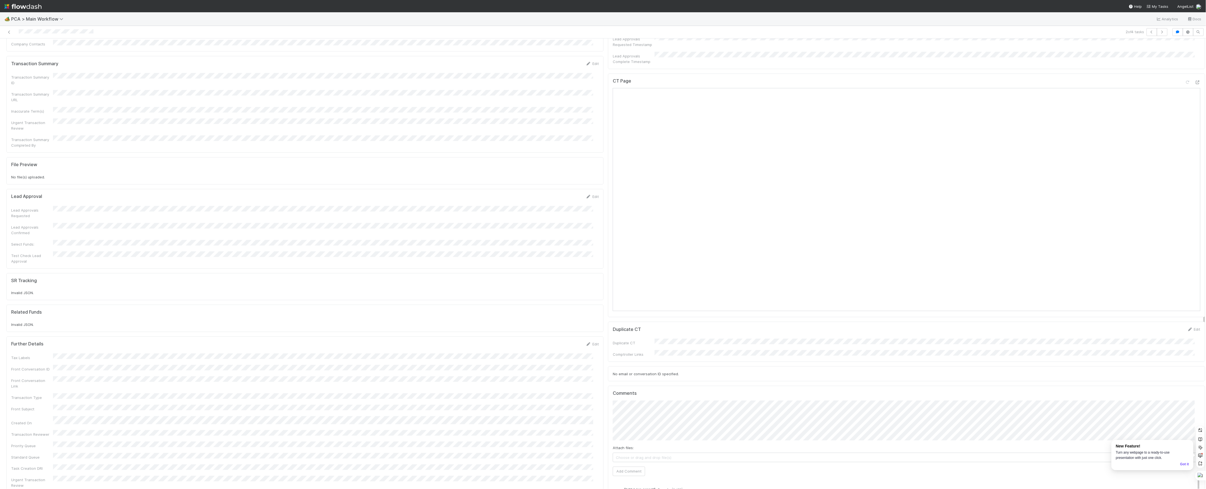
scroll to position [409, 0]
click at [1195, 156] on icon at bounding box center [1198, 158] width 6 height 4
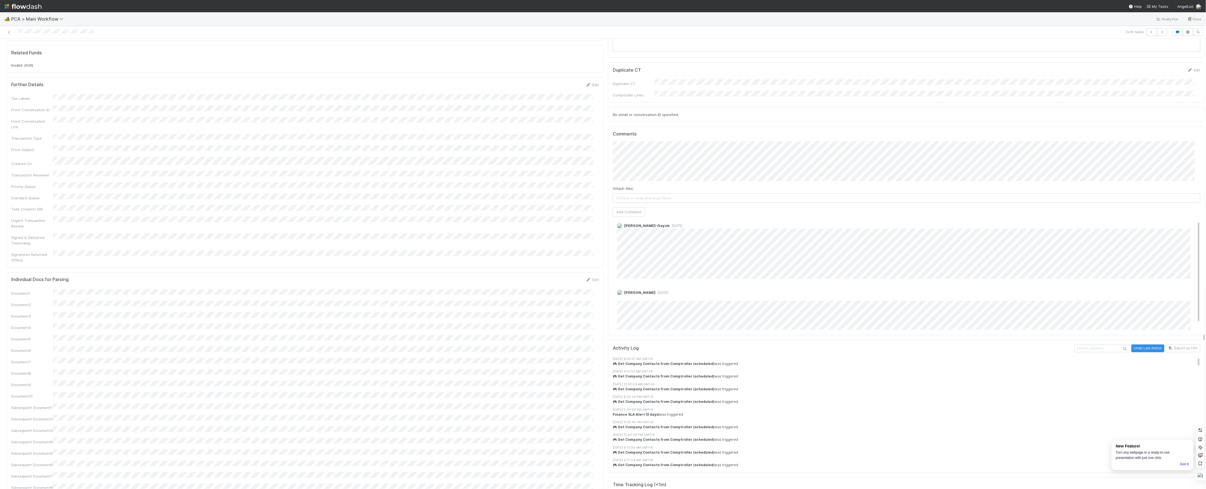
scroll to position [0, 0]
click at [650, 130] on span "Loraine Pati-Gayob" at bounding box center [642, 131] width 41 height 4
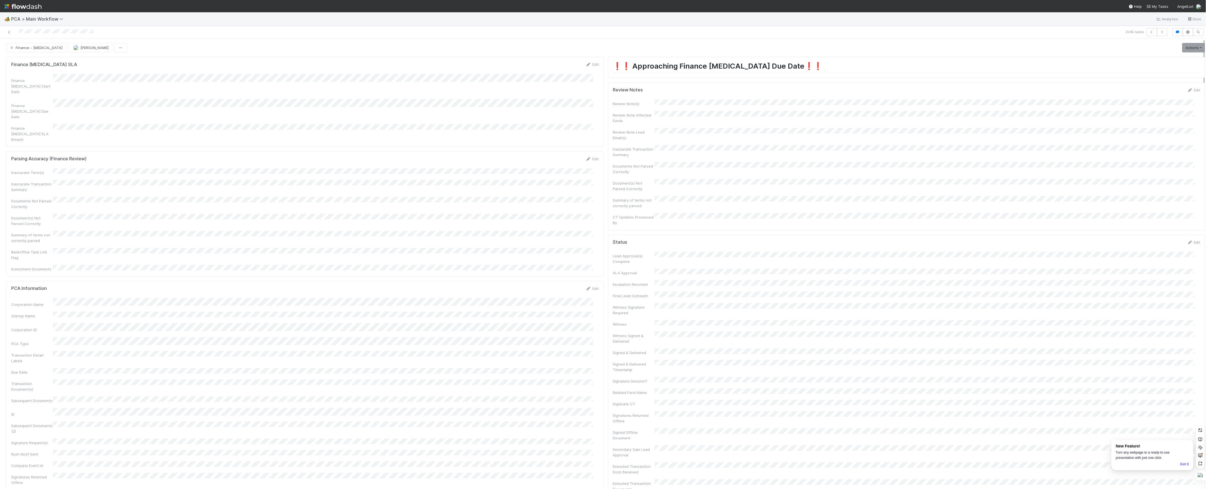
click at [76, 33] on div at bounding box center [294, 32] width 585 height 8
click at [561, 379] on button "Save" at bounding box center [569, 383] width 16 height 9
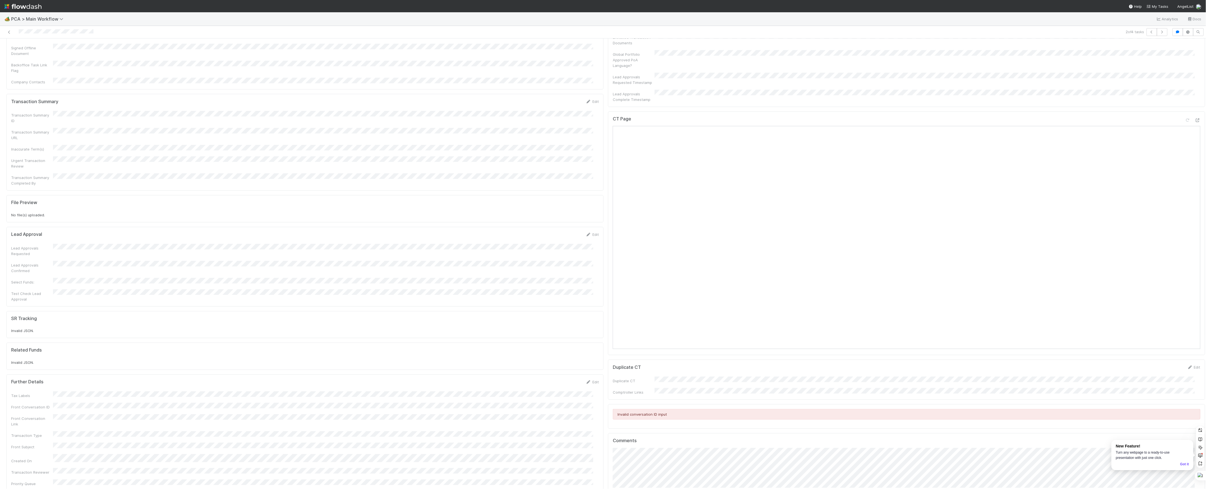
scroll to position [1484, 0]
click at [561, 379] on button "Save" at bounding box center [569, 383] width 16 height 9
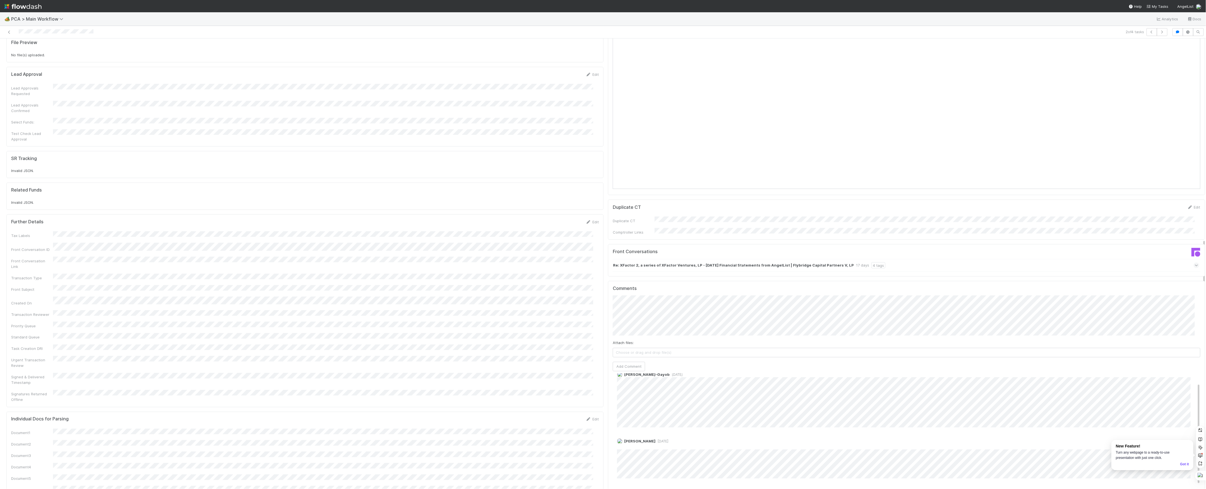
scroll to position [558, 0]
type input "https://comptroller.internal.angellist.com/v/review_data_change_requests?compan…"
click button "Ok" at bounding box center [724, 321] width 12 height 9
click at [626, 416] on button "Add Comment" at bounding box center [629, 420] width 32 height 9
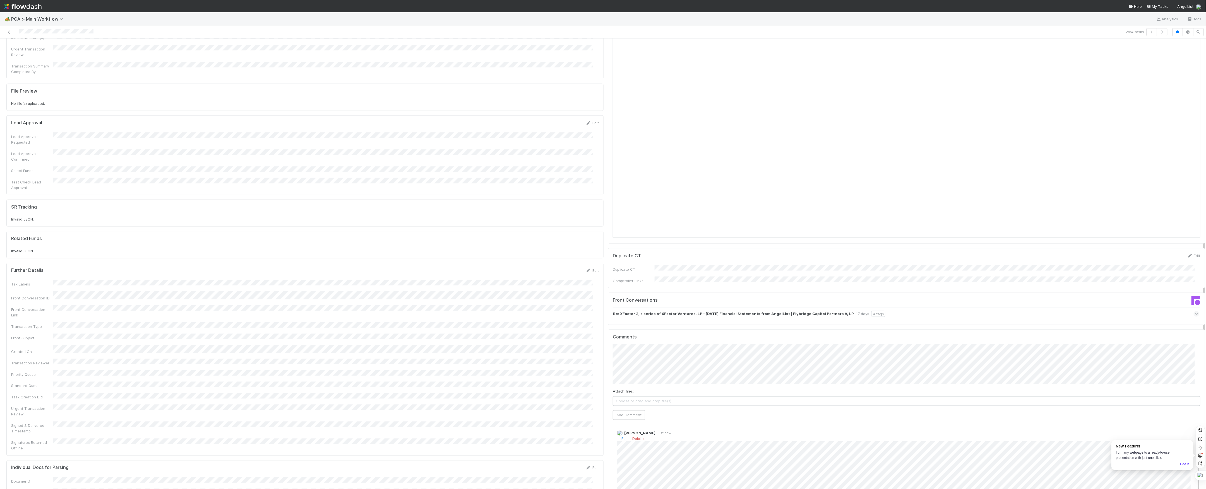
scroll to position [0, 0]
click at [621, 437] on link "Edit" at bounding box center [624, 439] width 6 height 4
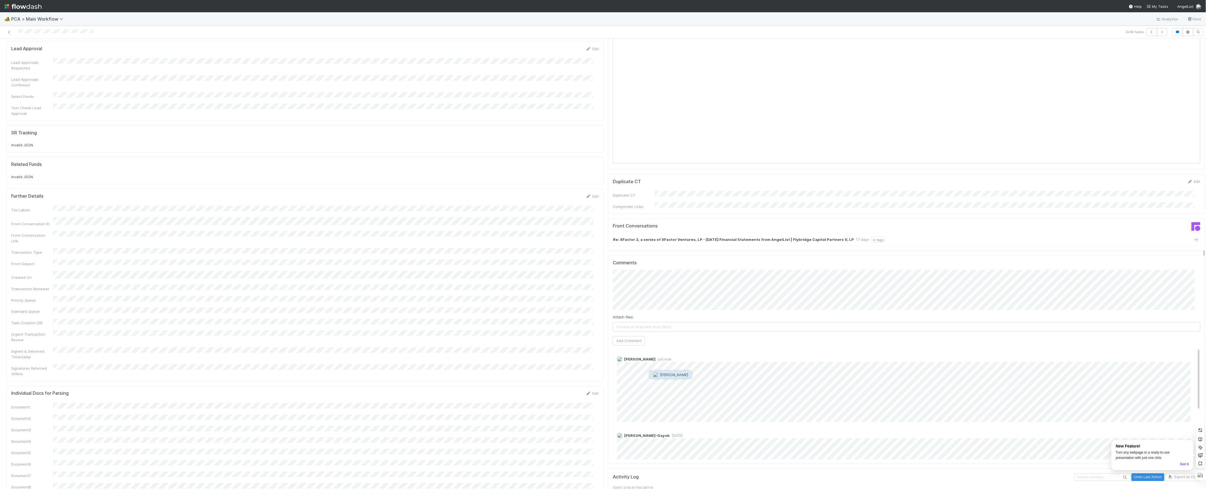
click at [665, 375] on span "[PERSON_NAME]" at bounding box center [674, 375] width 28 height 4
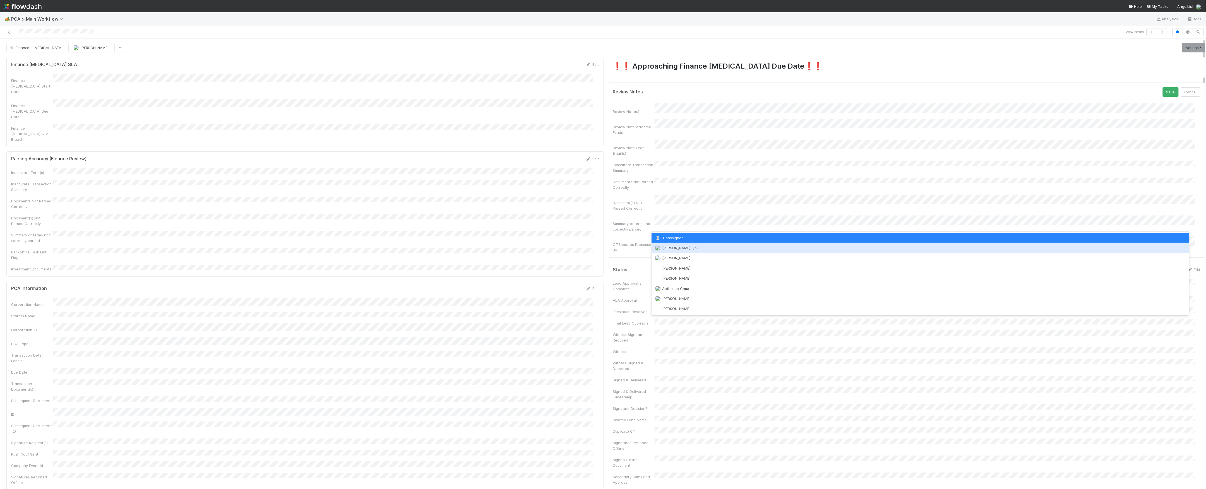
click at [667, 247] on span "Marvey Fuentes you" at bounding box center [680, 248] width 37 height 4
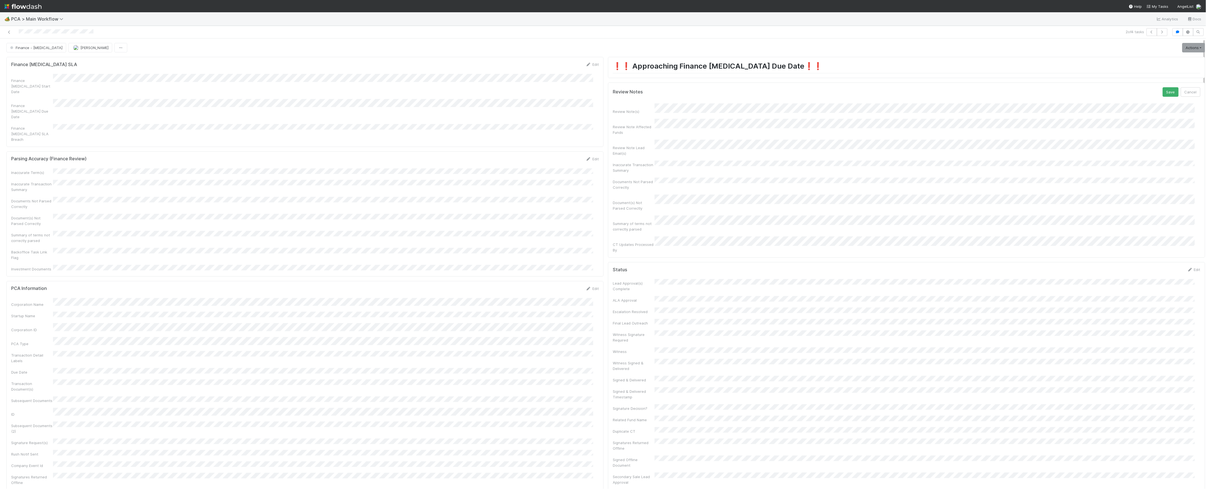
click at [1162, 87] on button "Save" at bounding box center [1170, 91] width 16 height 9
click at [1182, 49] on link "Actions" at bounding box center [1193, 47] width 23 height 9
click at [1137, 97] on button "Move to DCR Review" at bounding box center [1161, 99] width 90 height 8
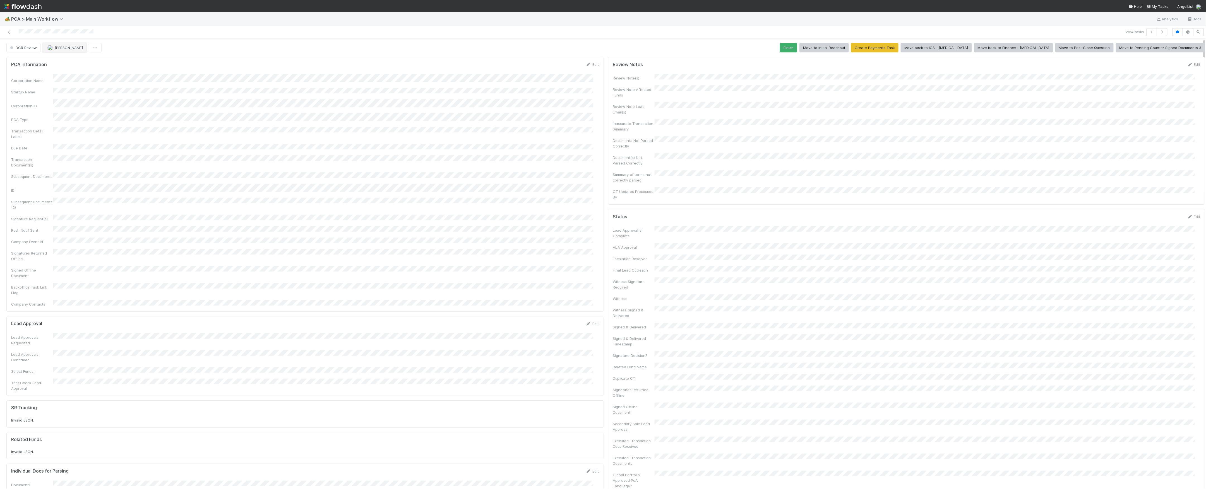
click at [75, 52] on button "[PERSON_NAME]" at bounding box center [65, 47] width 44 height 9
click at [6, 31] on icon at bounding box center [9, 32] width 6 height 4
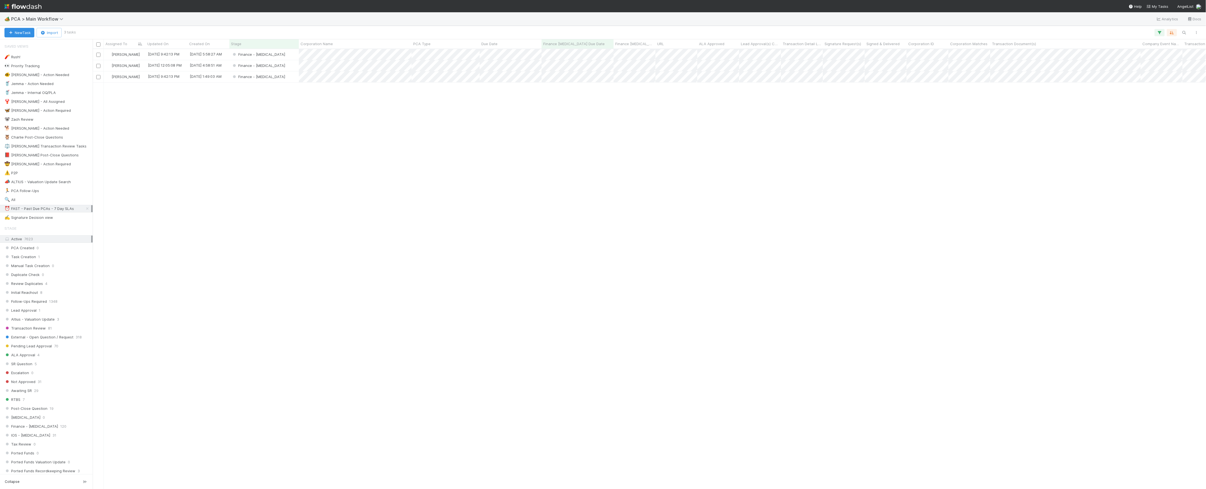
scroll to position [434, 1108]
click at [274, 68] on div "Finance - [MEDICAL_DATA]" at bounding box center [263, 65] width 69 height 11
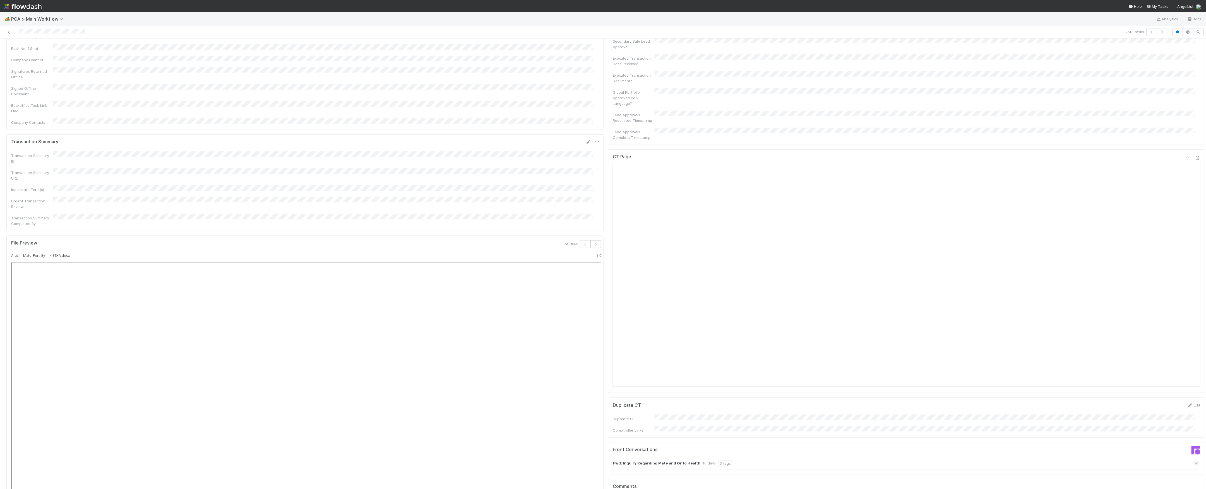
scroll to position [372, 0]
click at [1195, 193] on icon at bounding box center [1198, 195] width 6 height 4
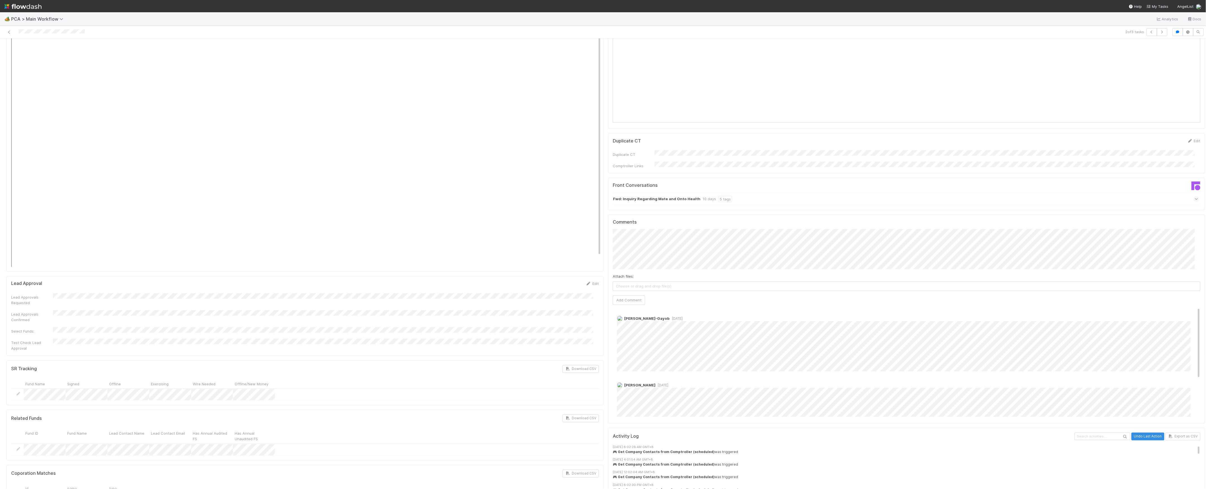
scroll to position [670, 0]
click at [608, 218] on div "Comments Attach files: Choose or drag and drop file(s) Add Comment Loraine Pati…" at bounding box center [906, 322] width 597 height 209
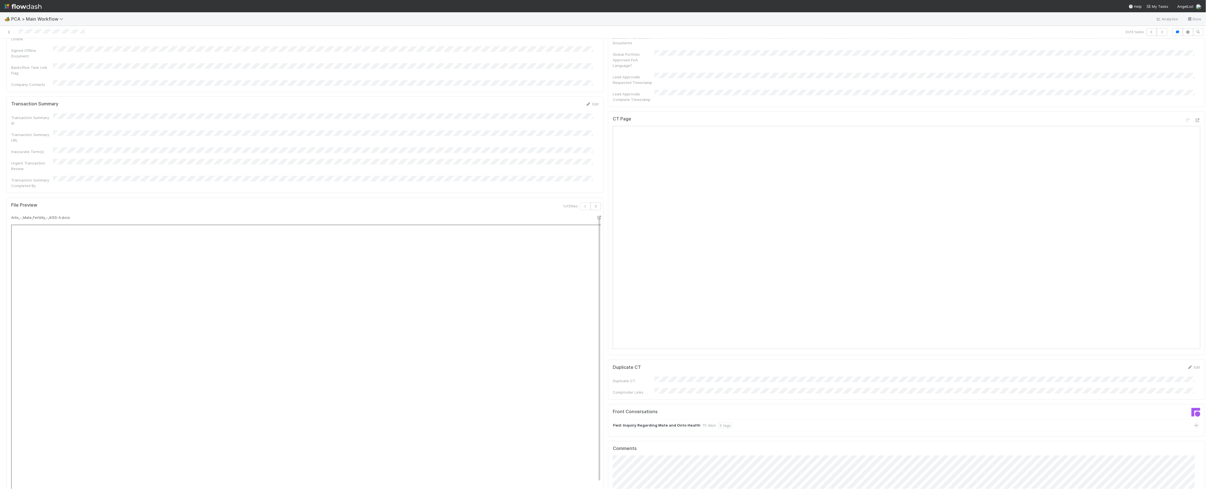
scroll to position [595, 0]
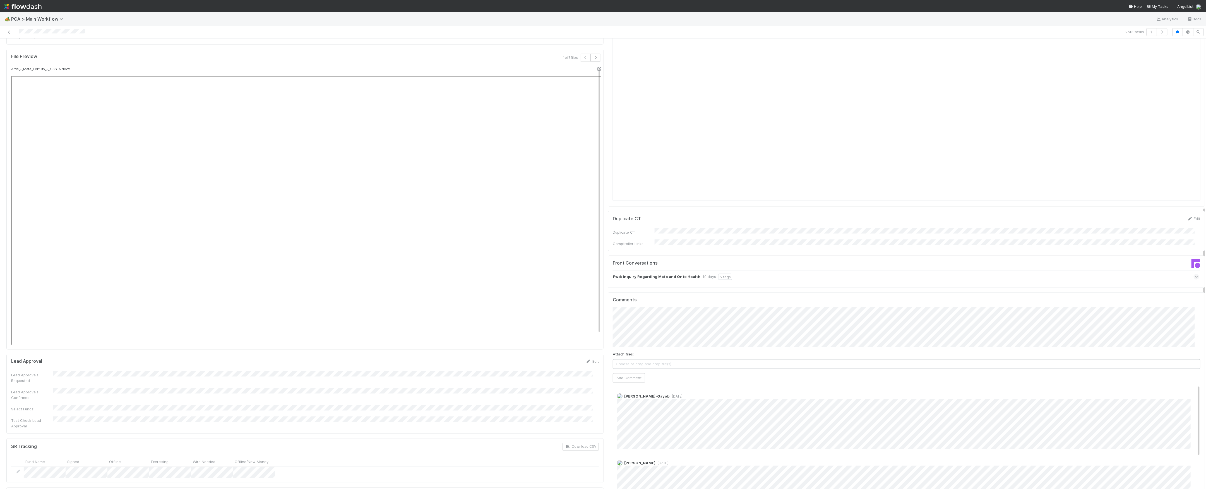
click at [608, 293] on div "Comments Attach files: Choose or drag and drop file(s) Add Comment Loraine Pati…" at bounding box center [906, 397] width 597 height 209
type input "https://uspto.report/company/Stealth-Fertility-Inc"
click button "Ok" at bounding box center [724, 284] width 12 height 9
click at [632, 390] on button "Add Comment" at bounding box center [629, 394] width 32 height 9
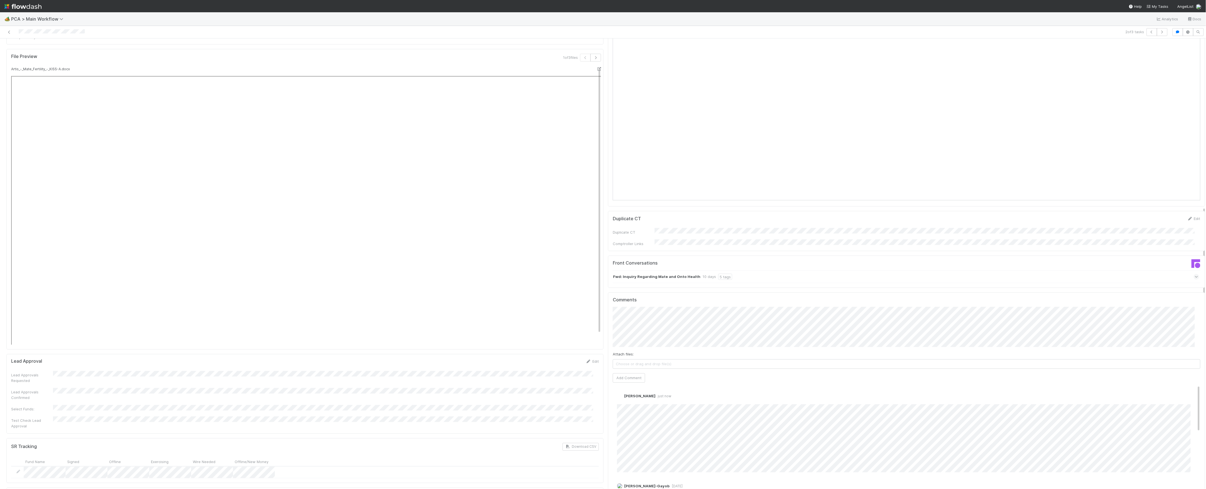
scroll to position [0, 0]
click at [621, 400] on link "Edit" at bounding box center [624, 402] width 6 height 4
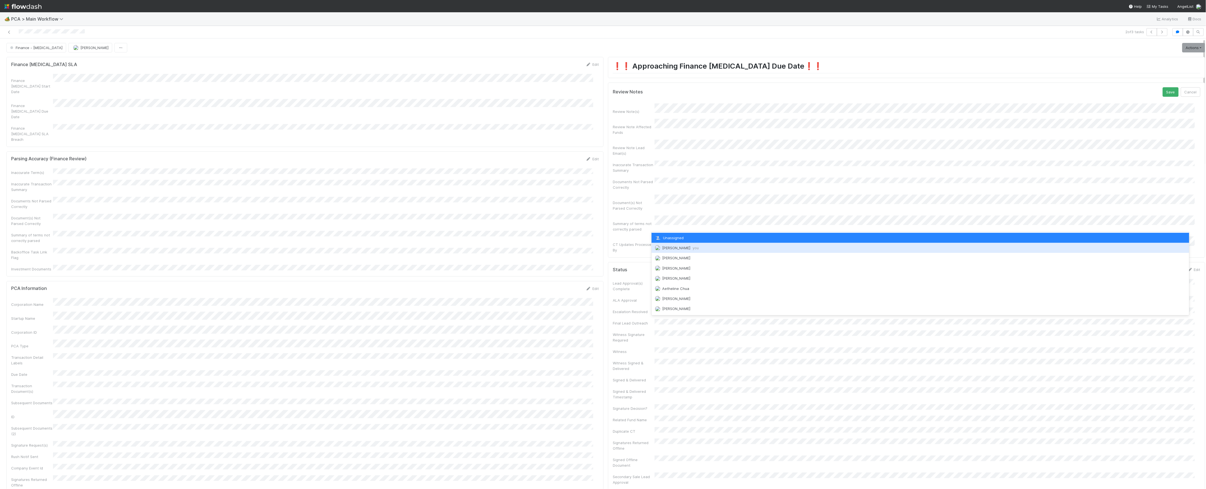
click at [665, 247] on span "Marvey Fuentes you" at bounding box center [680, 248] width 37 height 4
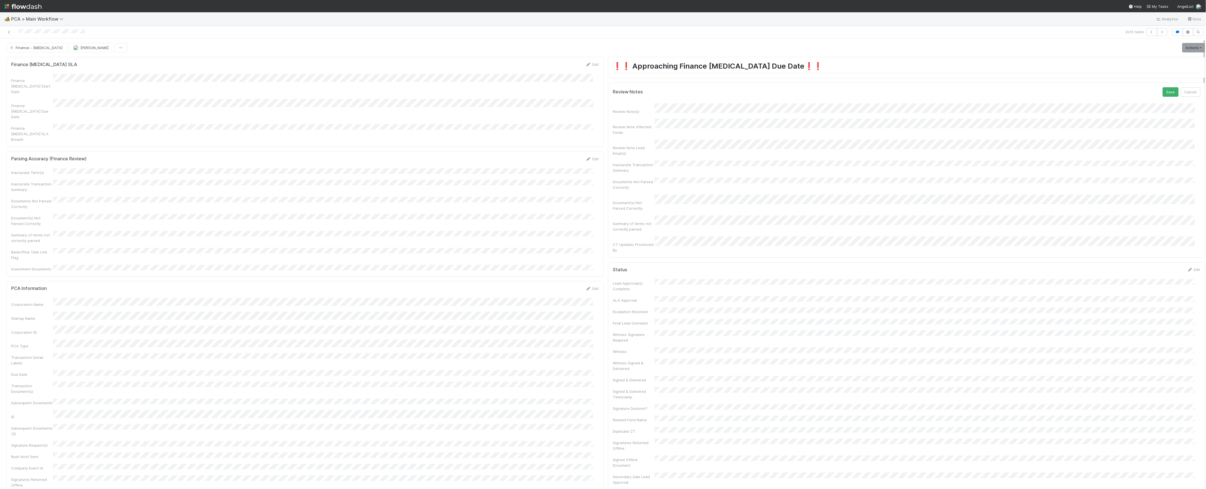
click at [1162, 87] on button "Save" at bounding box center [1170, 91] width 16 height 9
click at [1182, 49] on link "Actions" at bounding box center [1193, 47] width 23 height 9
click at [1134, 74] on button "Move to Finance Review" at bounding box center [1161, 75] width 90 height 8
click at [80, 49] on span "[PERSON_NAME]" at bounding box center [94, 47] width 28 height 4
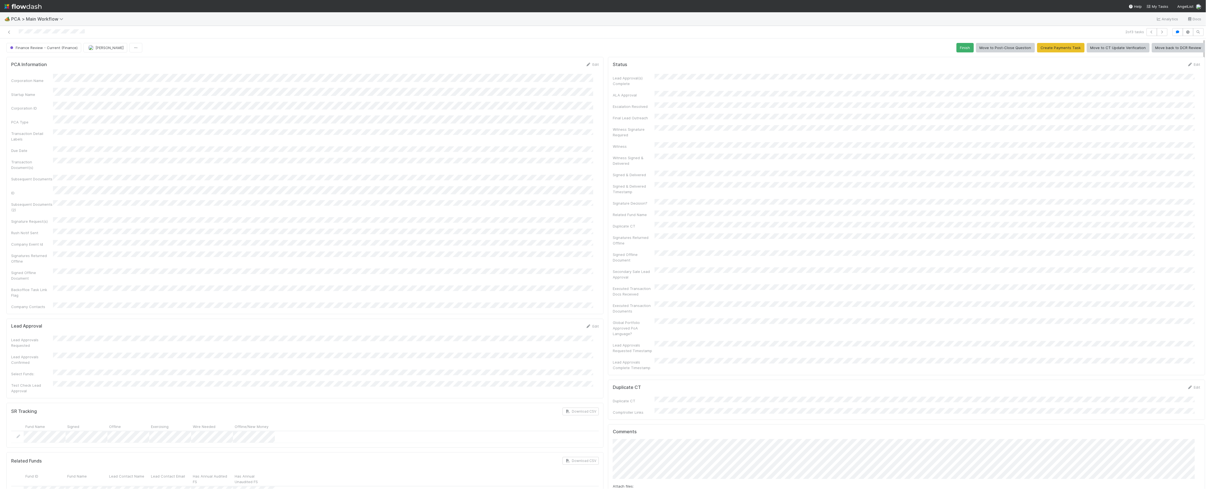
click at [187, 37] on div "2 of 3 tasks" at bounding box center [603, 32] width 1206 height 13
click at [9, 32] on icon at bounding box center [9, 32] width 6 height 4
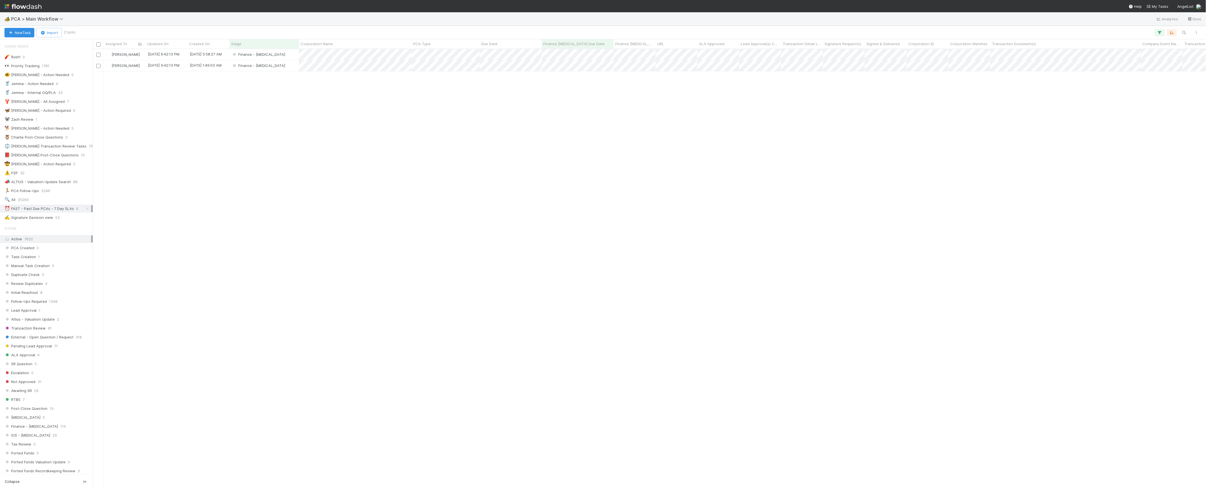
scroll to position [434, 1108]
click at [287, 52] on div "Finance - [MEDICAL_DATA]" at bounding box center [263, 54] width 69 height 11
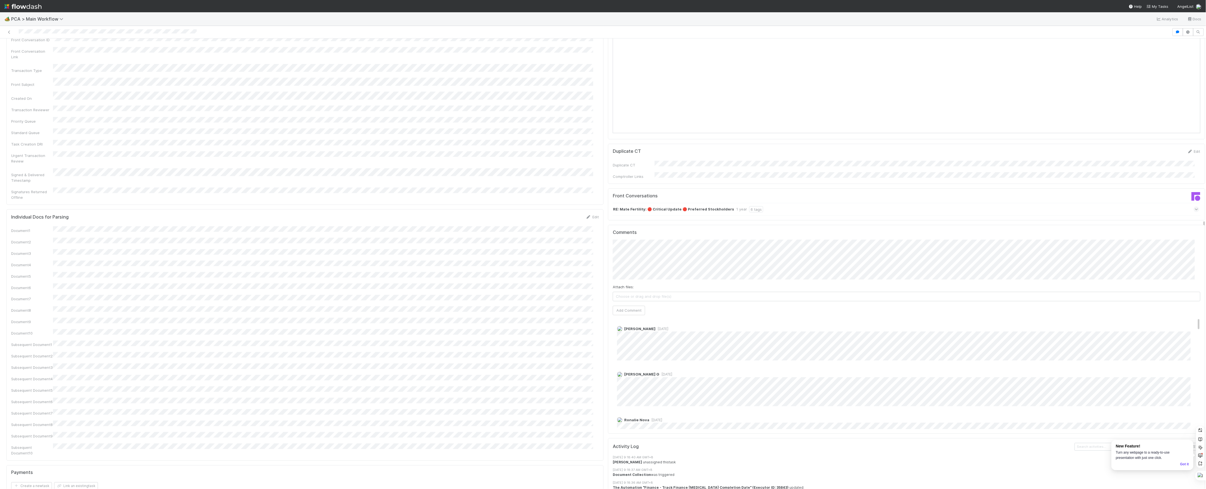
scroll to position [558, 0]
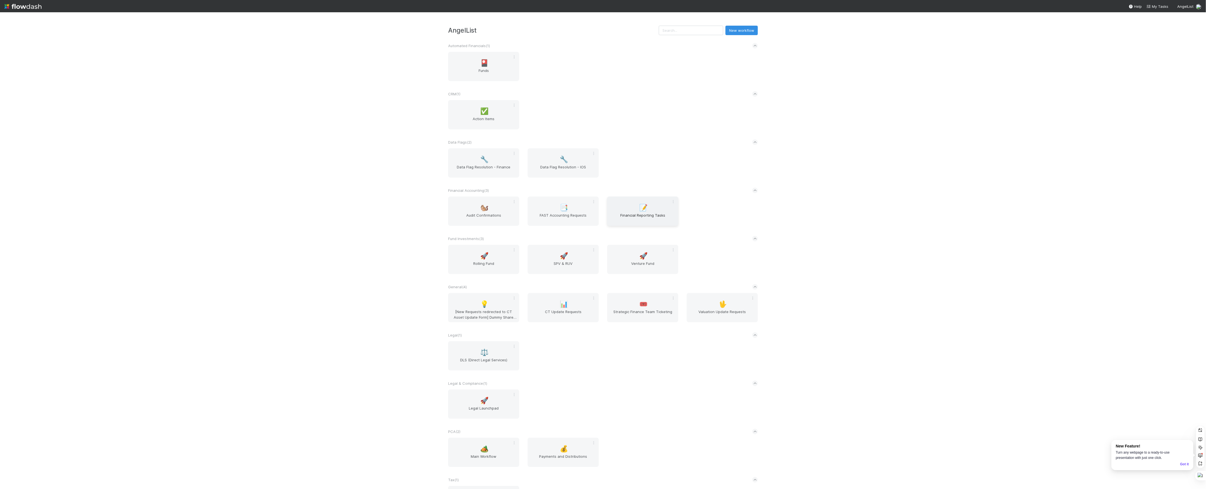
click at [629, 210] on div "📝 Financial Reporting Tasks" at bounding box center [642, 211] width 71 height 29
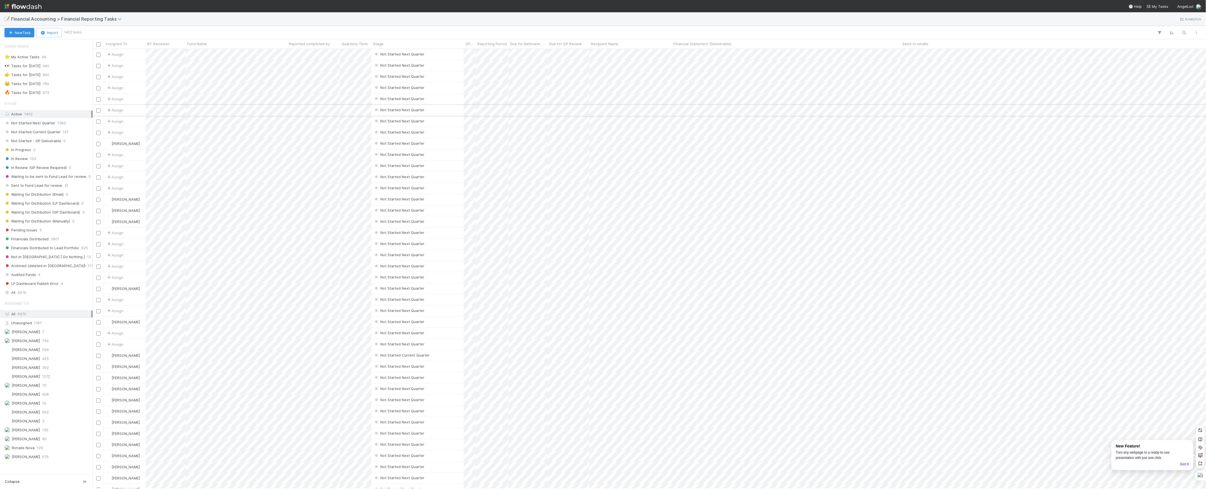
scroll to position [434, 1108]
click at [40, 93] on div "🔥 Tasks for [DATE]" at bounding box center [22, 92] width 36 height 7
click at [49, 443] on div "[PERSON_NAME] 80" at bounding box center [47, 439] width 87 height 7
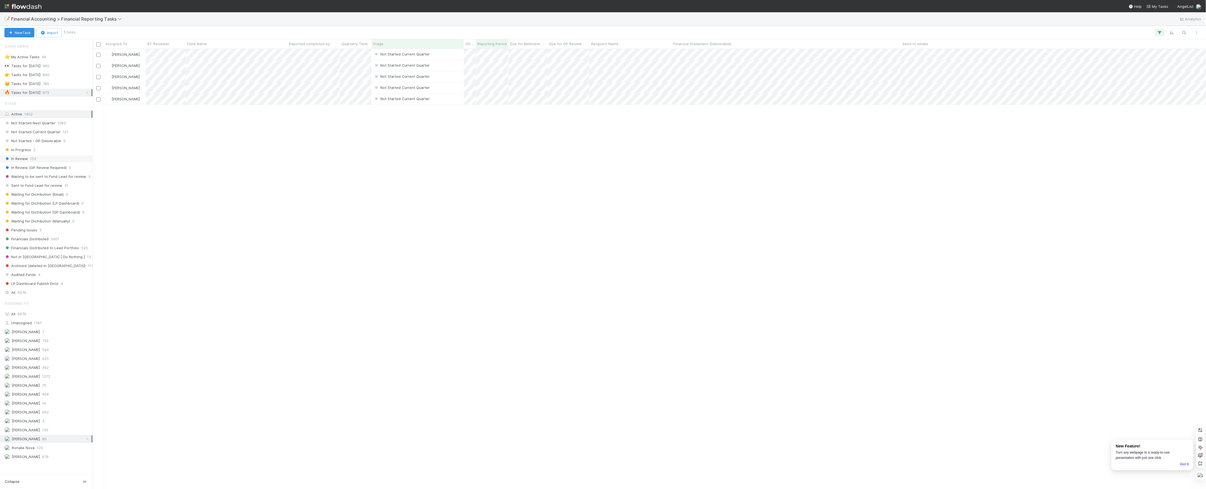
scroll to position [434, 1108]
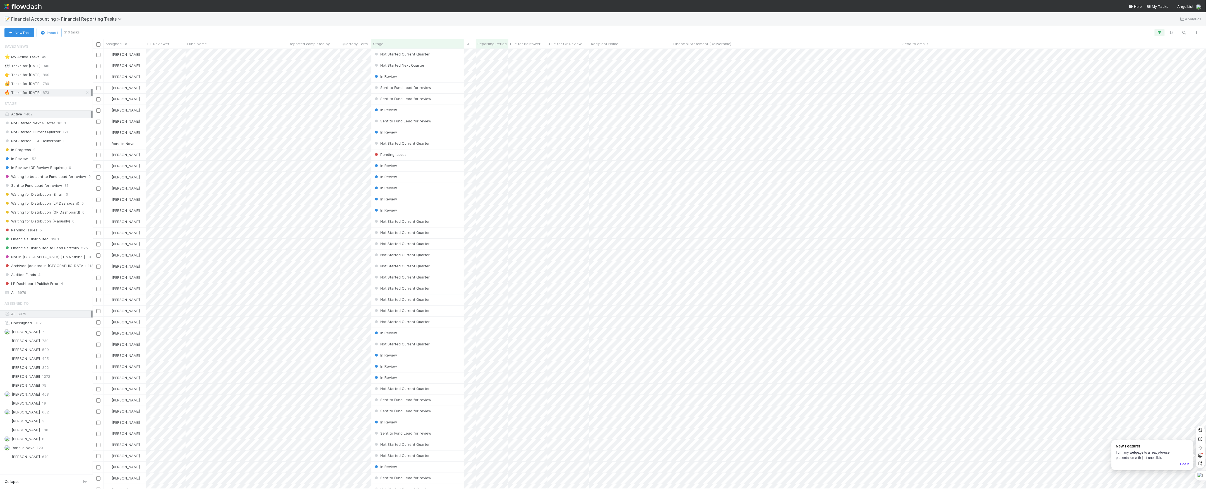
scroll to position [6, 6]
click at [26, 443] on span "[PERSON_NAME]" at bounding box center [21, 439] width 35 height 7
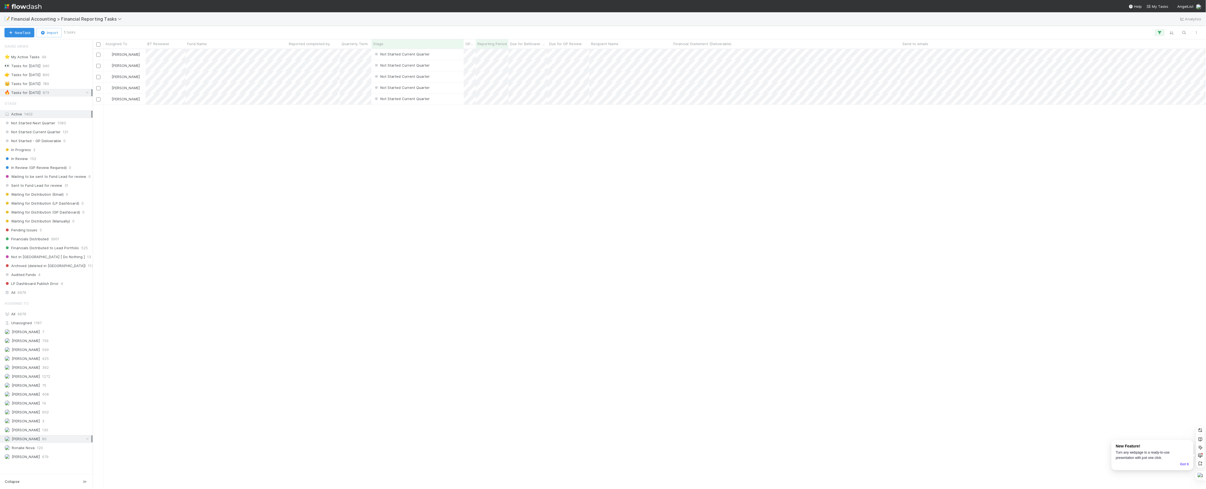
scroll to position [434, 1108]
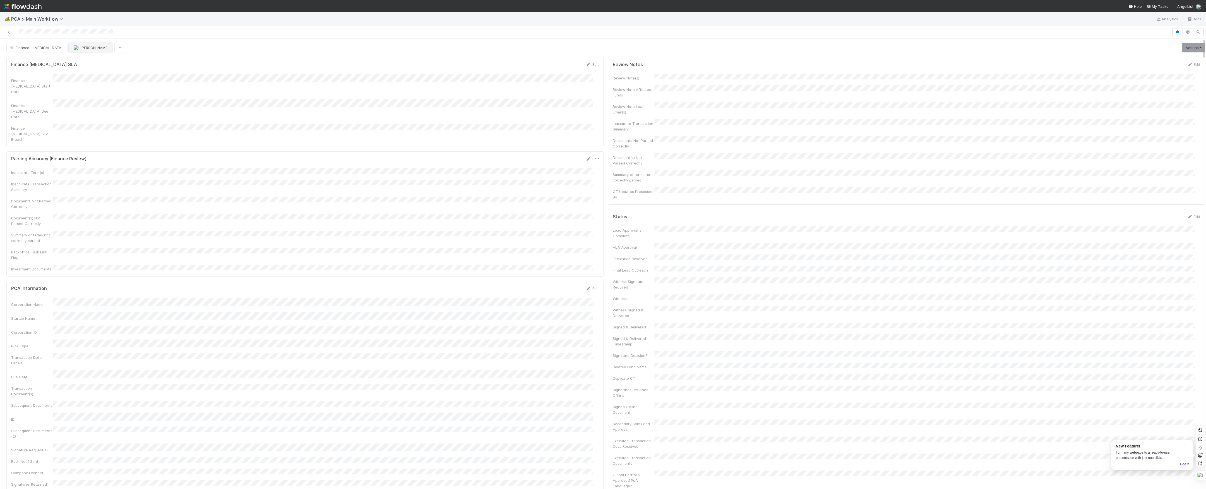
click at [73, 49] on span "[PERSON_NAME]" at bounding box center [90, 47] width 35 height 4
